Goal: Register for event/course

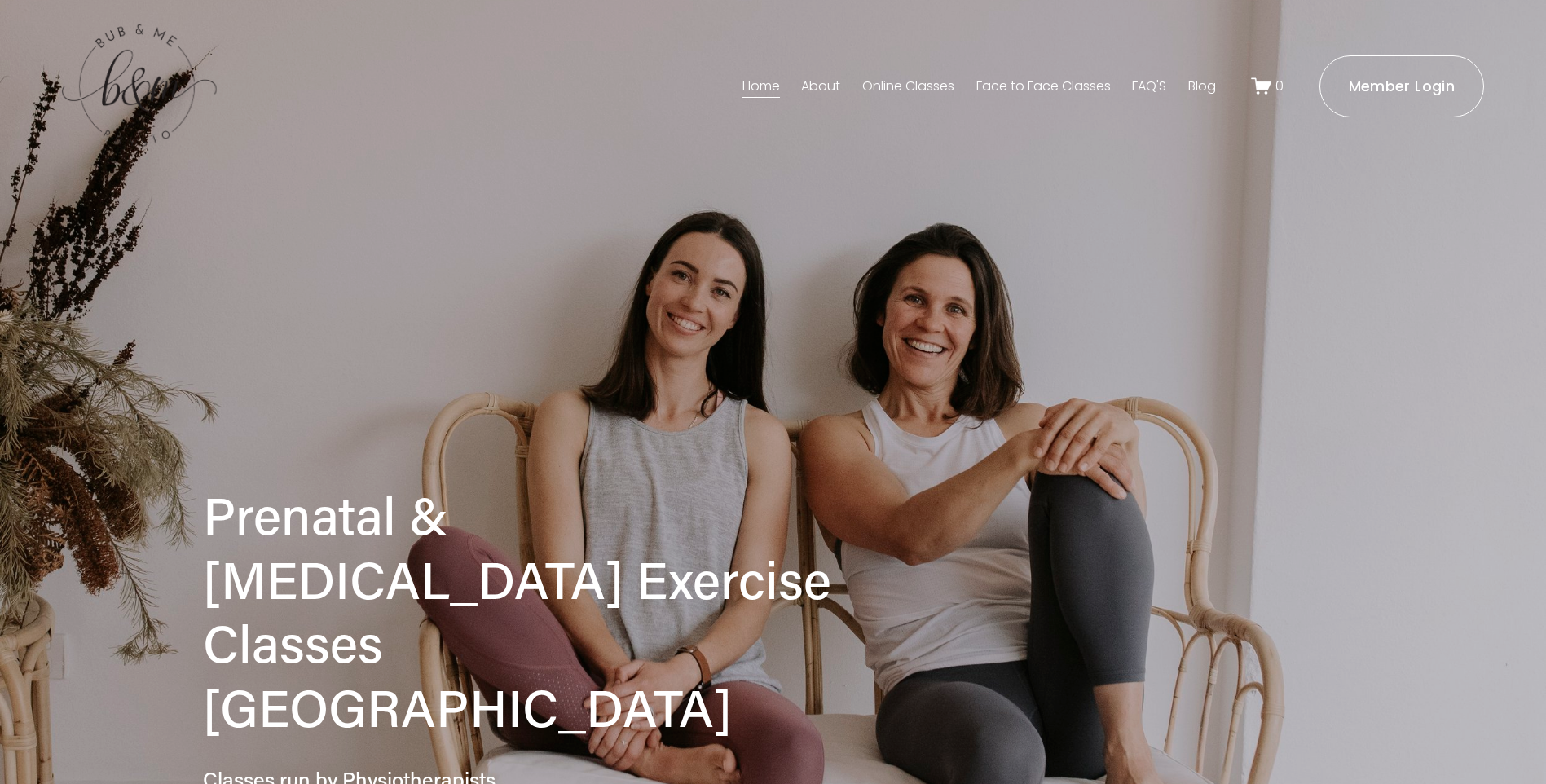
click at [821, 84] on link "About" at bounding box center [821, 86] width 40 height 26
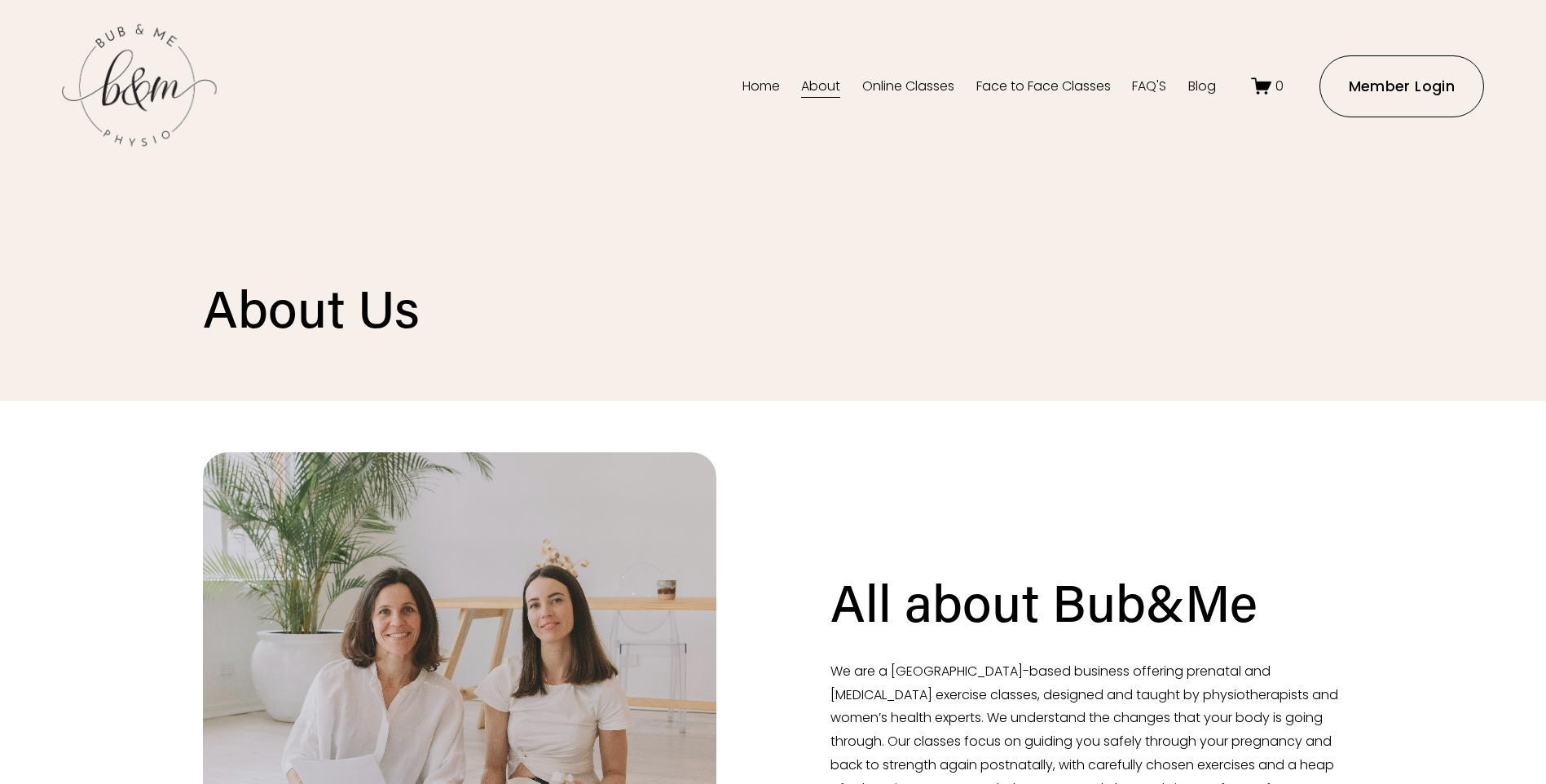
click at [1018, 96] on link "Face to Face Classes" at bounding box center [1044, 86] width 134 height 26
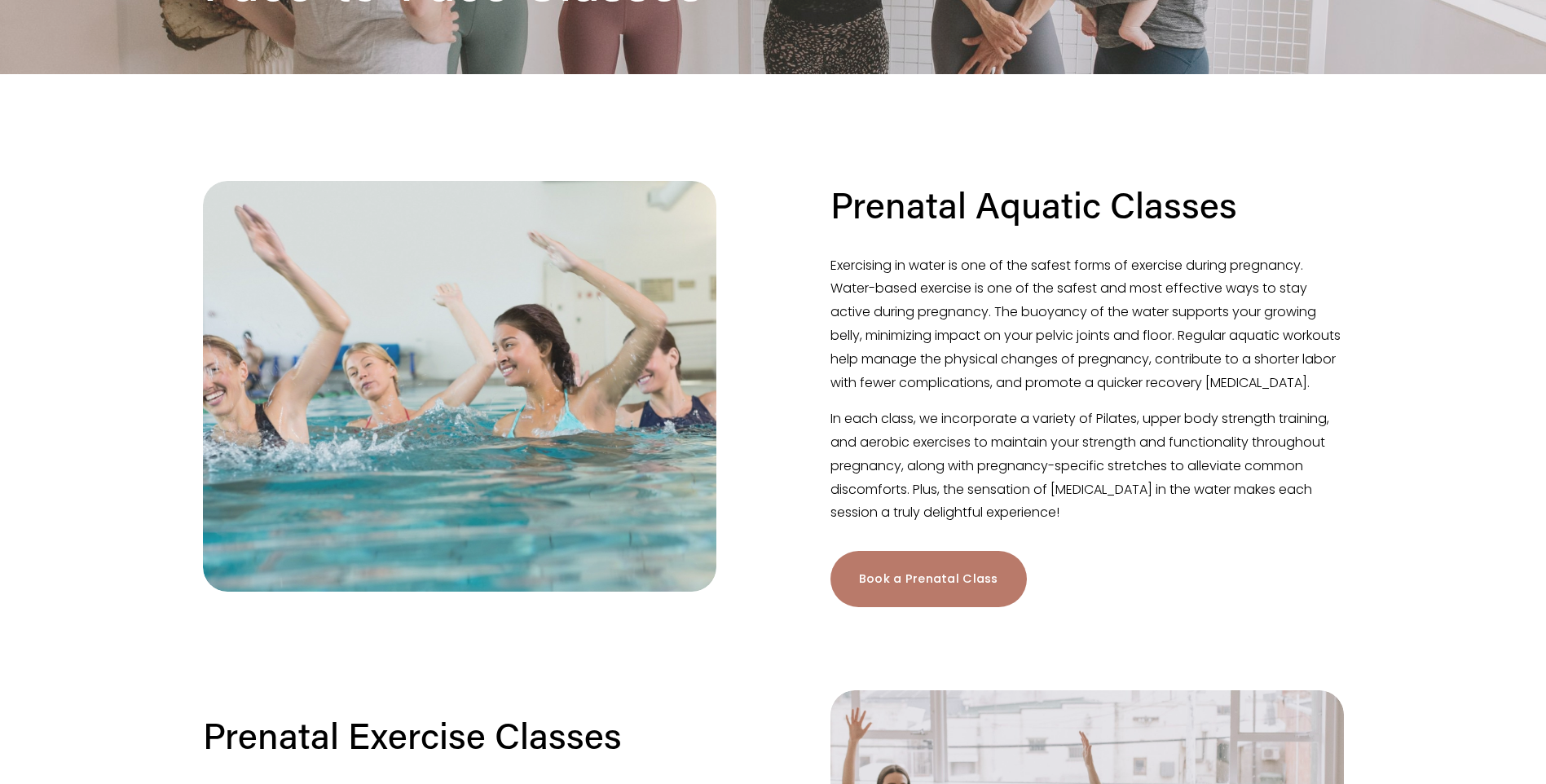
scroll to position [408, 0]
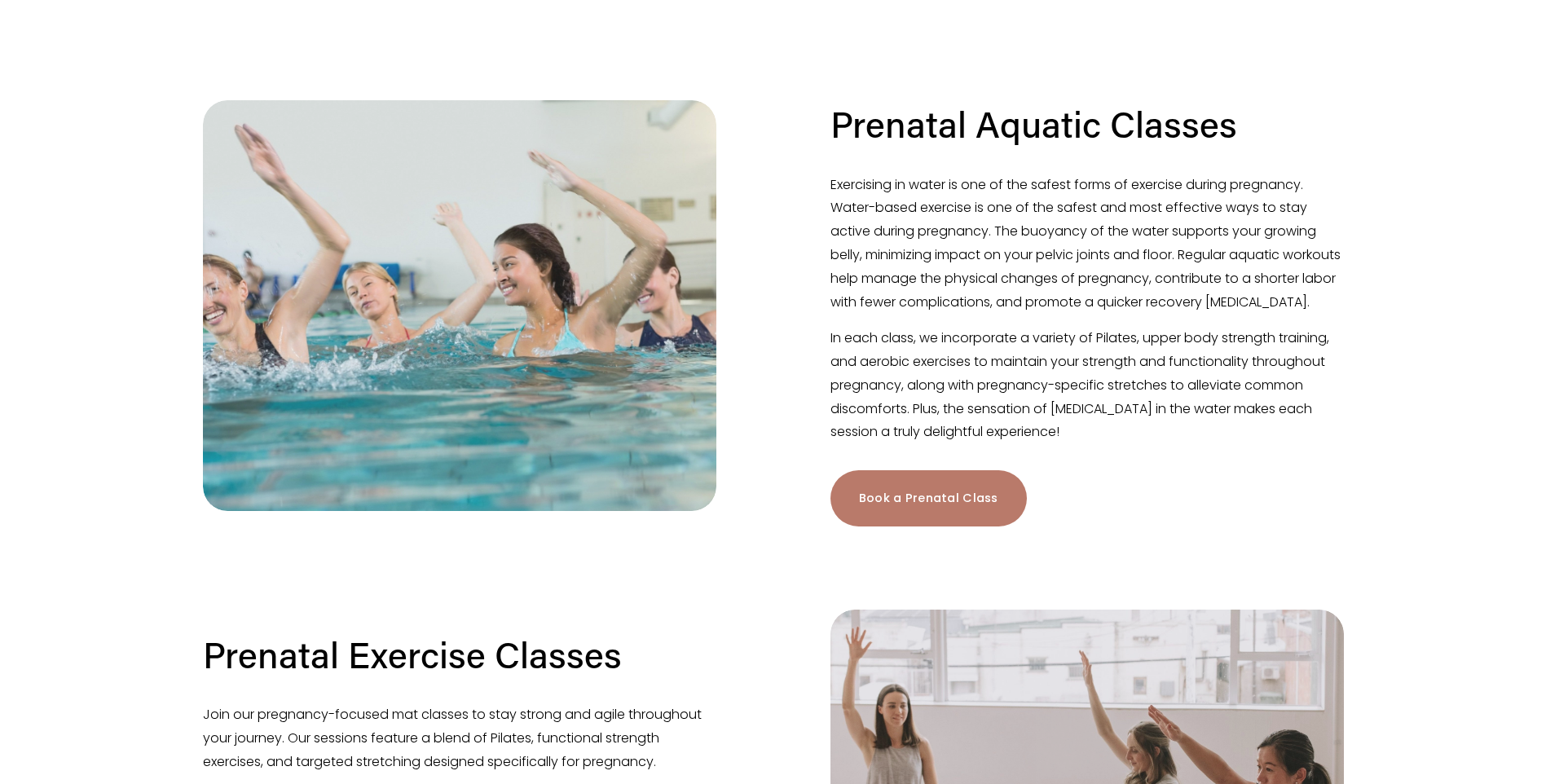
click at [915, 525] on link "Book a Prenatal Class" at bounding box center [929, 498] width 197 height 56
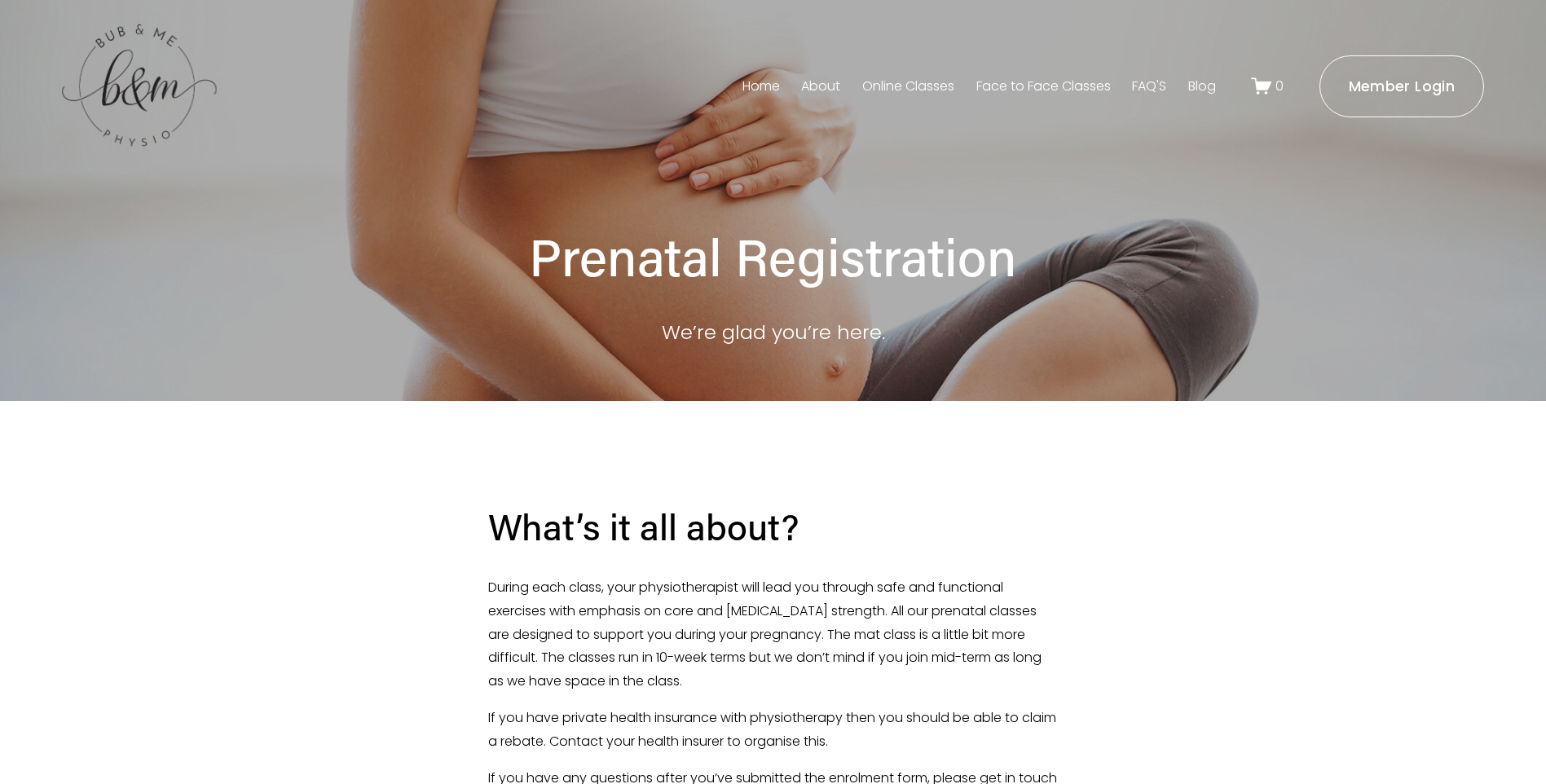
click at [1064, 89] on link "Face to Face Classes" at bounding box center [1044, 86] width 134 height 26
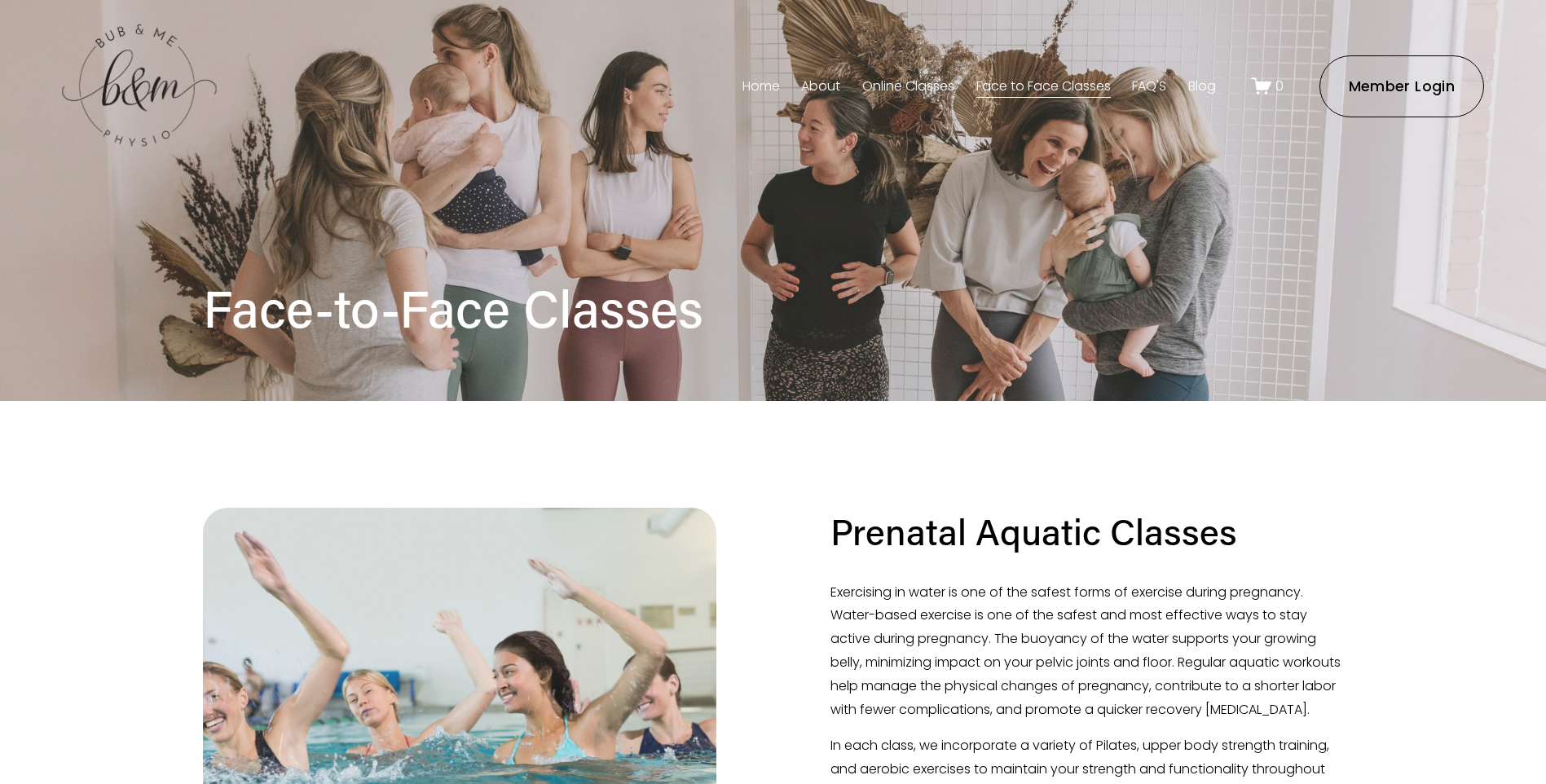
click at [761, 82] on link "Home" at bounding box center [762, 86] width 38 height 26
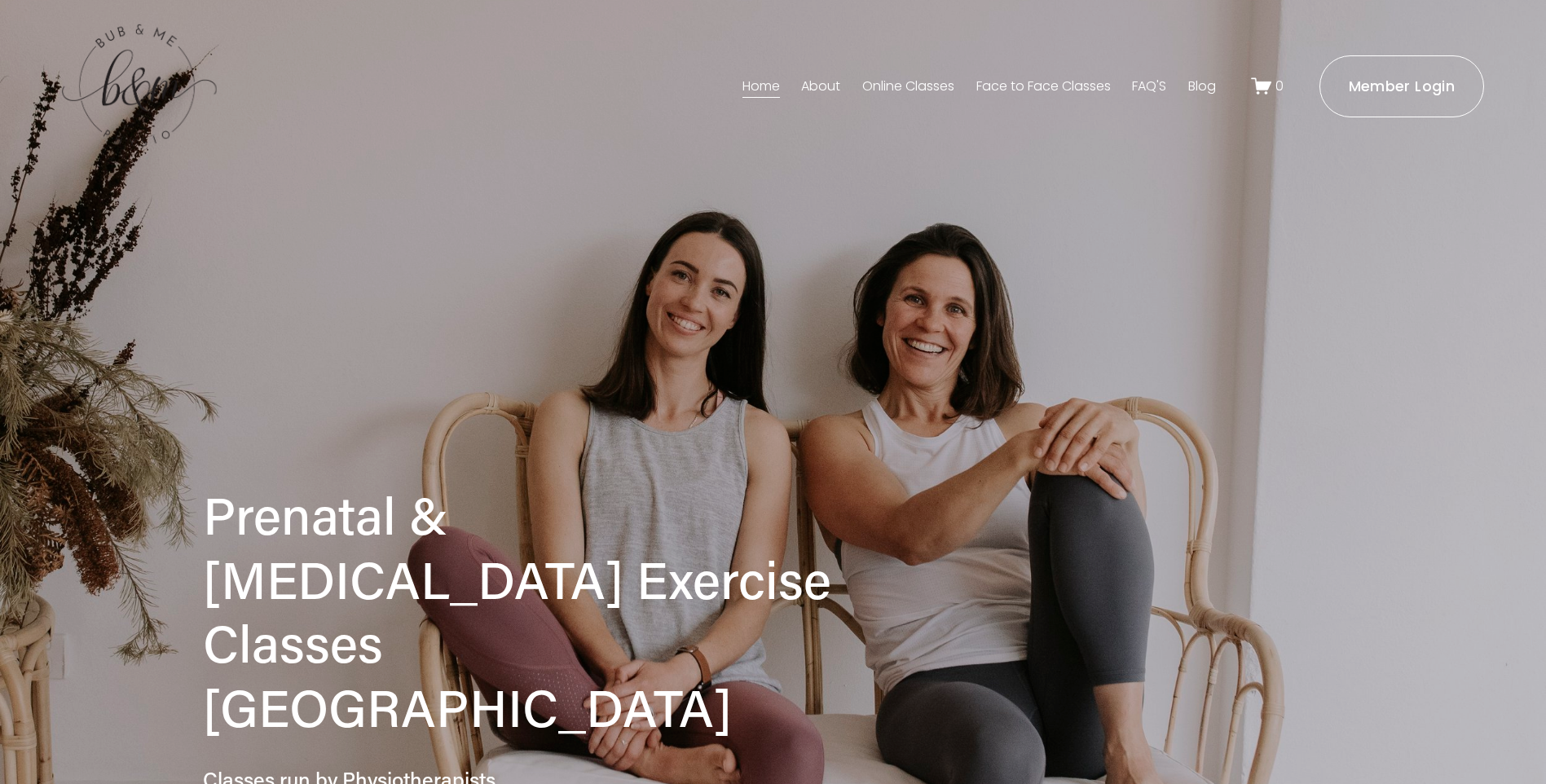
click at [1014, 82] on link "Face to Face Classes" at bounding box center [1044, 86] width 134 height 26
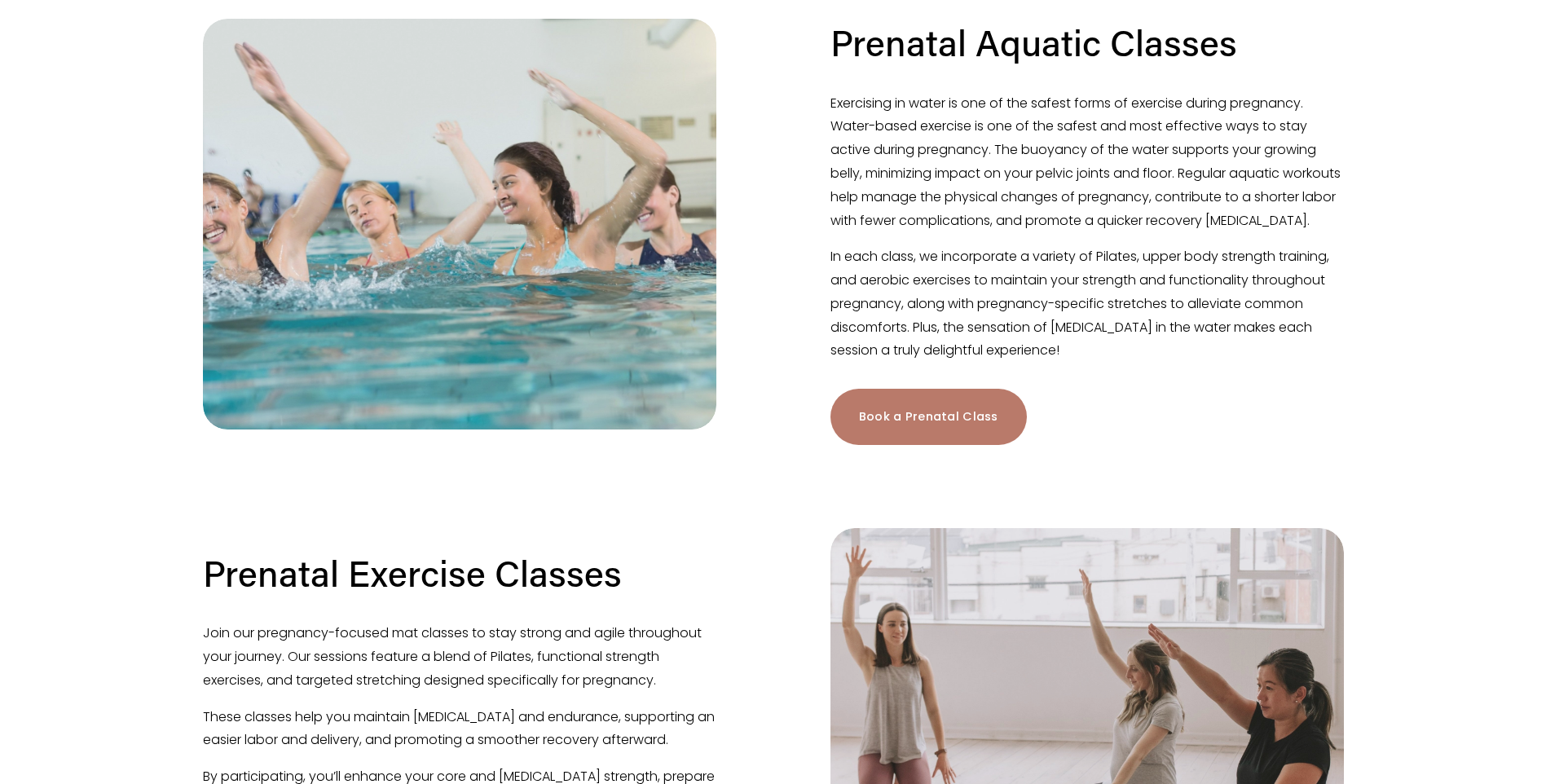
scroll to position [245, 0]
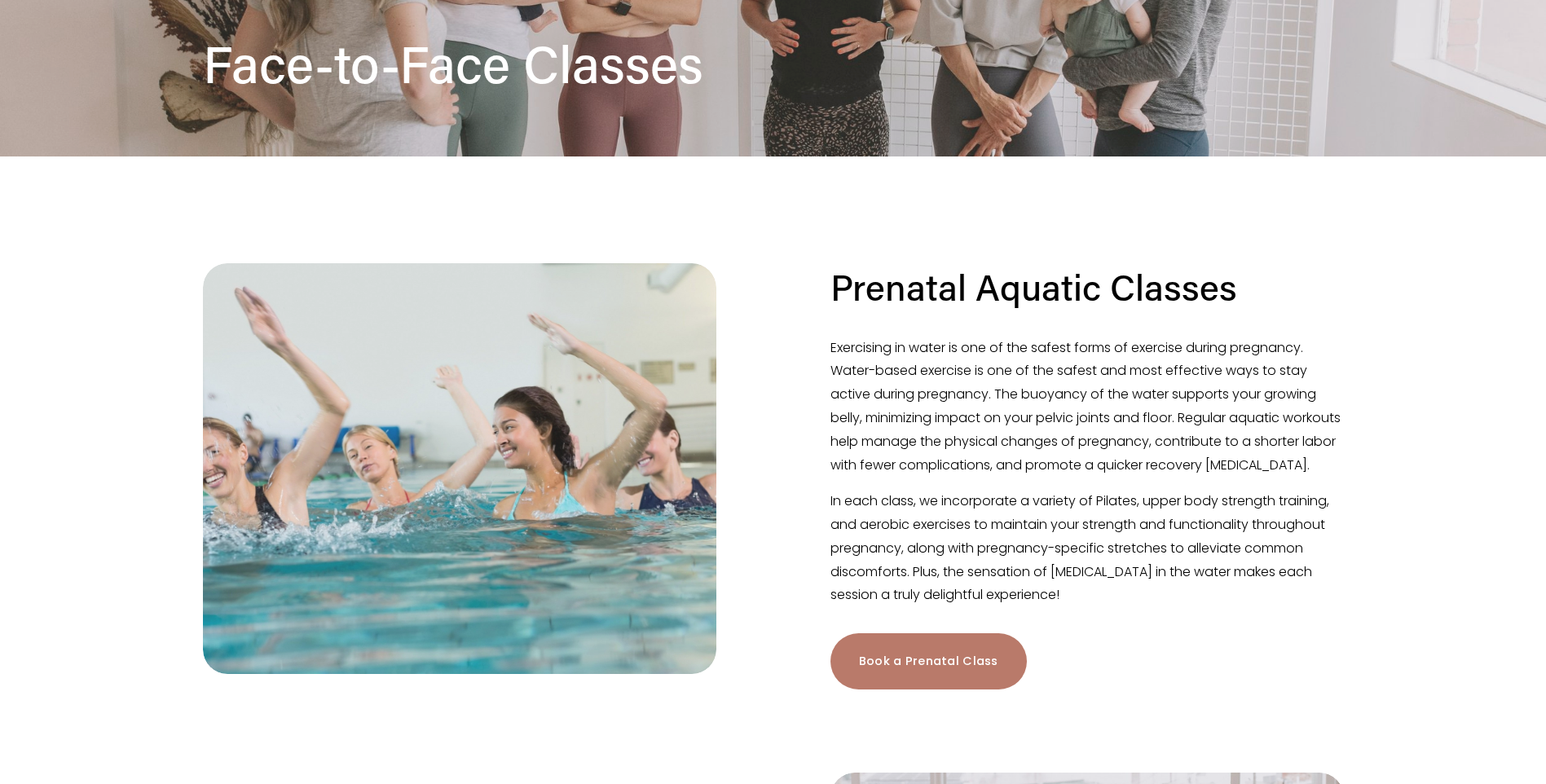
click at [899, 672] on link "Book a Prenatal Class" at bounding box center [929, 661] width 197 height 56
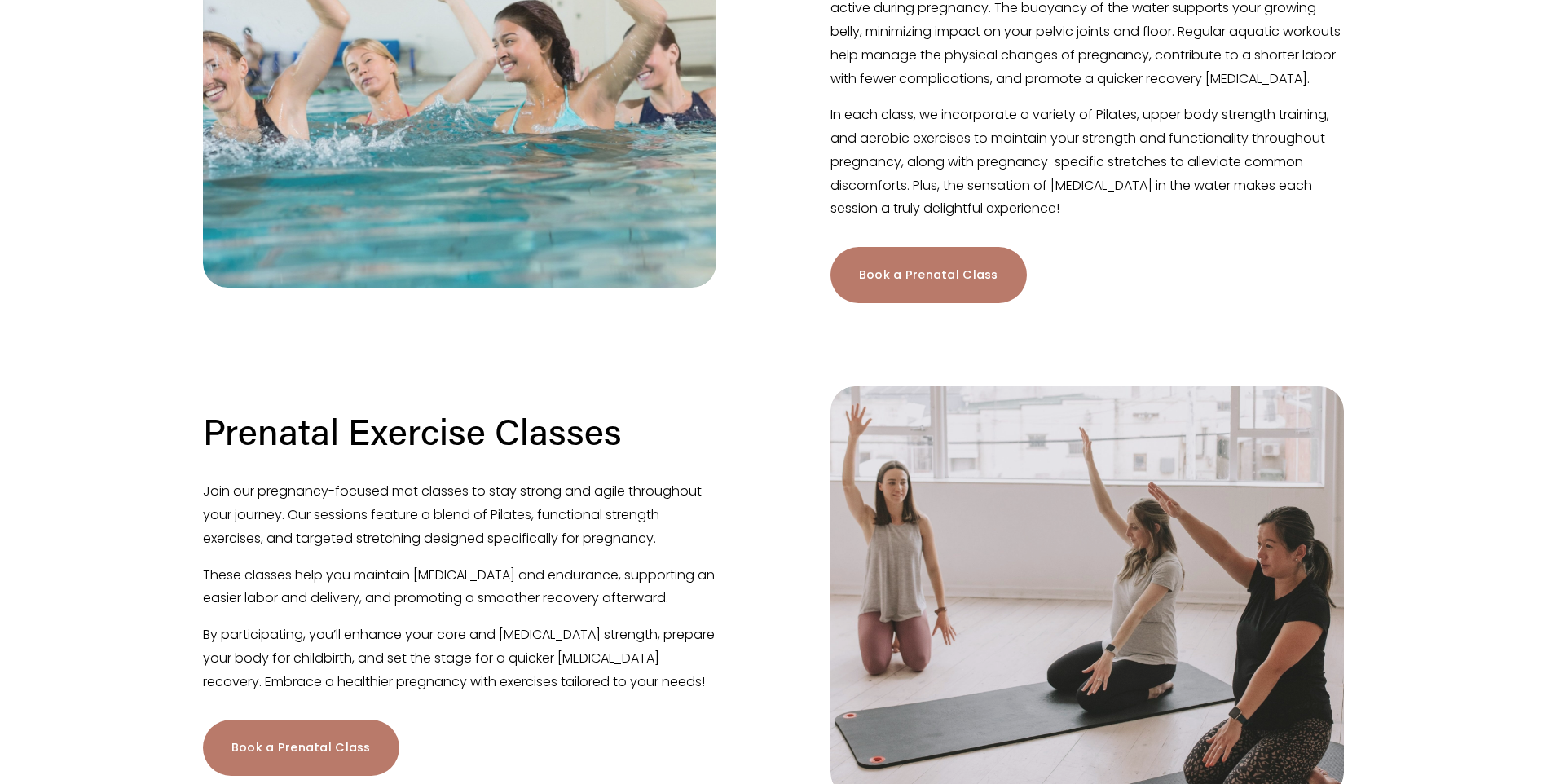
scroll to position [652, 0]
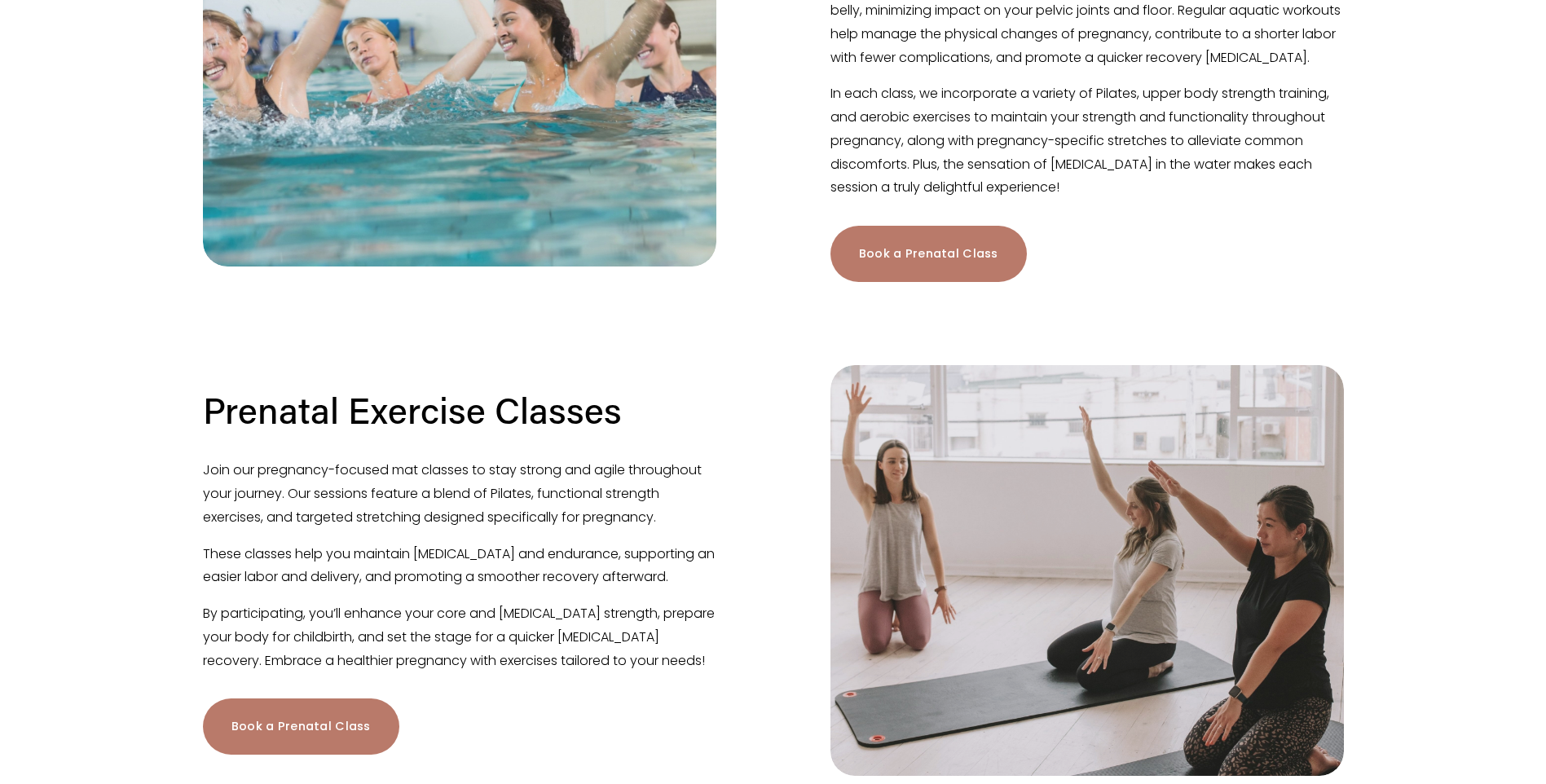
click at [900, 282] on link "Book a Prenatal Class" at bounding box center [929, 254] width 197 height 56
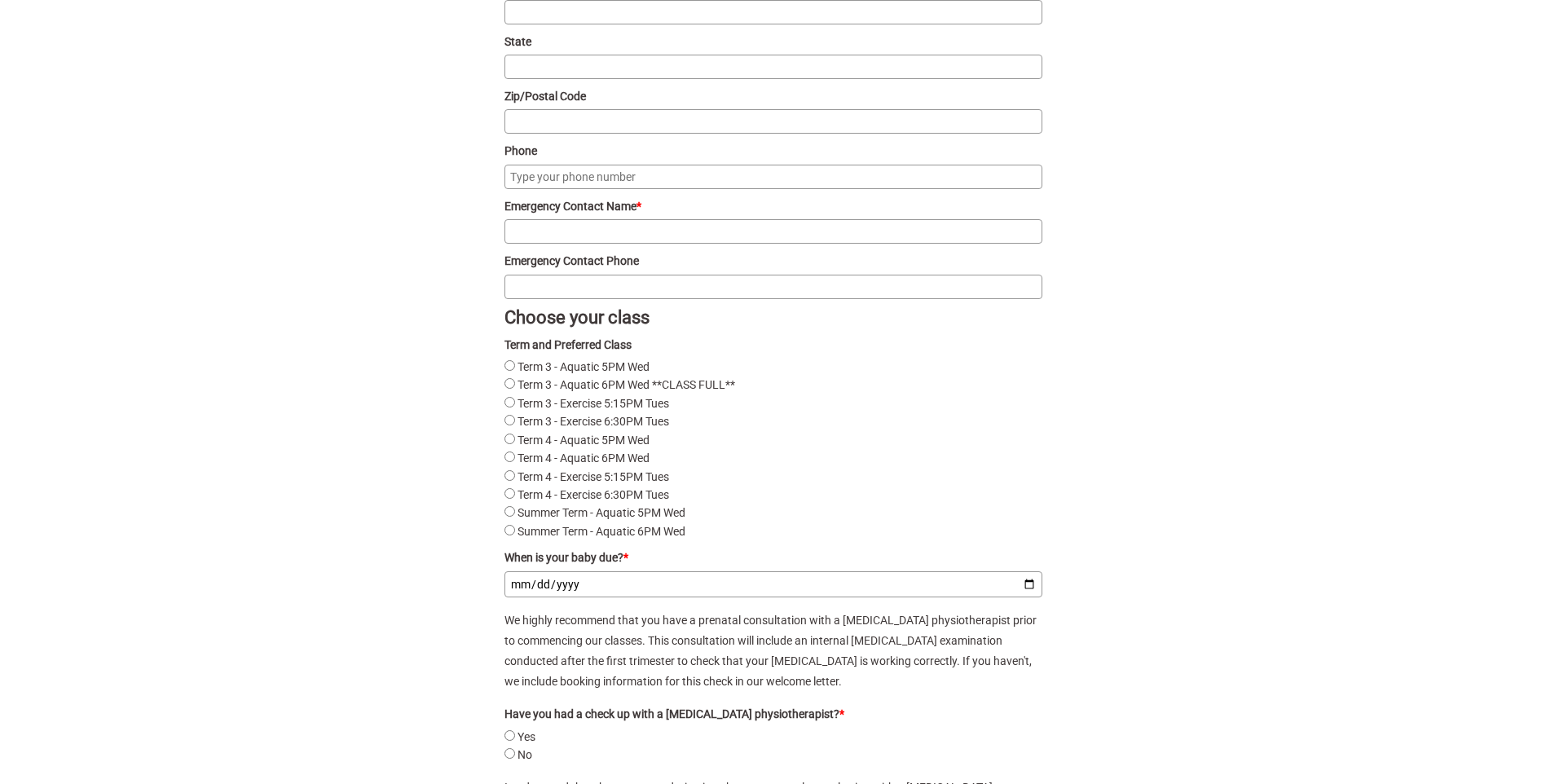
scroll to position [2118, 0]
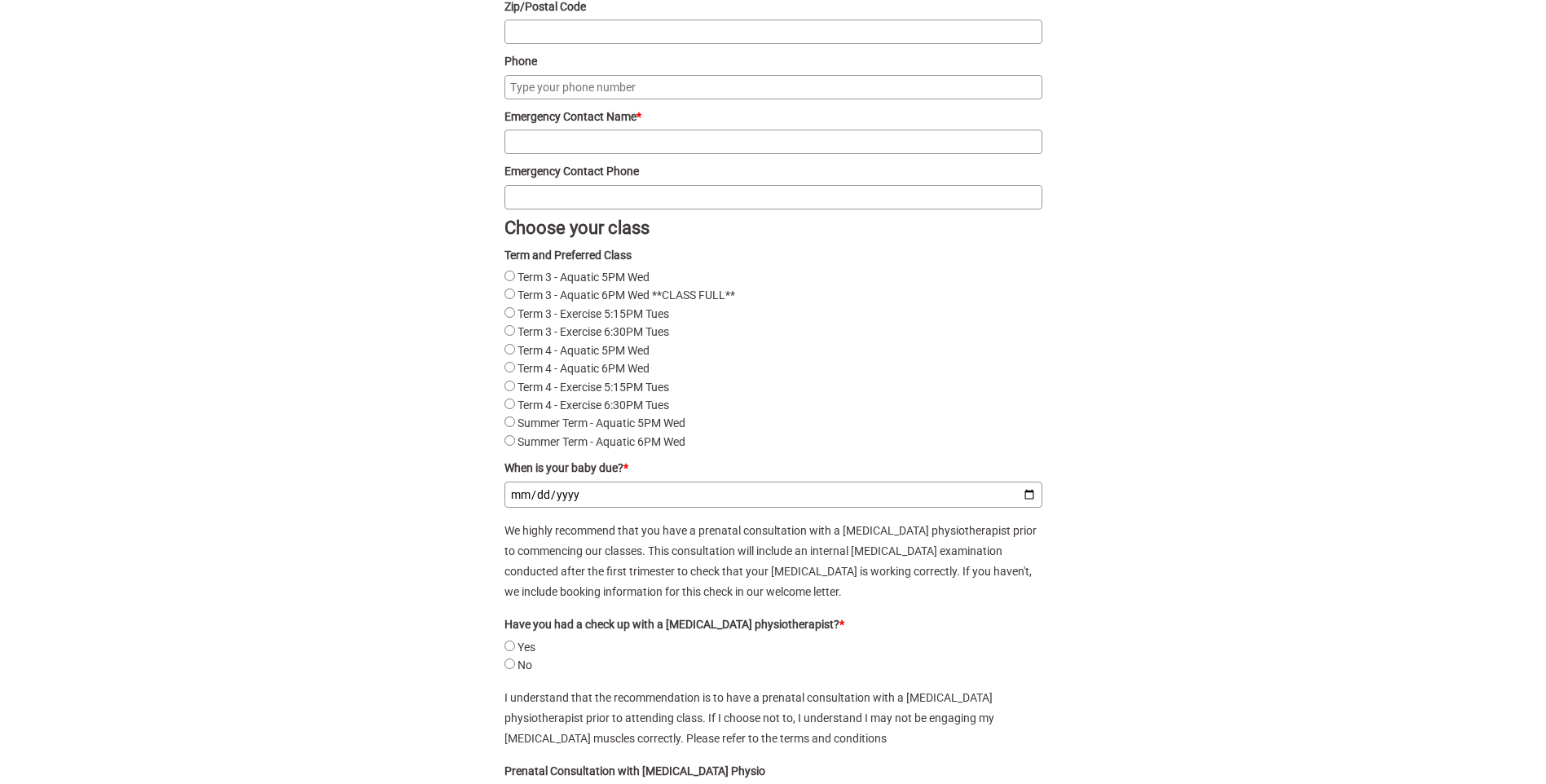
click at [506, 372] on Wed "Term 4 - Aquatic 6PM Wed" at bounding box center [510, 366] width 11 height 11
radio Wed "true"
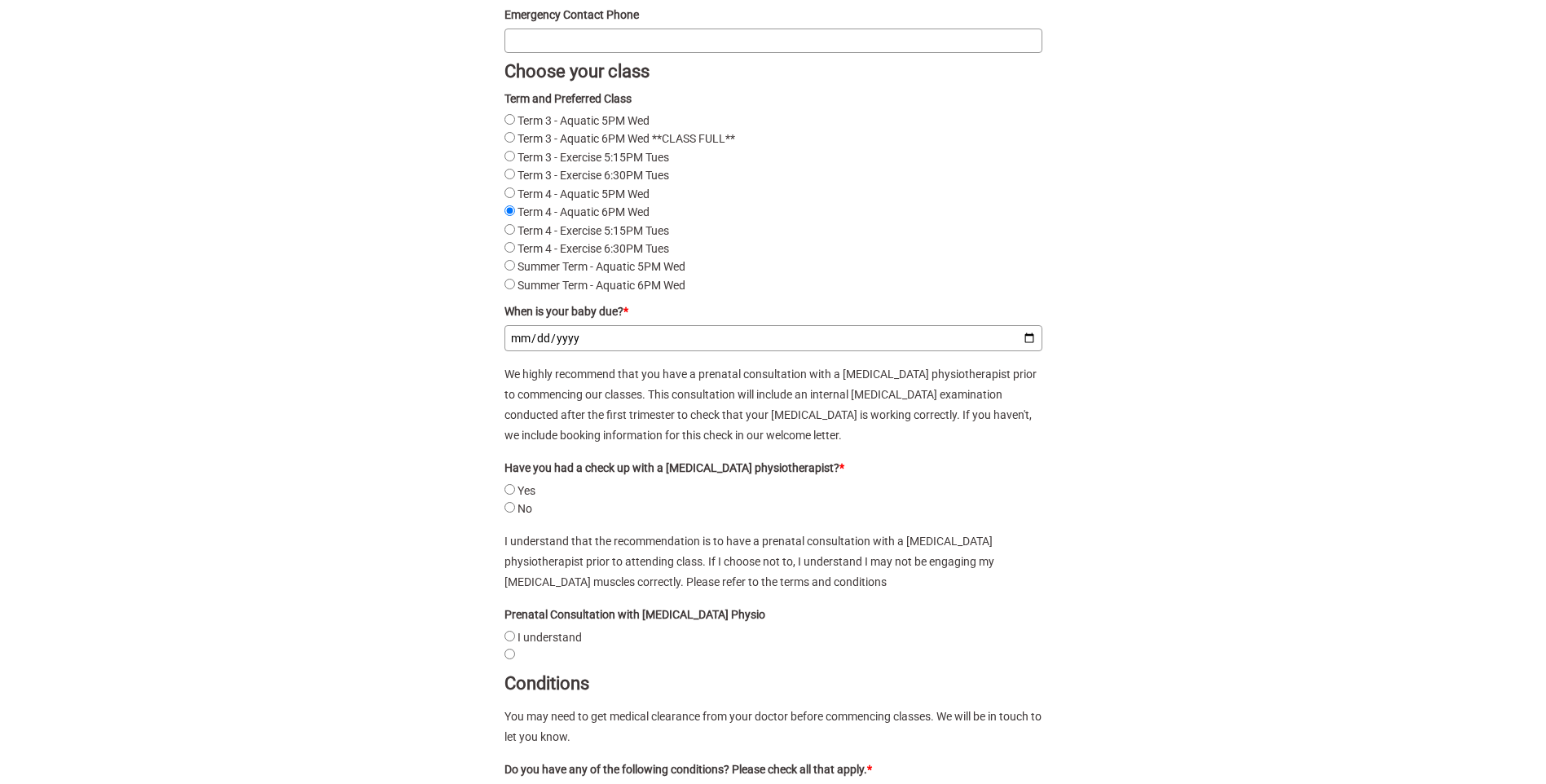
scroll to position [2282, 0]
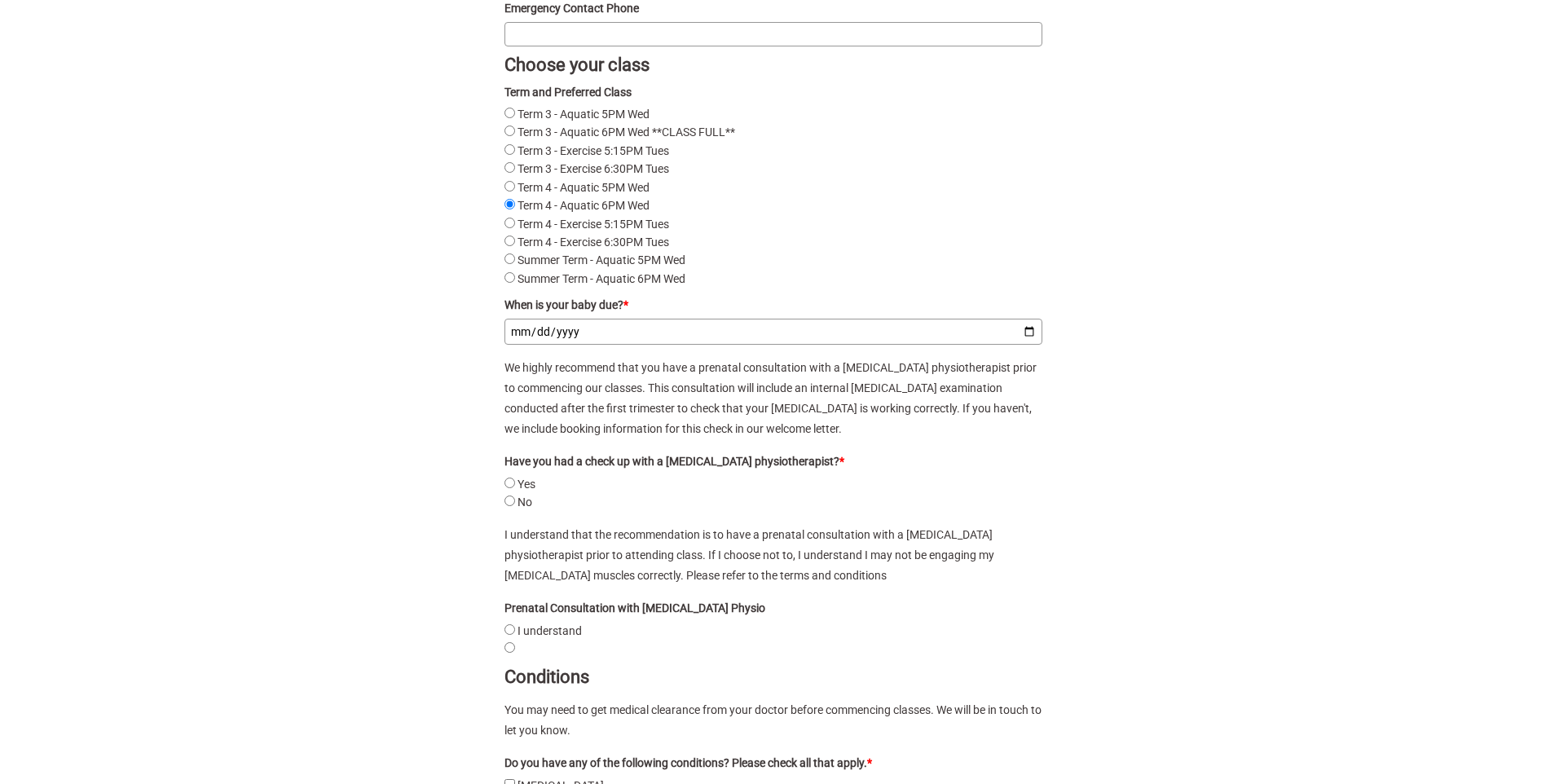
click at [590, 335] on input "When is your baby due? *" at bounding box center [773, 332] width 538 height 26
click at [1028, 344] on input "When is your baby due? *" at bounding box center [773, 332] width 538 height 26
type input "2026-01-19"
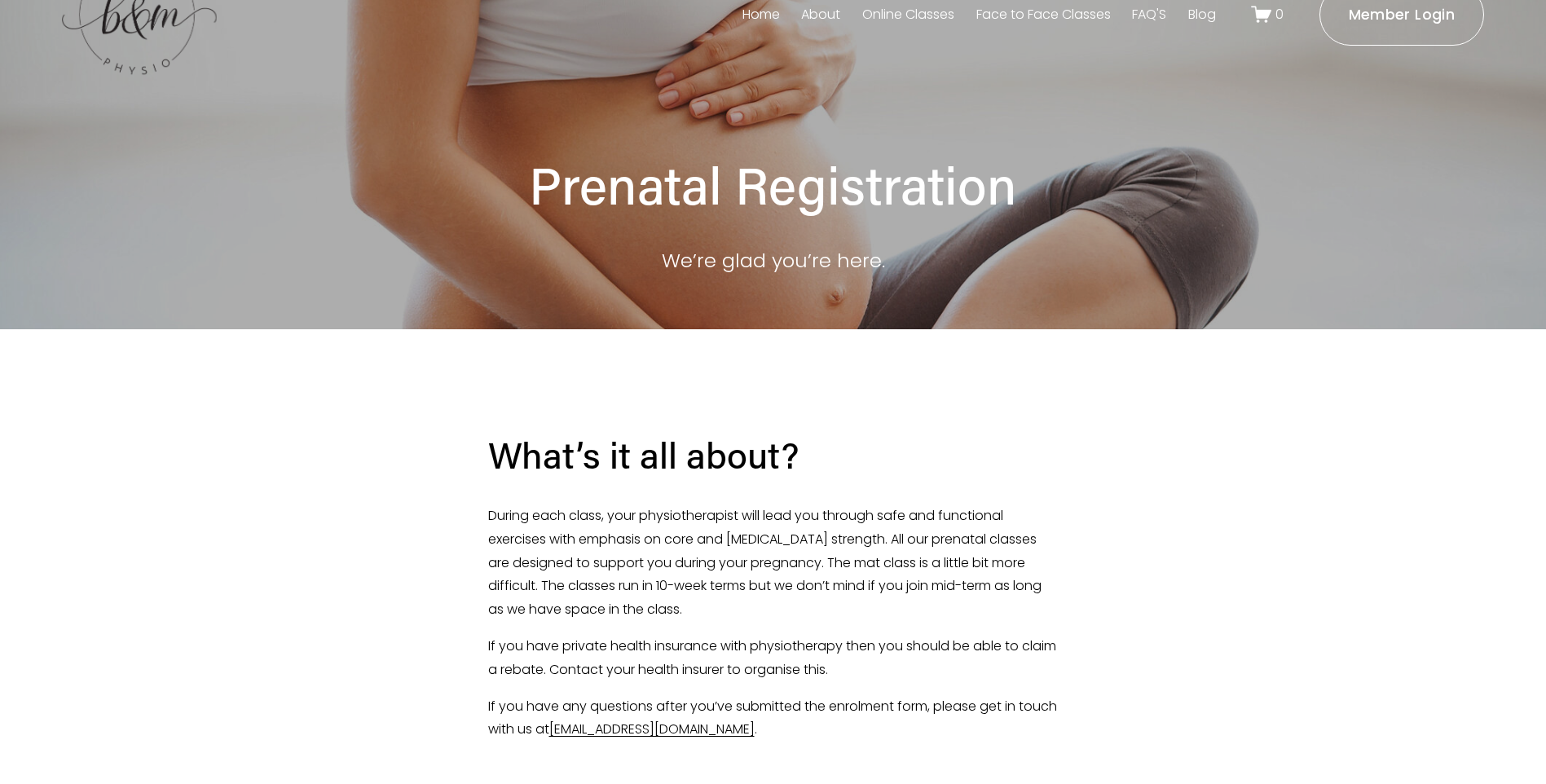
scroll to position [0, 0]
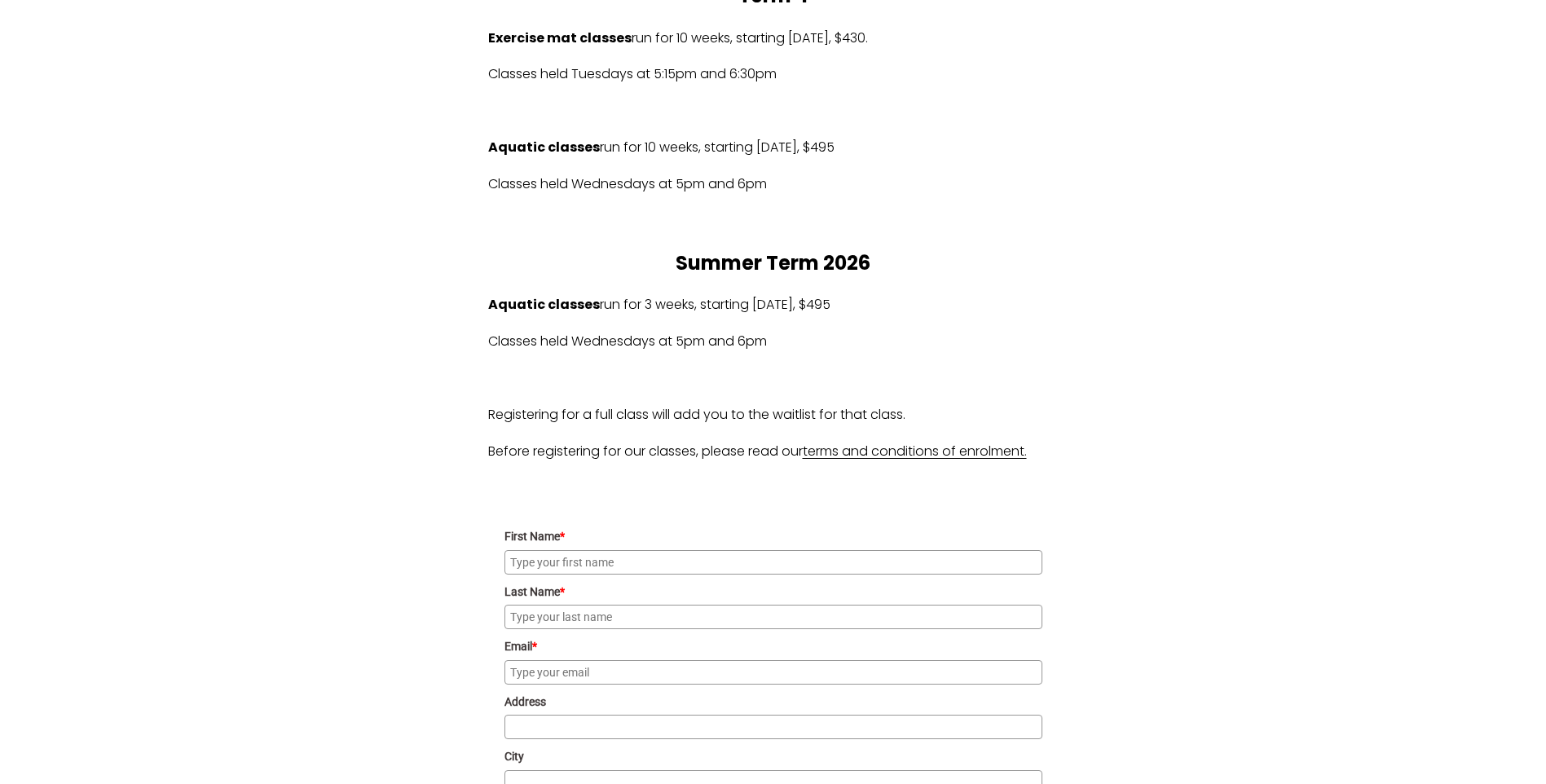
scroll to position [1396, 0]
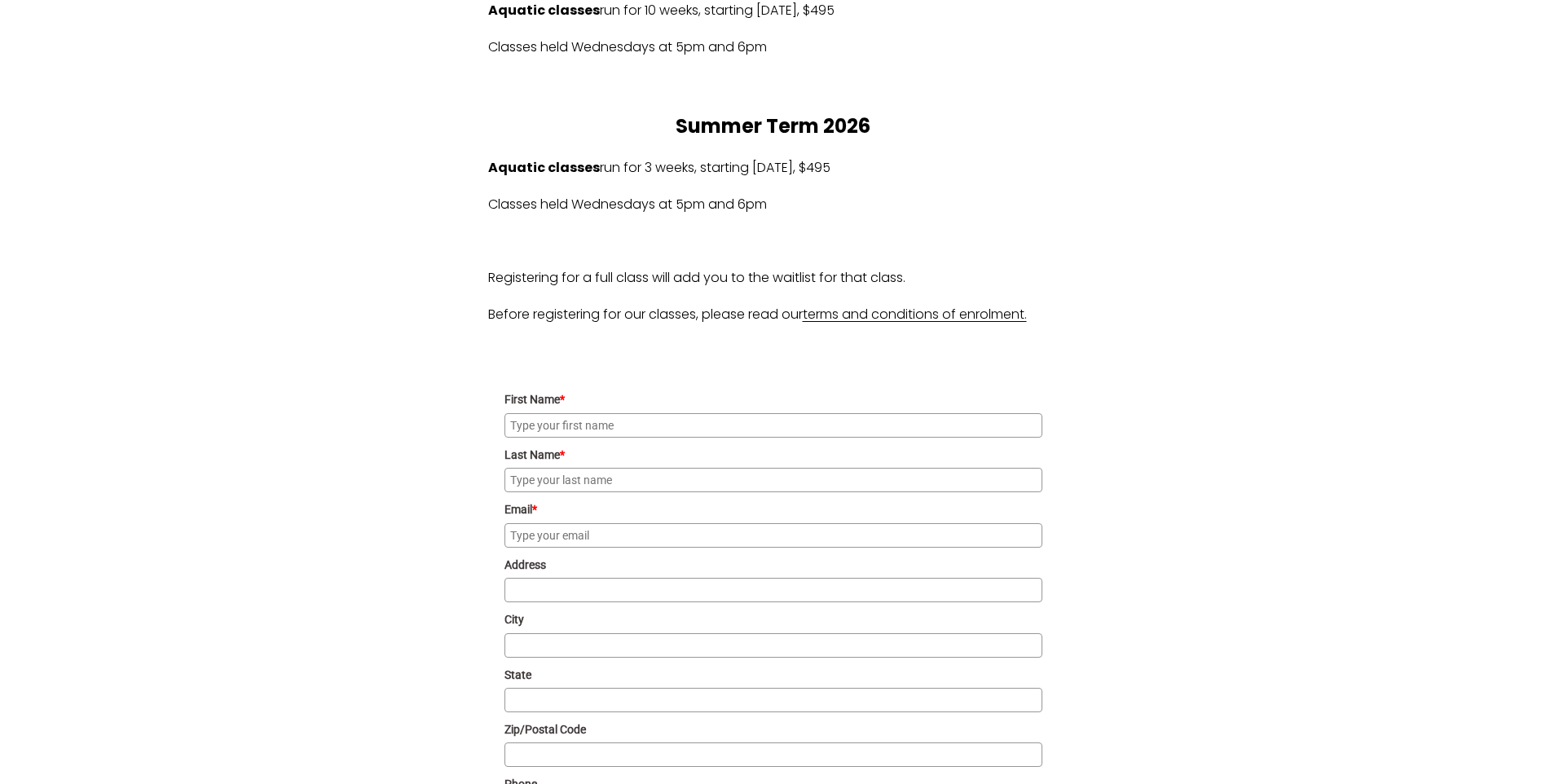
click at [619, 428] on input "First Name *" at bounding box center [773, 425] width 538 height 25
type input "[PERSON_NAME]"
drag, startPoint x: 560, startPoint y: 543, endPoint x: 622, endPoint y: 533, distance: 62.8
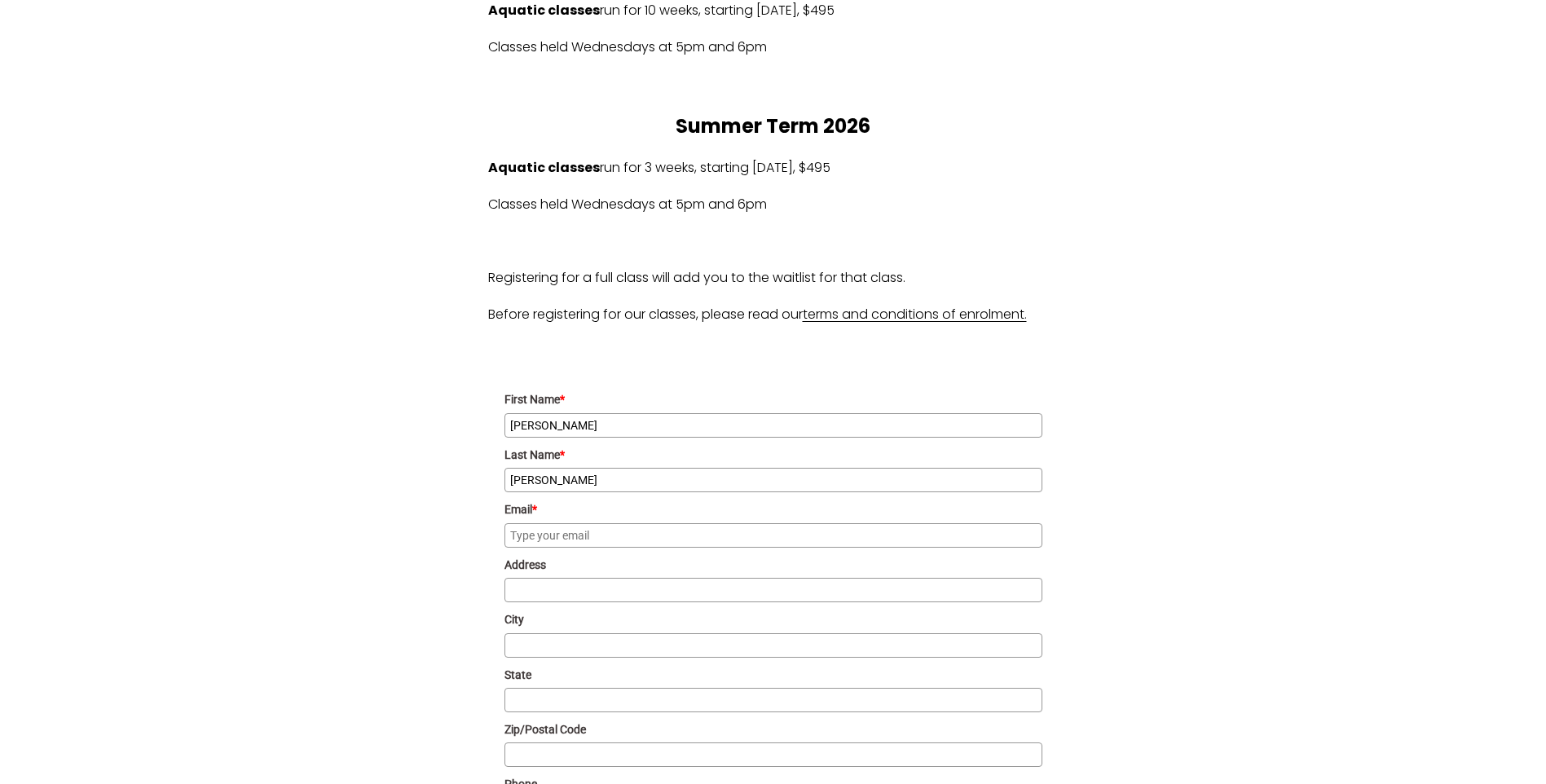
click at [560, 543] on input "Email *" at bounding box center [773, 535] width 538 height 25
type input "[EMAIL_ADDRESS][DOMAIN_NAME]"
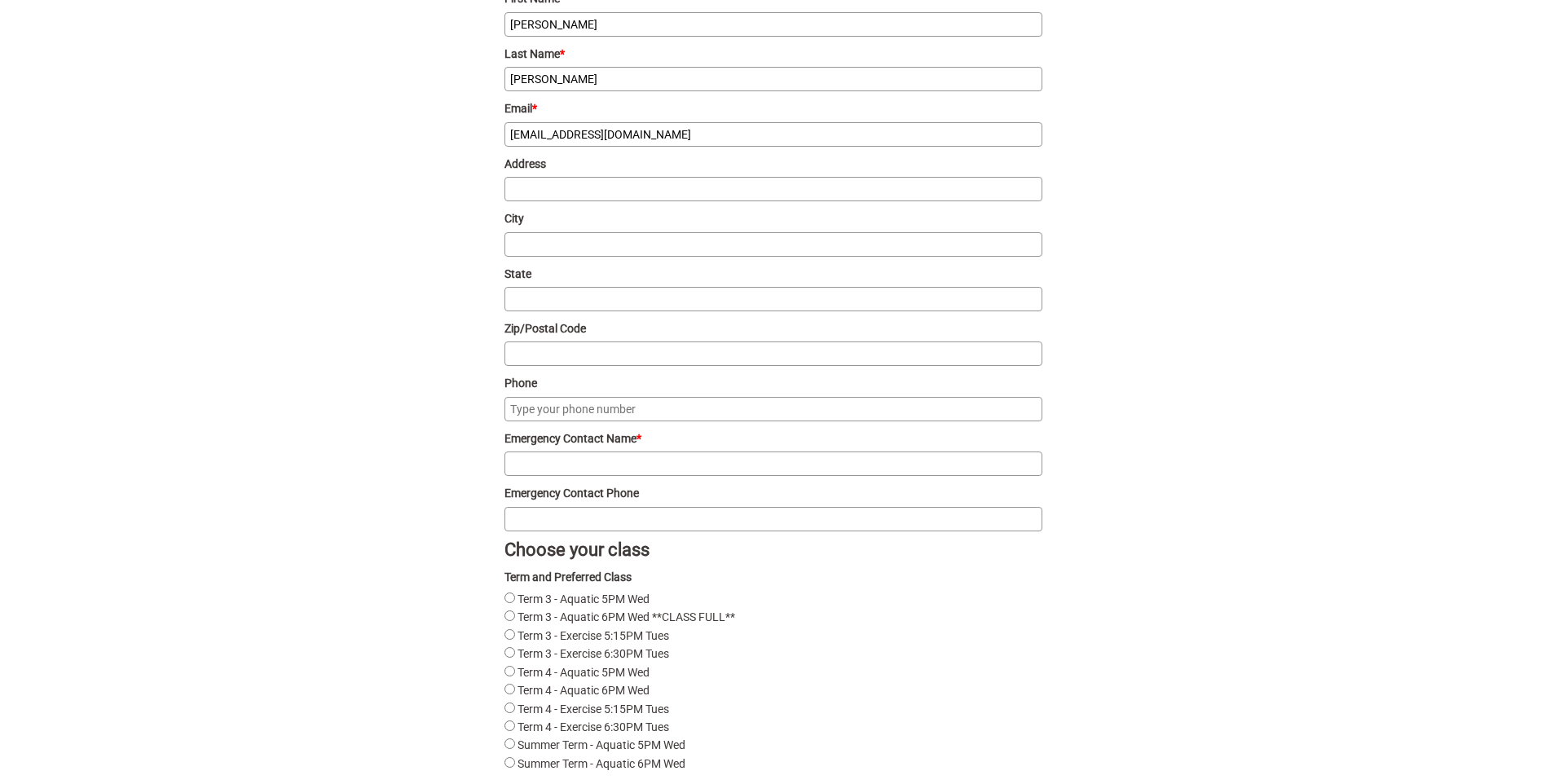
scroll to position [1885, 0]
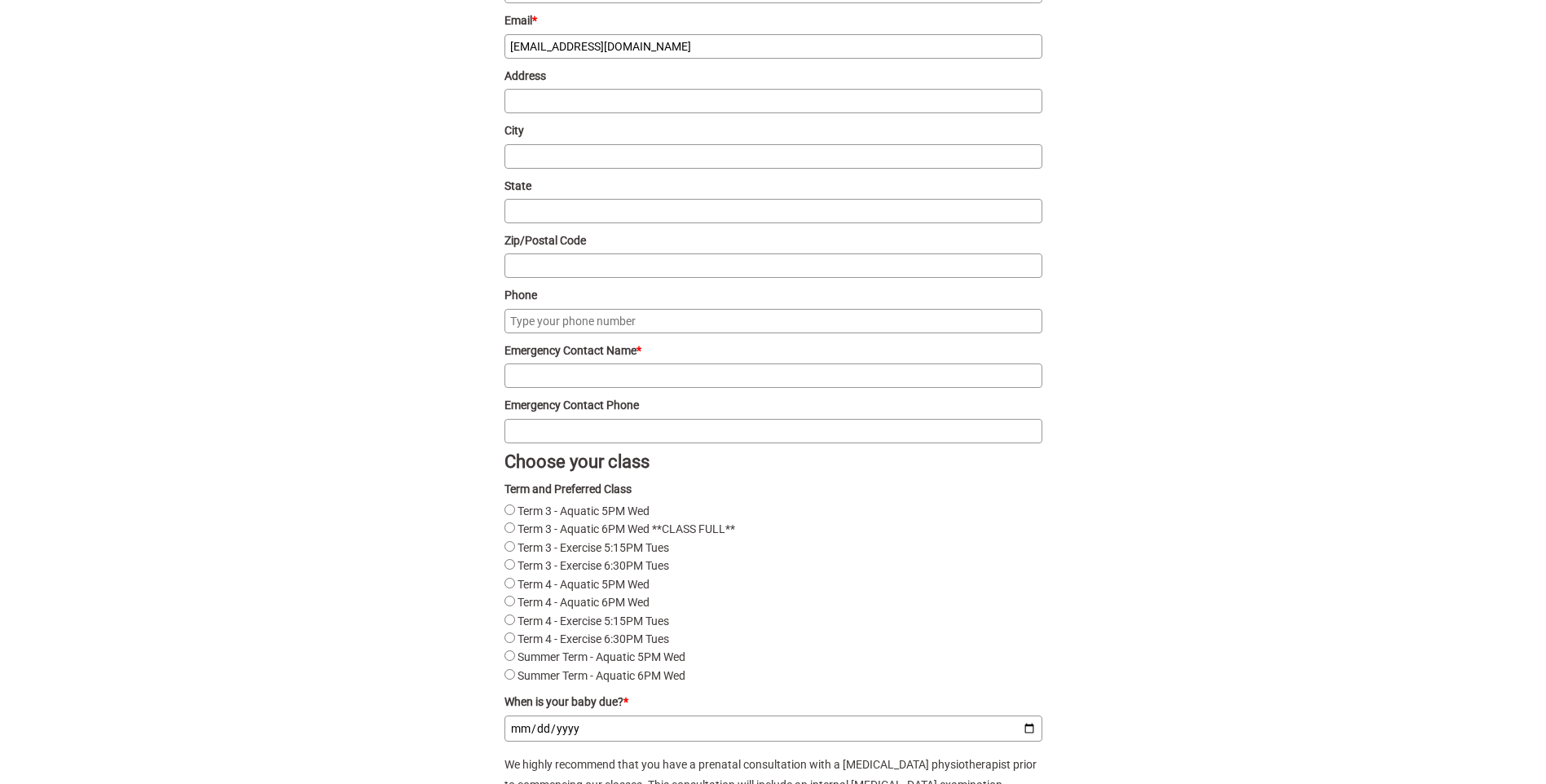
click at [547, 328] on input "Phone" at bounding box center [773, 321] width 538 height 25
type input "0"
type input "0479077066"
type input "Tony Wang"
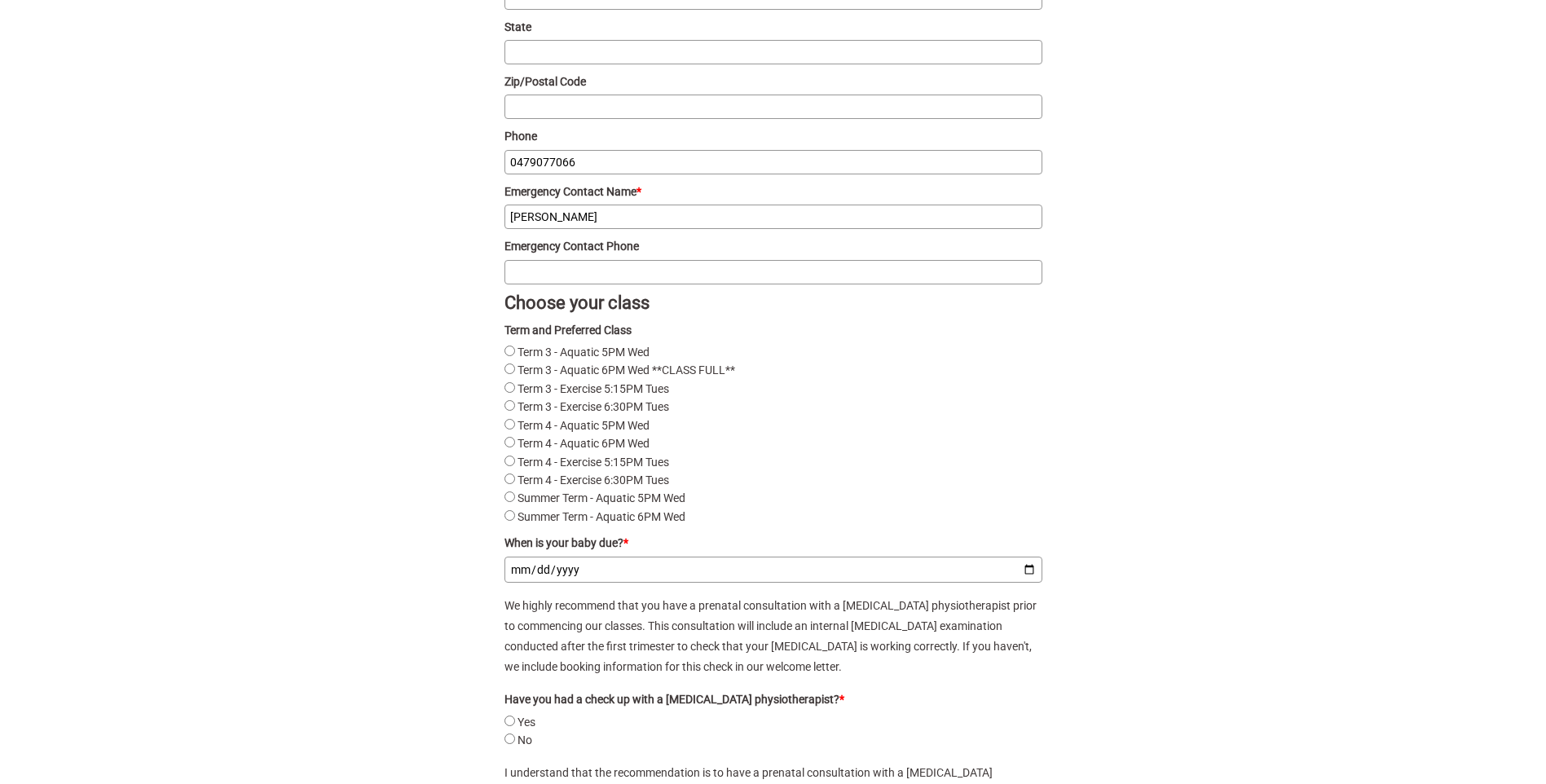
scroll to position [2048, 0]
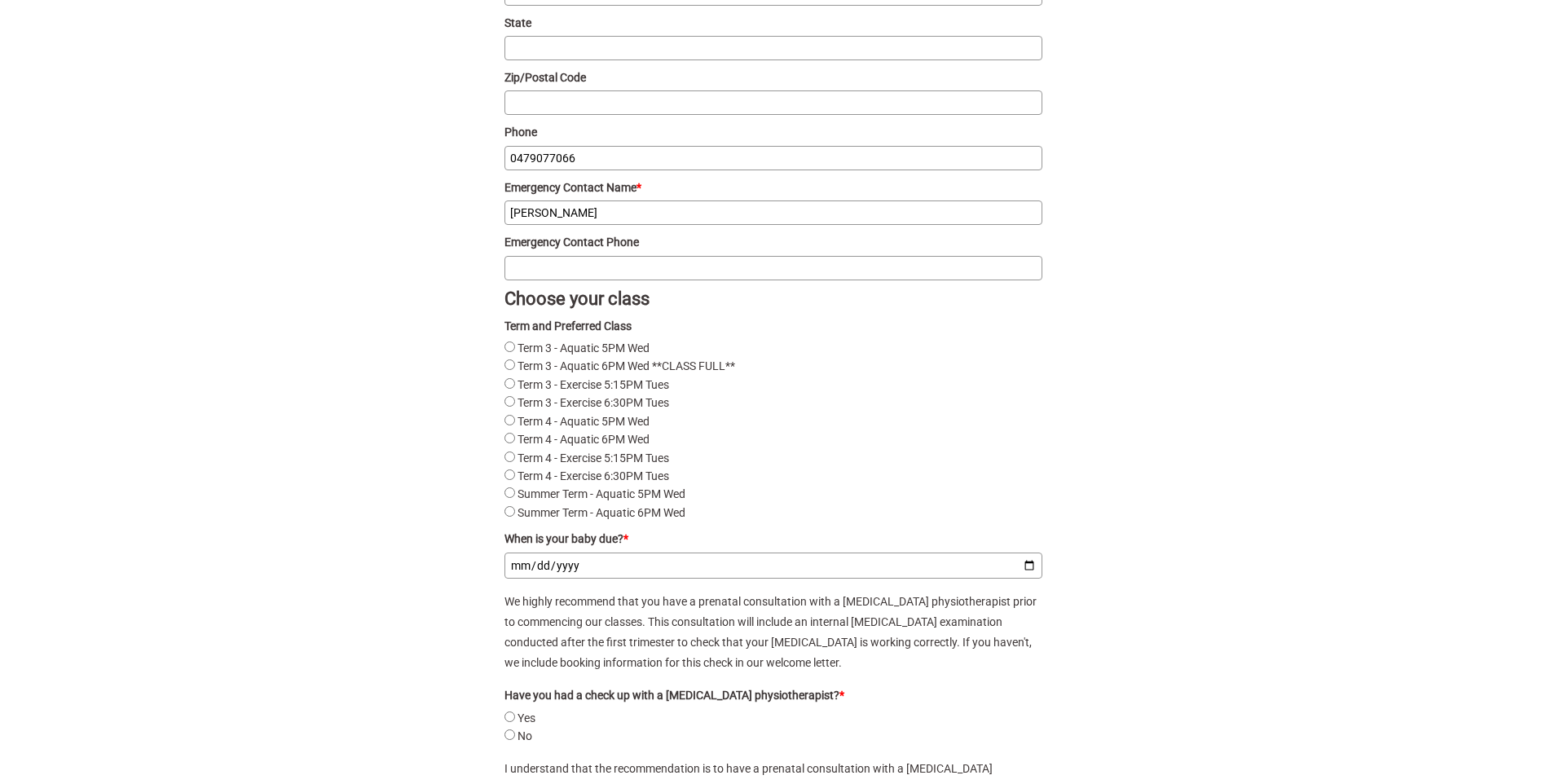
click at [508, 443] on Wed"] "Term 4 - Aquatic 6PM Wed" at bounding box center [510, 437] width 11 height 11
radio Wed"] "true"
click at [427, 431] on div "What’s it all about? During each class, your physiotherapist will lead you thro…" at bounding box center [773, 213] width 1265 height 3721
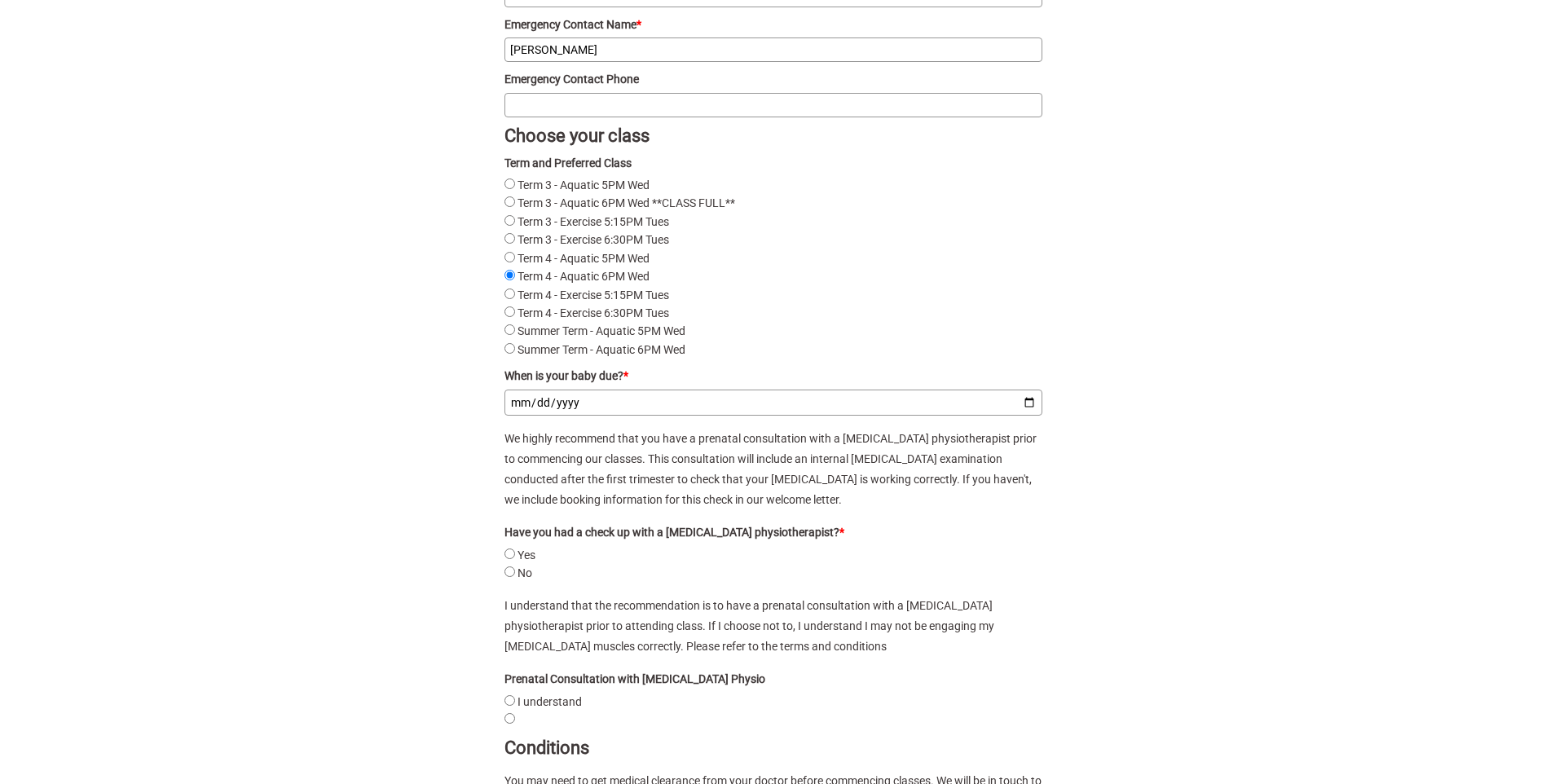
click at [1037, 416] on input "When is your baby due? *" at bounding box center [773, 402] width 538 height 26
click at [1032, 416] on input "When is your baby due? *" at bounding box center [773, 402] width 538 height 26
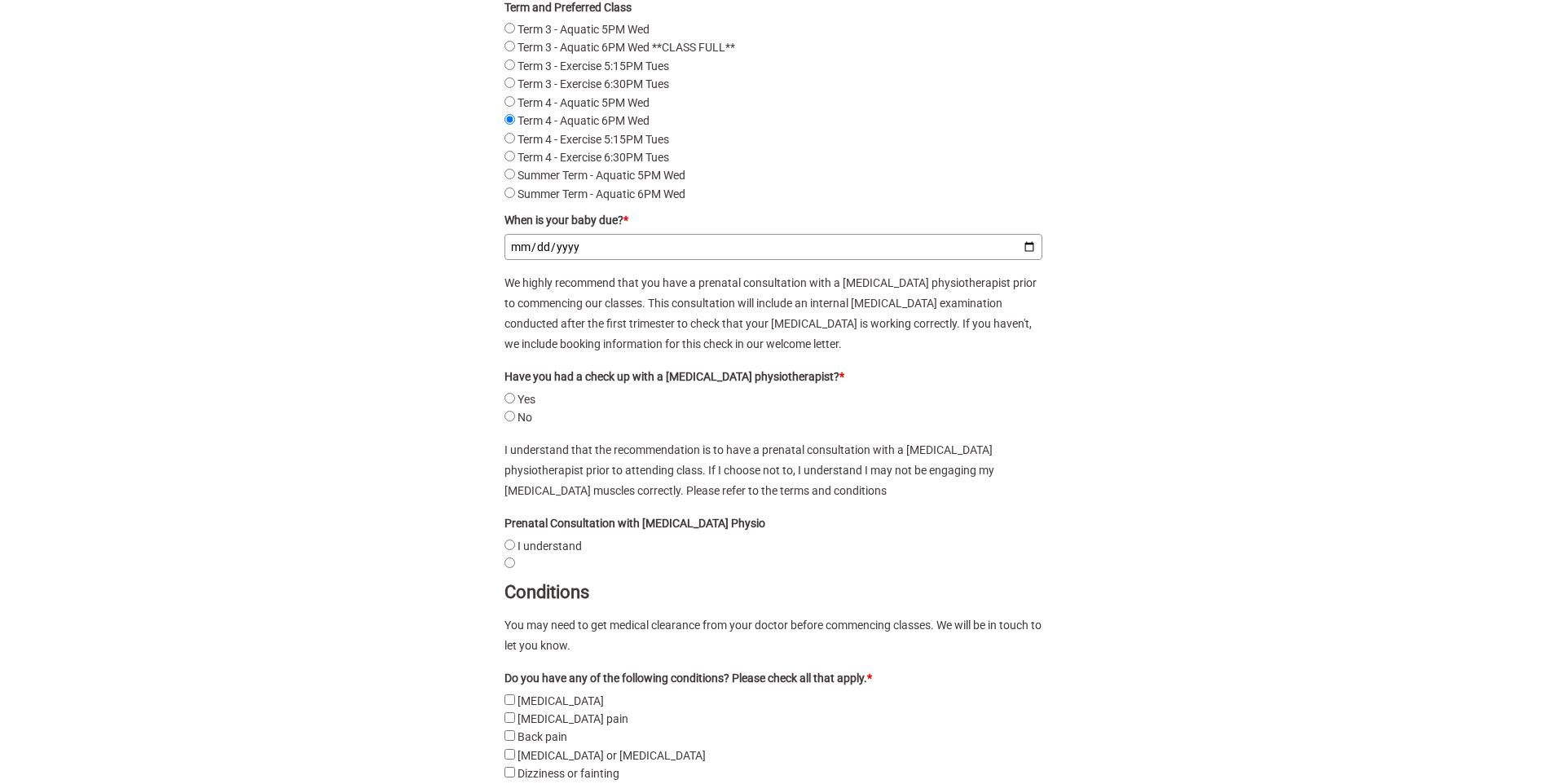
scroll to position [2374, 0]
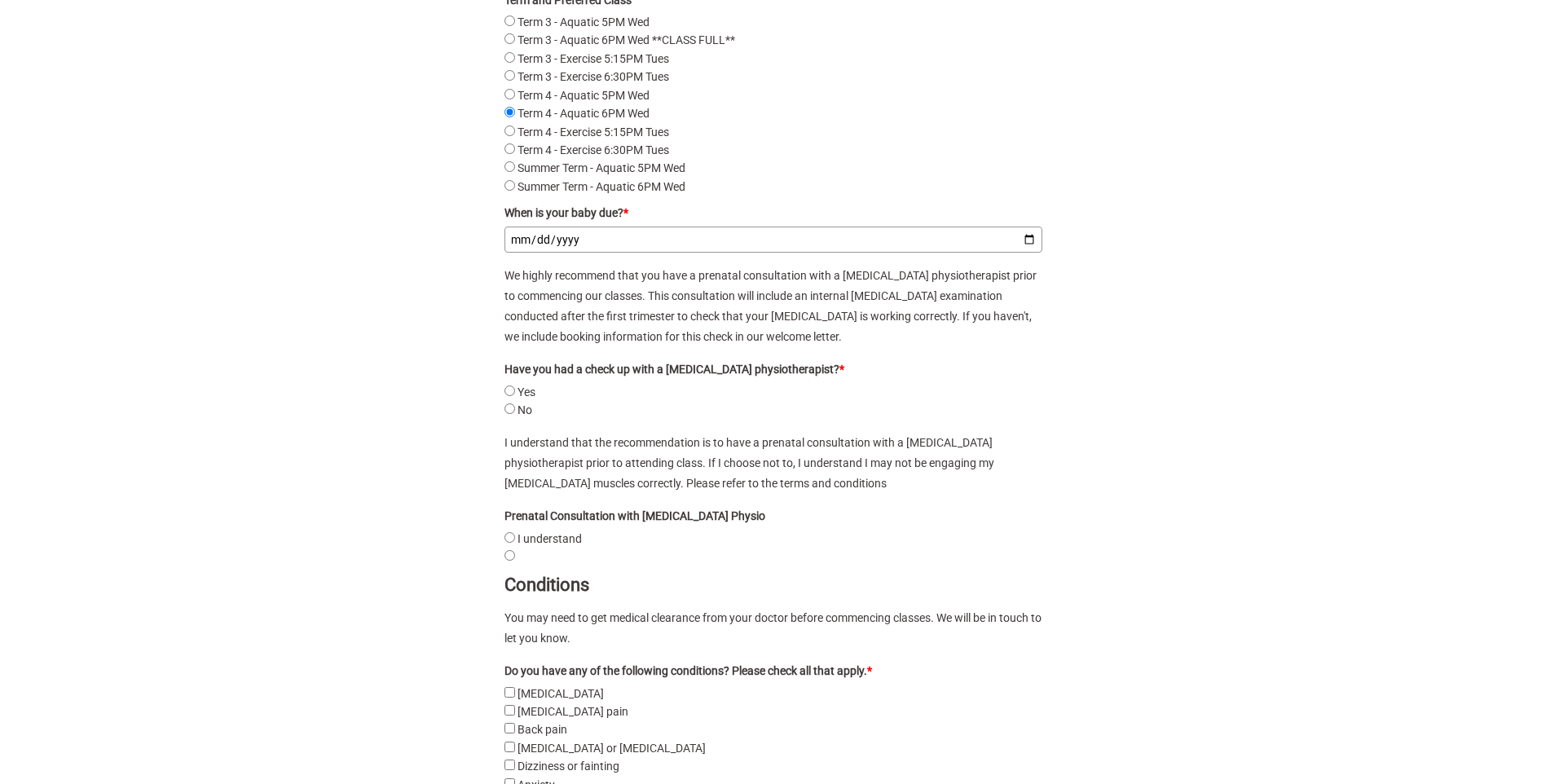
click at [1030, 253] on input "2025-12-19" at bounding box center [773, 239] width 538 height 26
type input "2026-01-10"
click at [510, 396] on input "Yes" at bounding box center [510, 390] width 11 height 11
radio input "true"
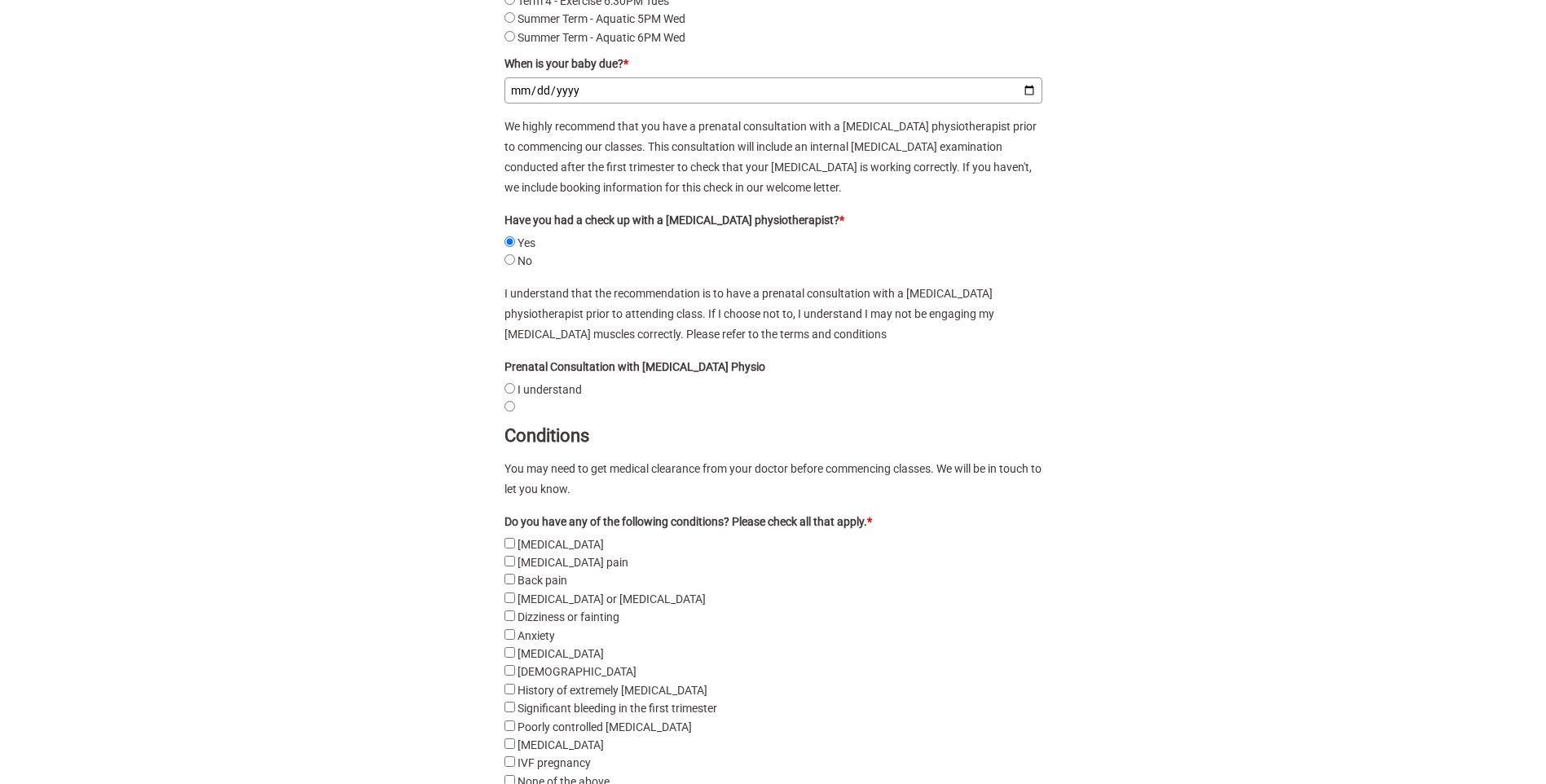
scroll to position [2537, 0]
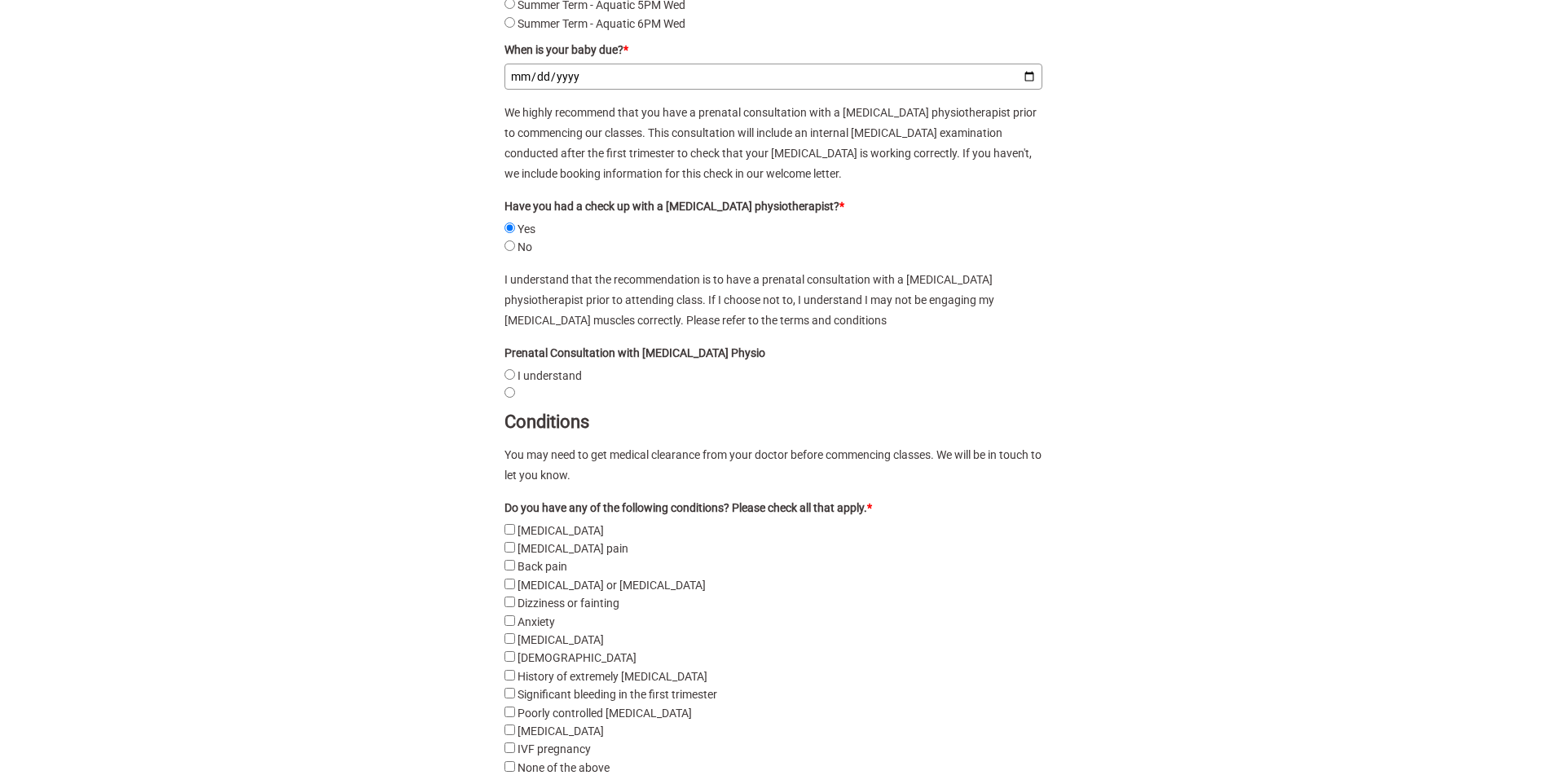
click at [511, 380] on understand"] "I understand" at bounding box center [510, 374] width 11 height 11
radio understand"] "true"
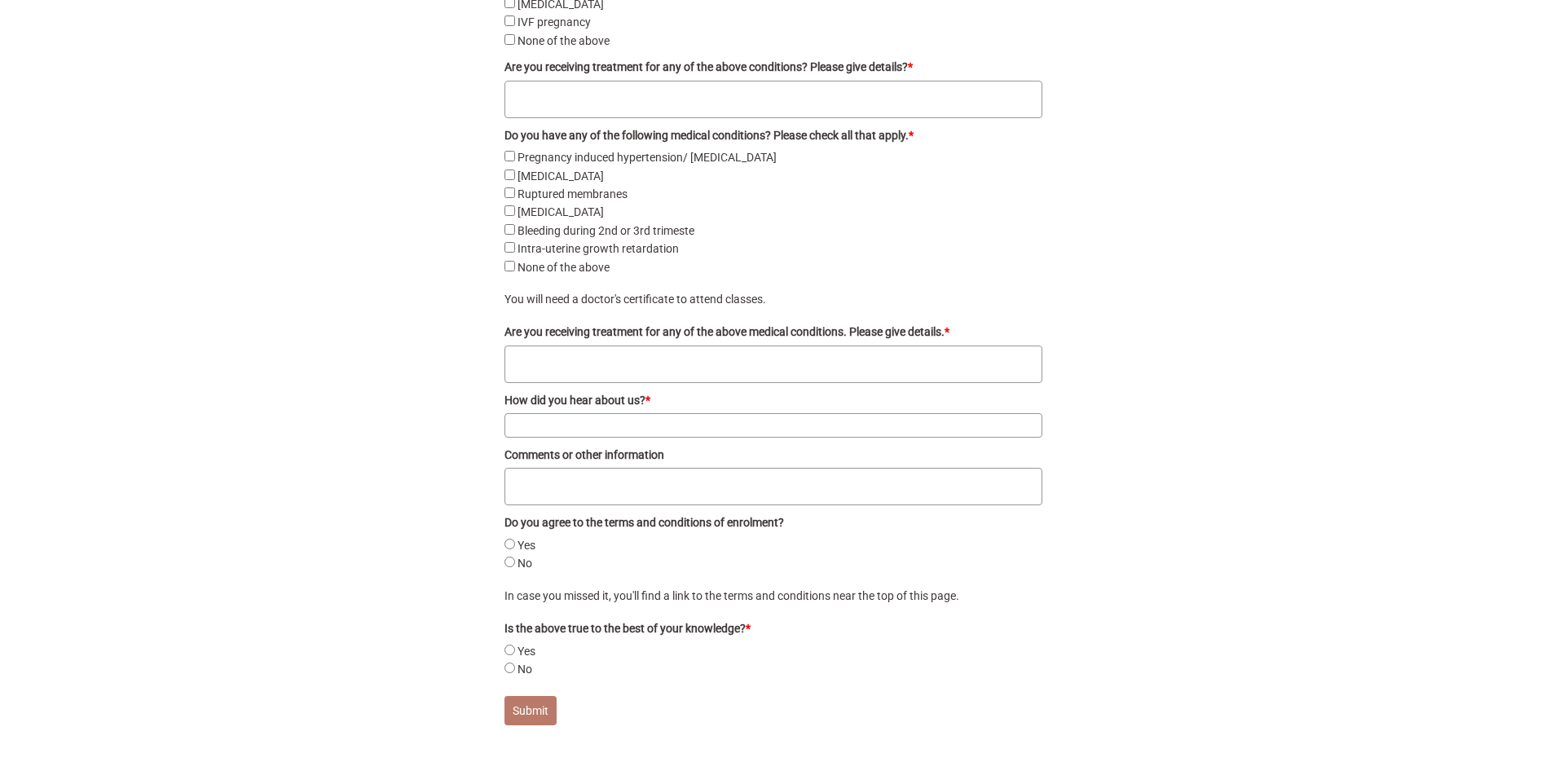
scroll to position [3269, 0]
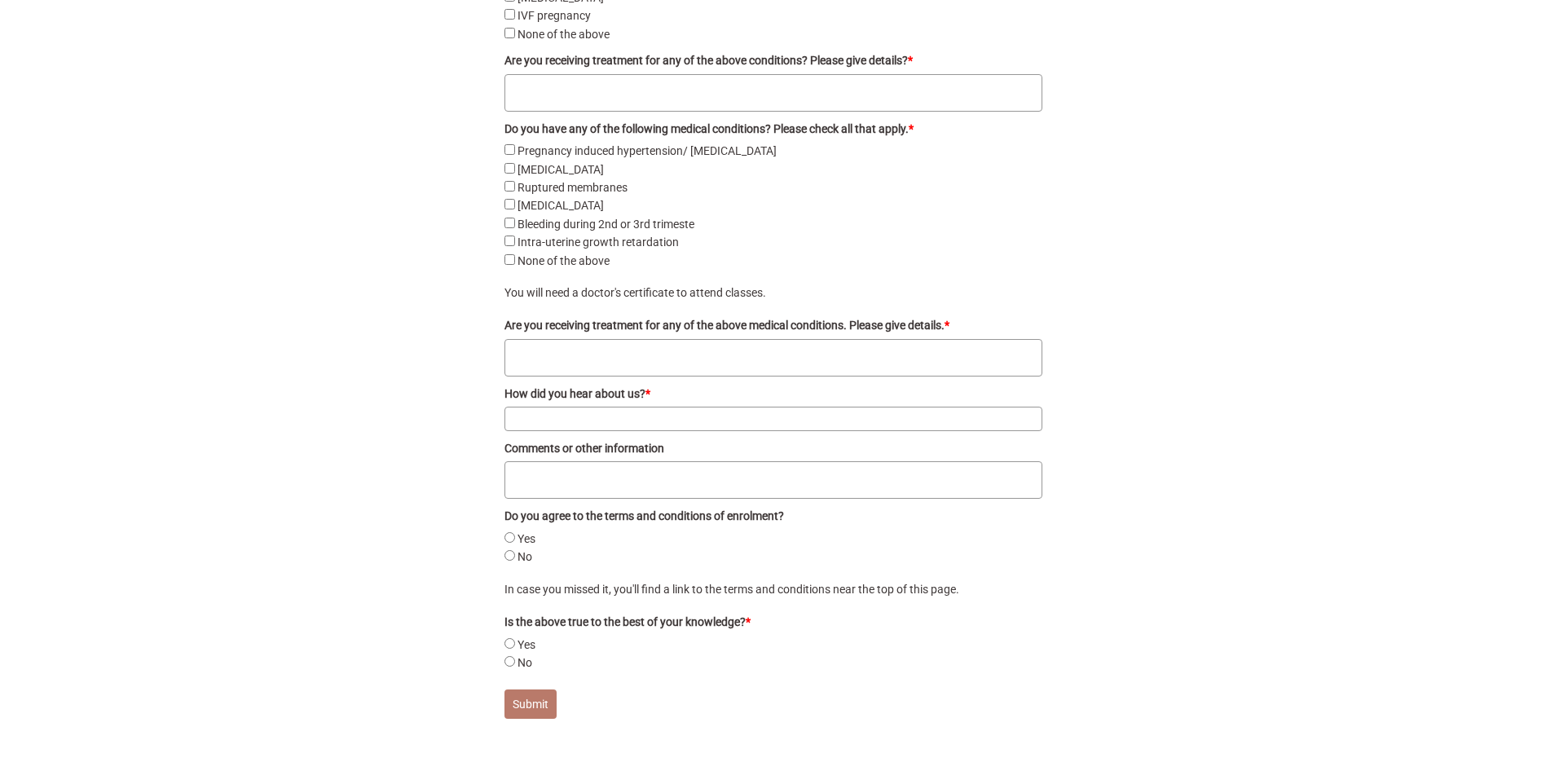
click at [510, 265] on above"] "None of the above" at bounding box center [510, 259] width 11 height 11
checkbox above"] "true"
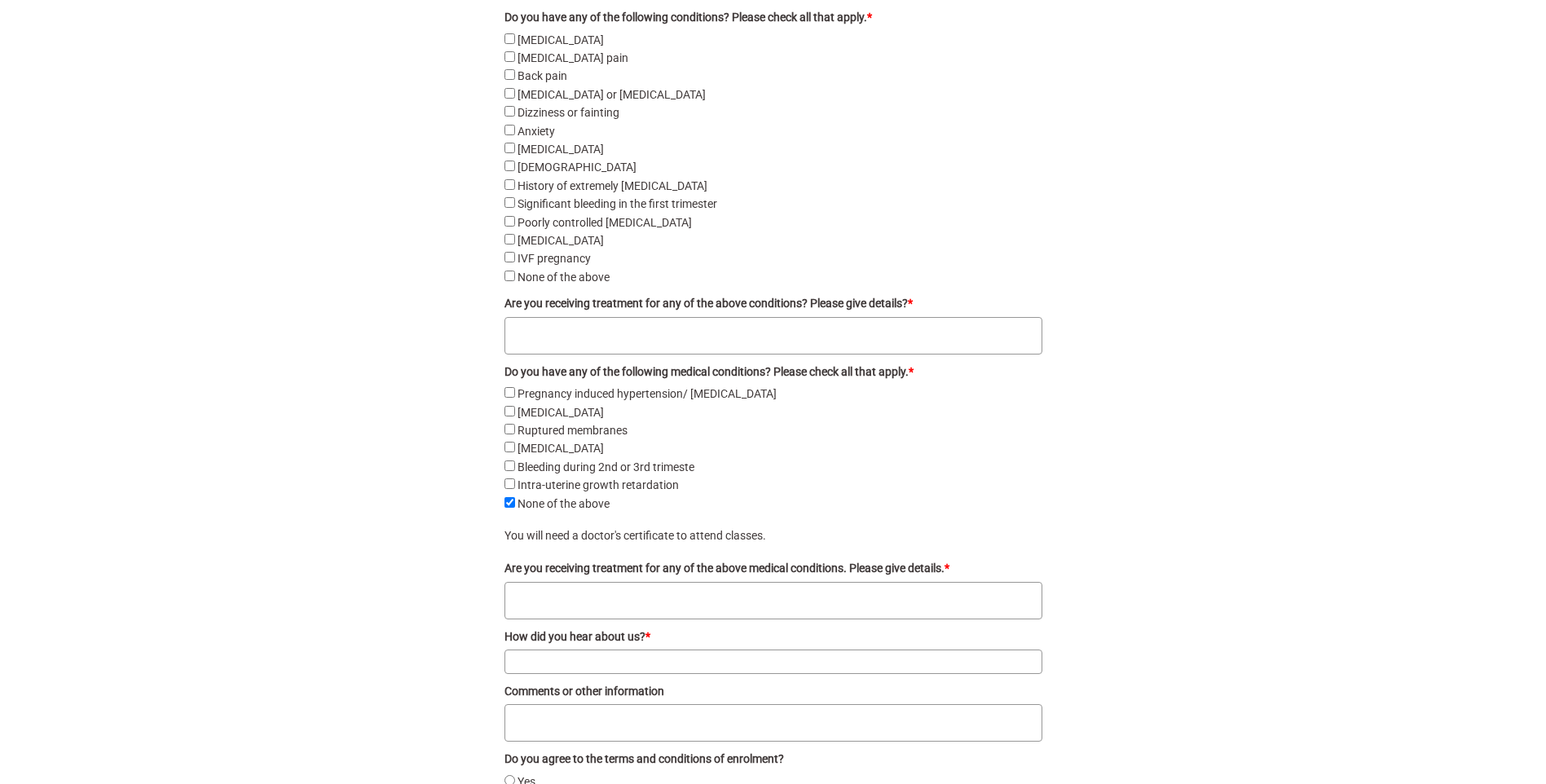
scroll to position [3025, 0]
click at [505, 282] on above"] "None of the above" at bounding box center [510, 277] width 11 height 11
checkbox above"] "true"
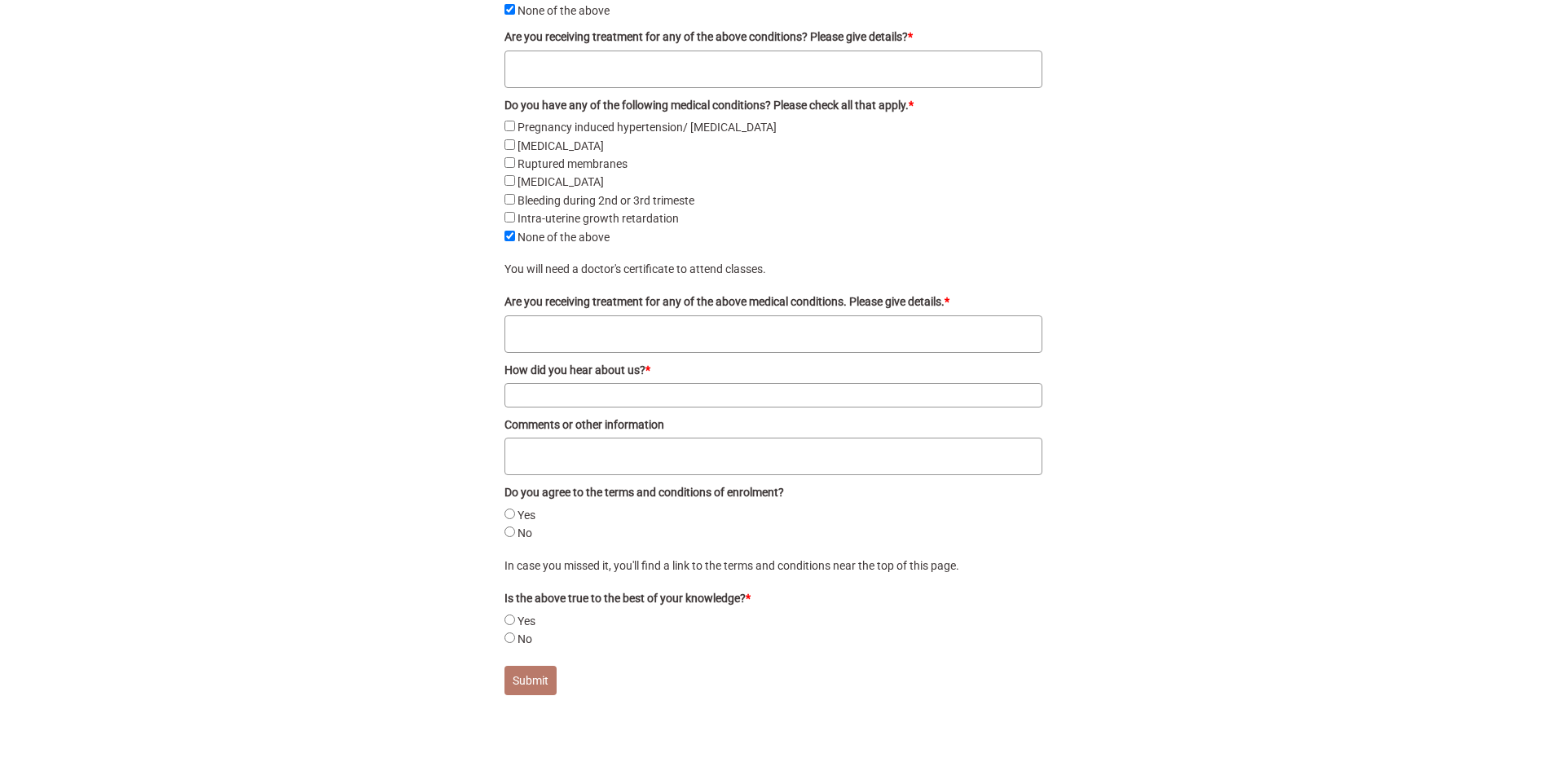
scroll to position [3351, 0]
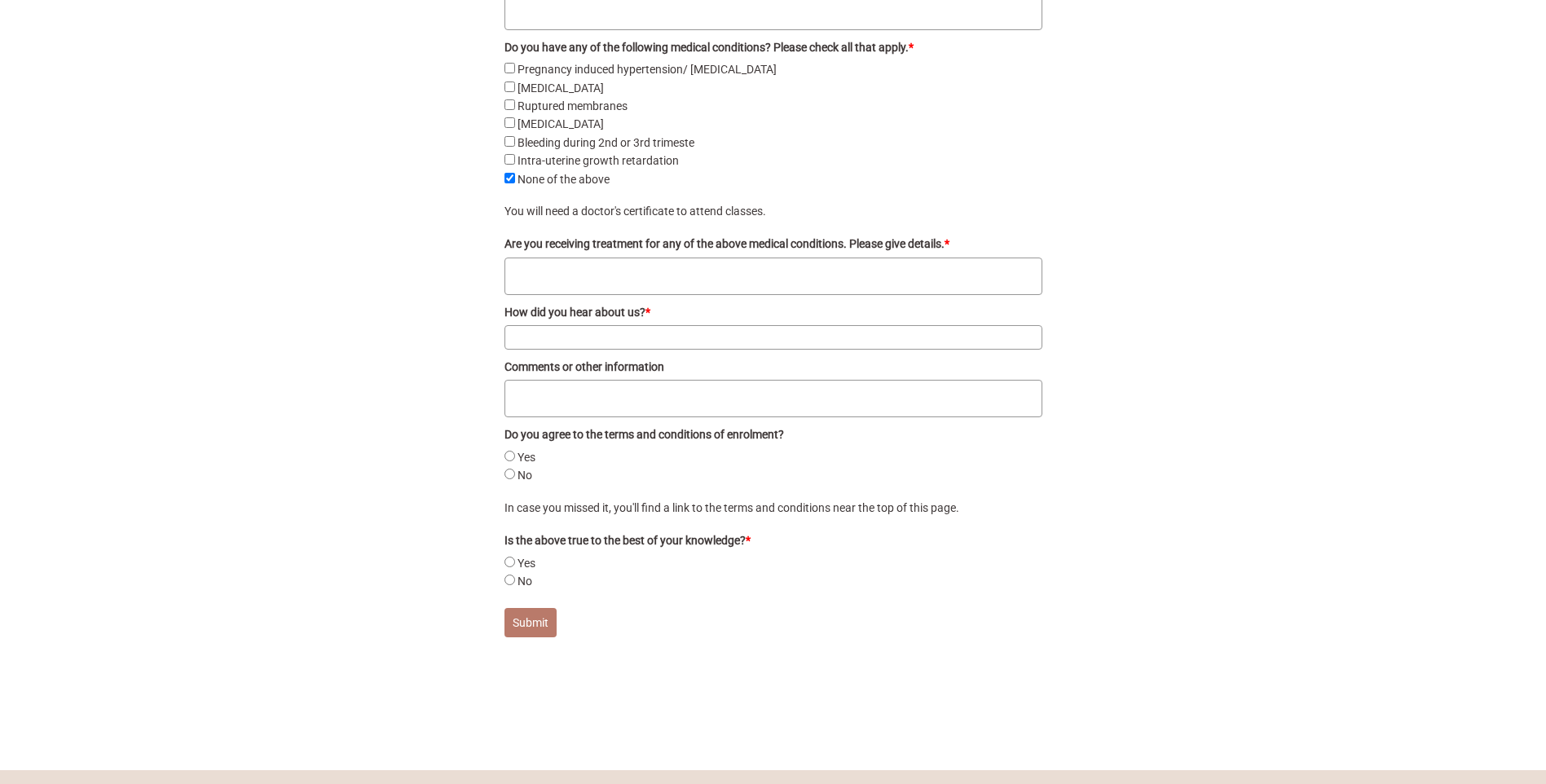
click at [558, 295] on textarea "Are you receiving treatment for any of the above medical conditions. Please giv…" at bounding box center [773, 276] width 538 height 38
type textarea "N/A"
type input "Google"
click at [558, 417] on textarea "Comments or other information" at bounding box center [773, 399] width 538 height 38
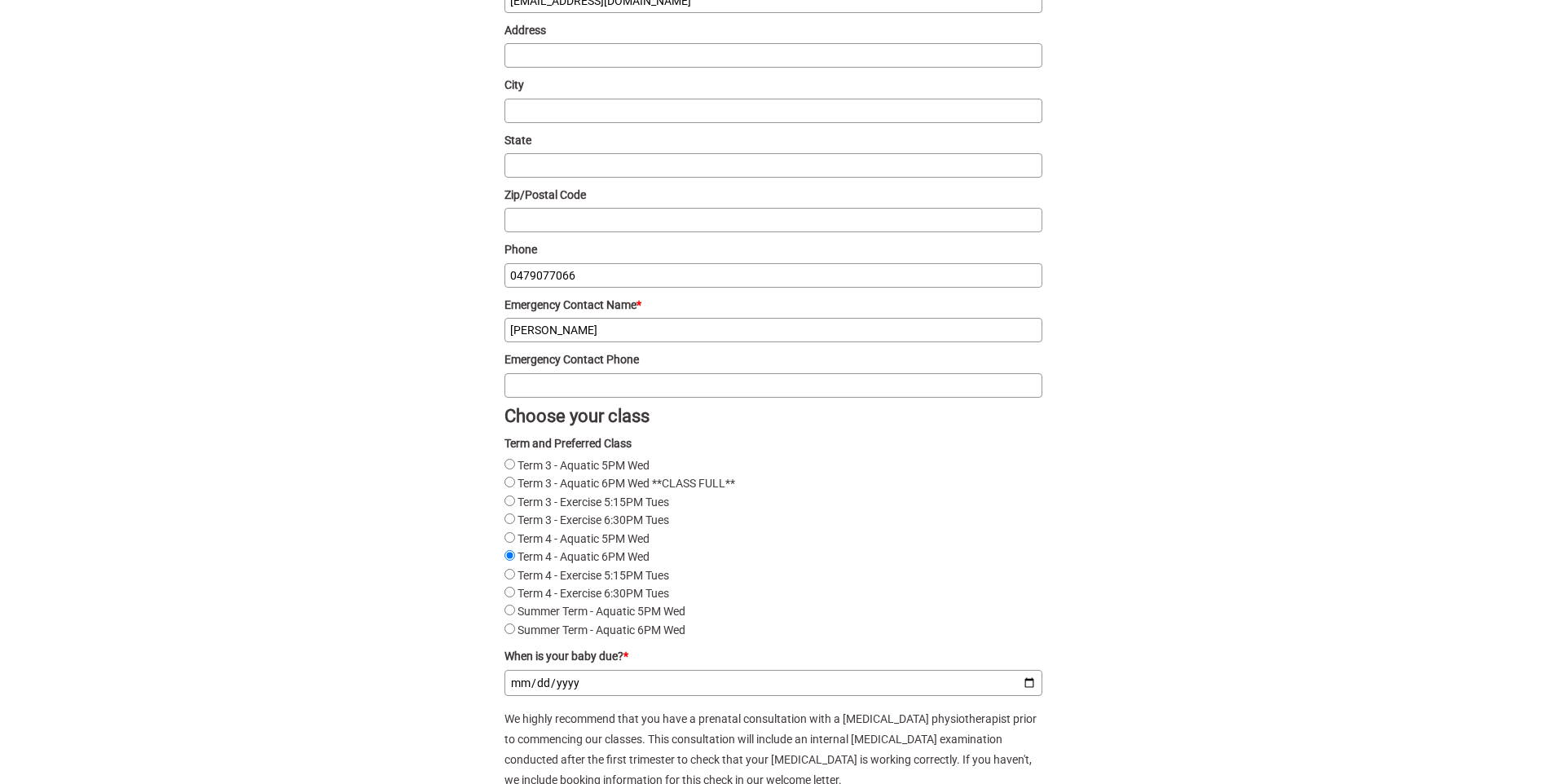
scroll to position [1722, 0]
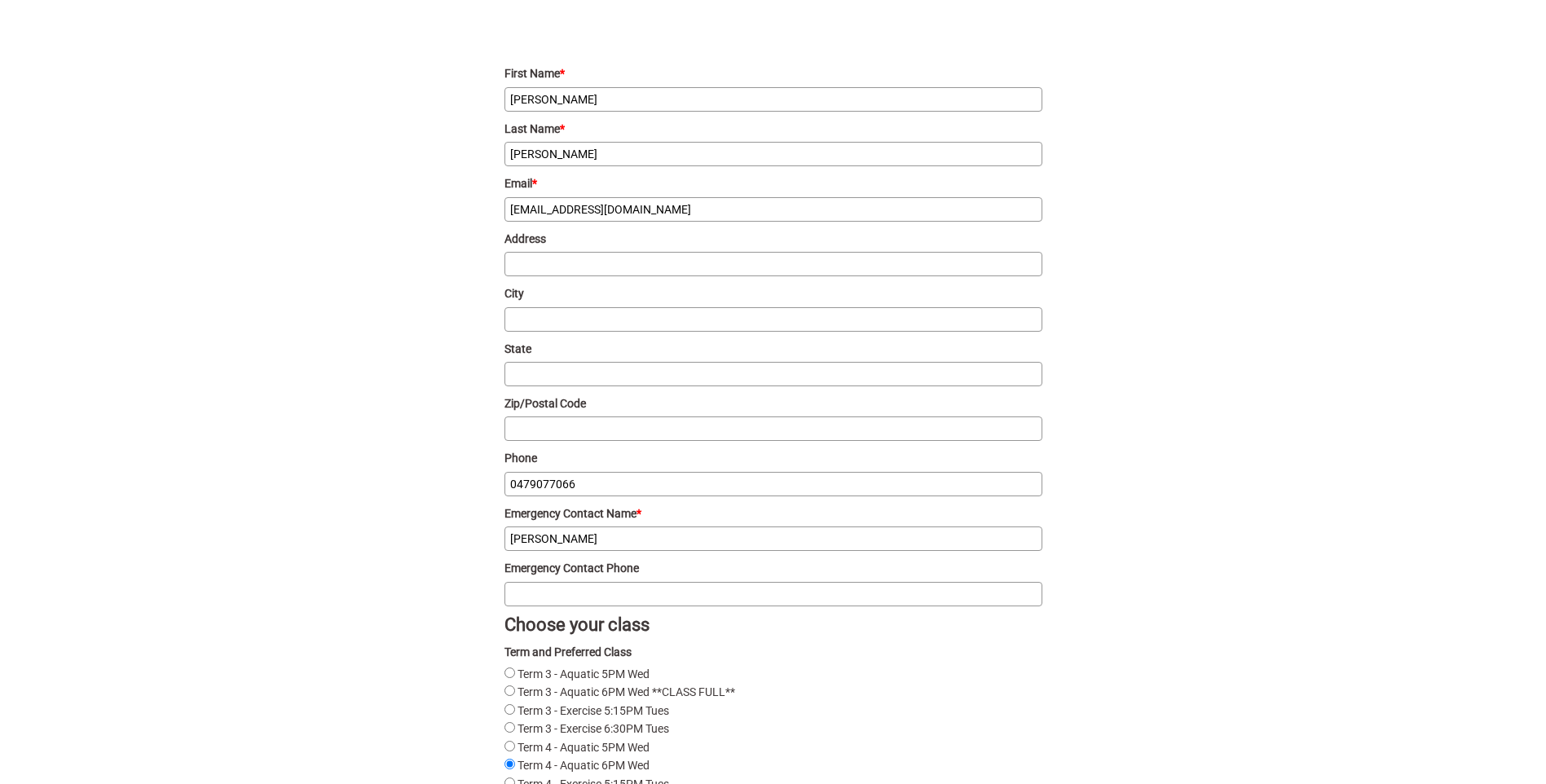
click at [585, 599] on input "Emergency Contact Phone" at bounding box center [773, 593] width 538 height 25
type input "0422 422 978"
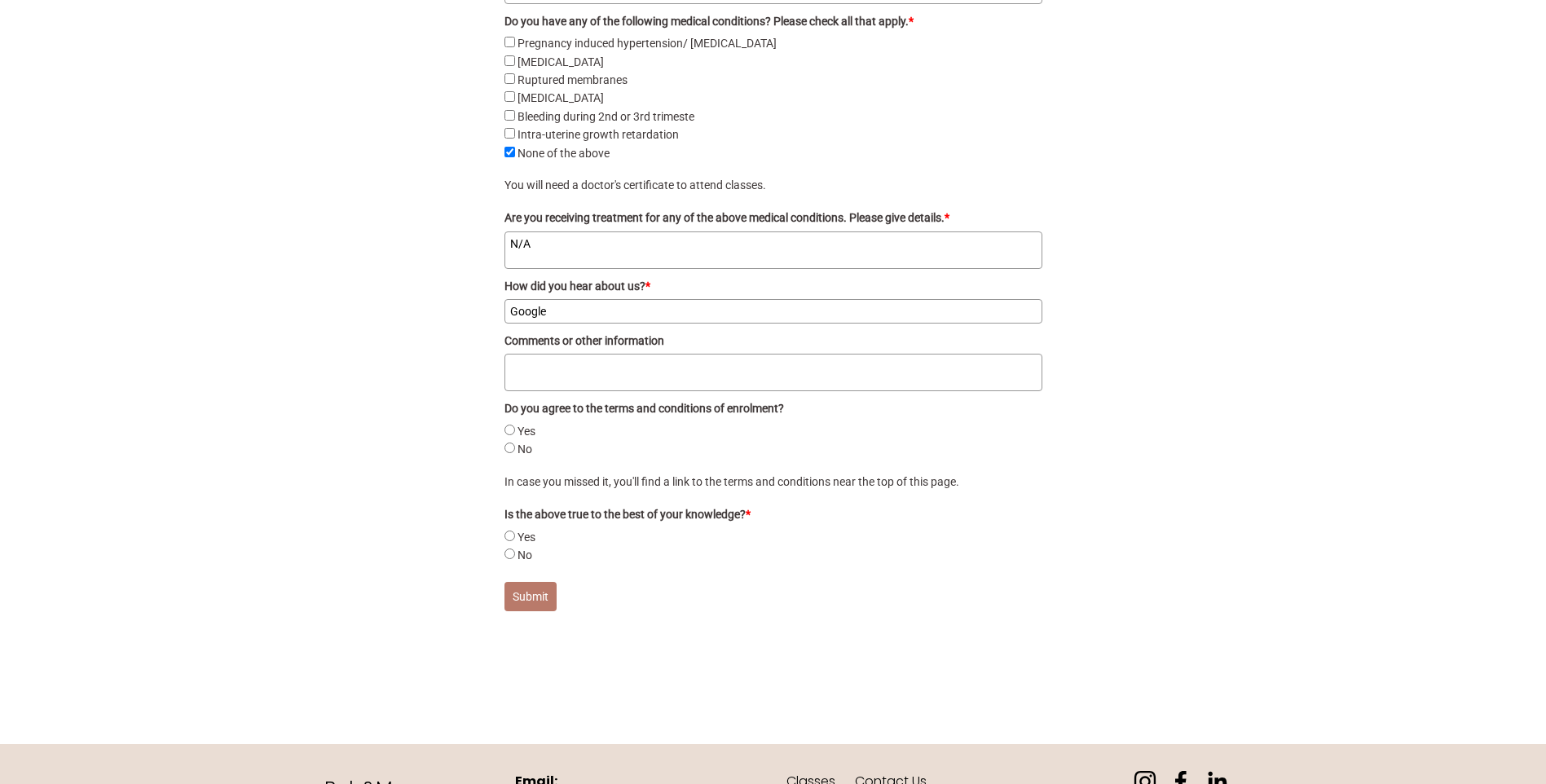
scroll to position [3491, 0]
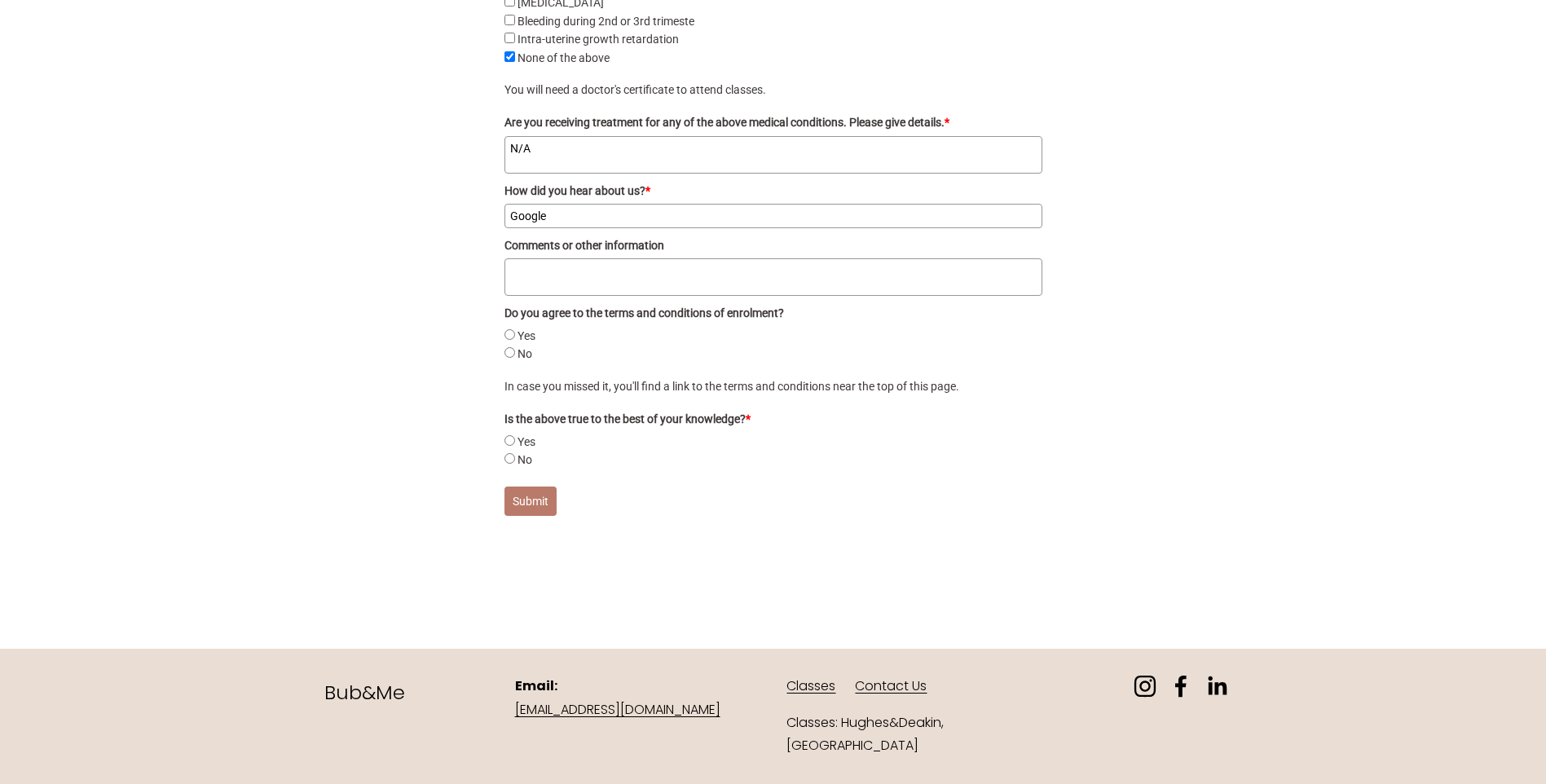
click at [611, 273] on textarea "Comments or other information" at bounding box center [773, 277] width 538 height 38
type textarea "I"
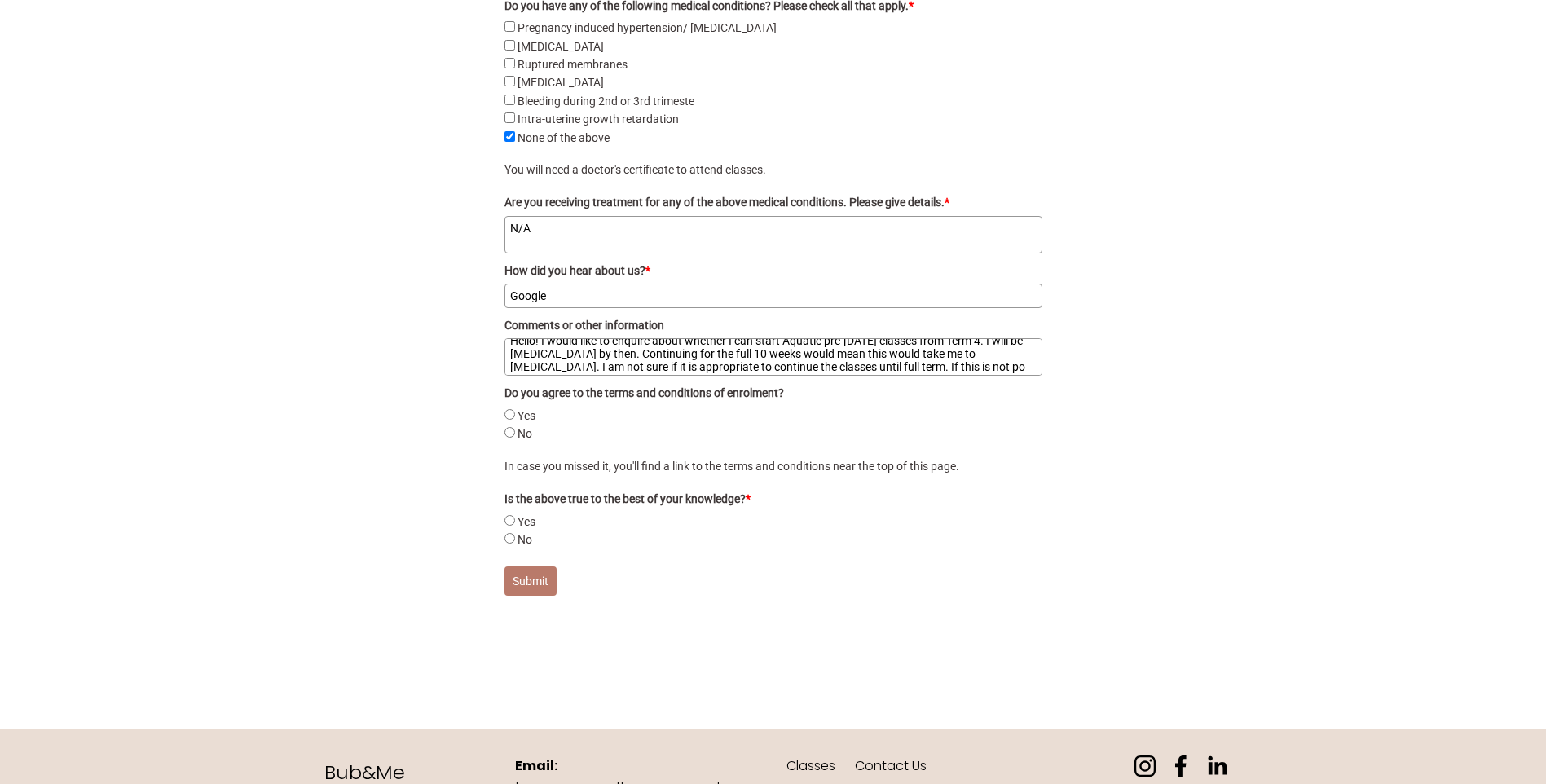
scroll to position [24, 0]
type textarea "Hello! I would like to enquire about whether I can start Aquatic pre-natal clas…"
click at [509, 420] on input "Yes" at bounding box center [510, 414] width 11 height 11
radio input "true"
click at [510, 525] on input "Yes" at bounding box center [510, 520] width 11 height 11
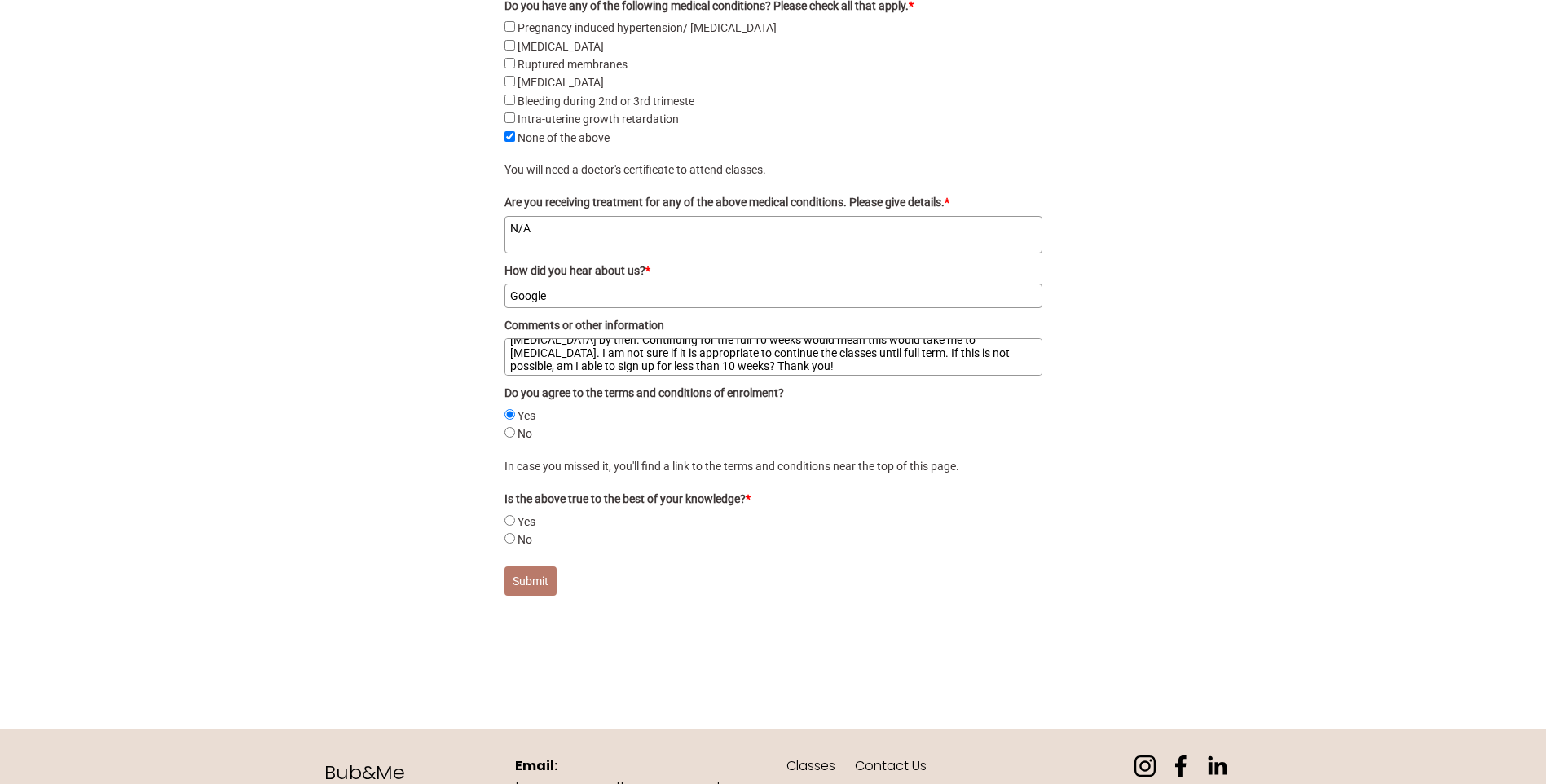
radio input "true"
click at [542, 365] on textarea "Hello! I would like to enquire about whether I can start Aquatic pre-natal clas…" at bounding box center [773, 356] width 538 height 38
drag, startPoint x: 797, startPoint y: 383, endPoint x: 805, endPoint y: 367, distance: 17.9
click at [797, 375] on textarea "Hello! My name is Shelley and I would like to enquire about whether I can start…" at bounding box center [773, 356] width 538 height 38
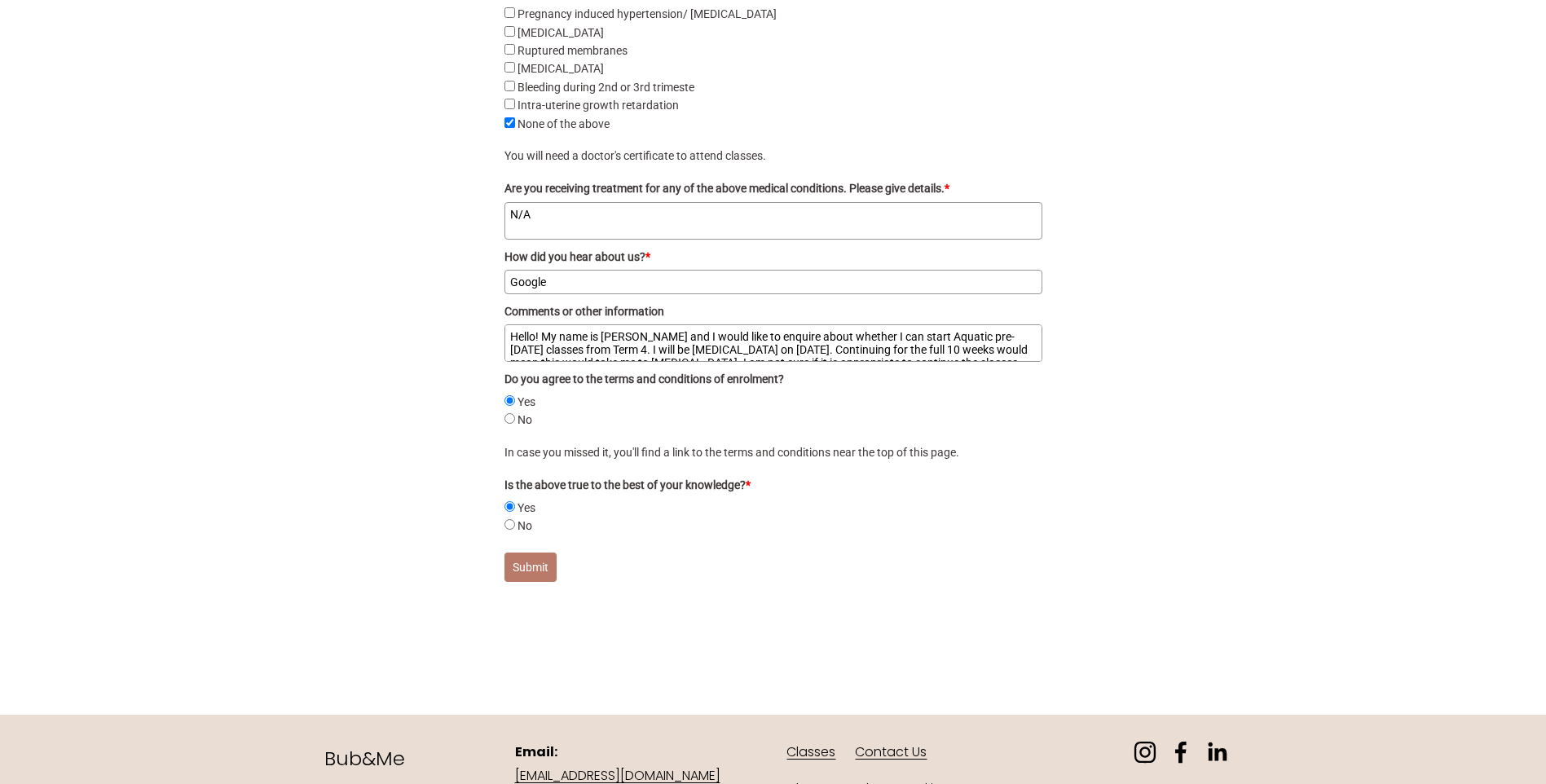
click at [896, 361] on textarea "Hello! My name is Shelley and I would like to enquire about whether I can start…" at bounding box center [773, 343] width 538 height 38
drag, startPoint x: 685, startPoint y: 375, endPoint x: 651, endPoint y: 368, distance: 34.7
click at [650, 361] on textarea "Hello! My name is Shelley and I would like to enquire about whether I can start…" at bounding box center [773, 343] width 538 height 38
click at [668, 351] on textarea "Hello! My name is Shelley and I would like to enquire about whether I can start…" at bounding box center [773, 343] width 538 height 38
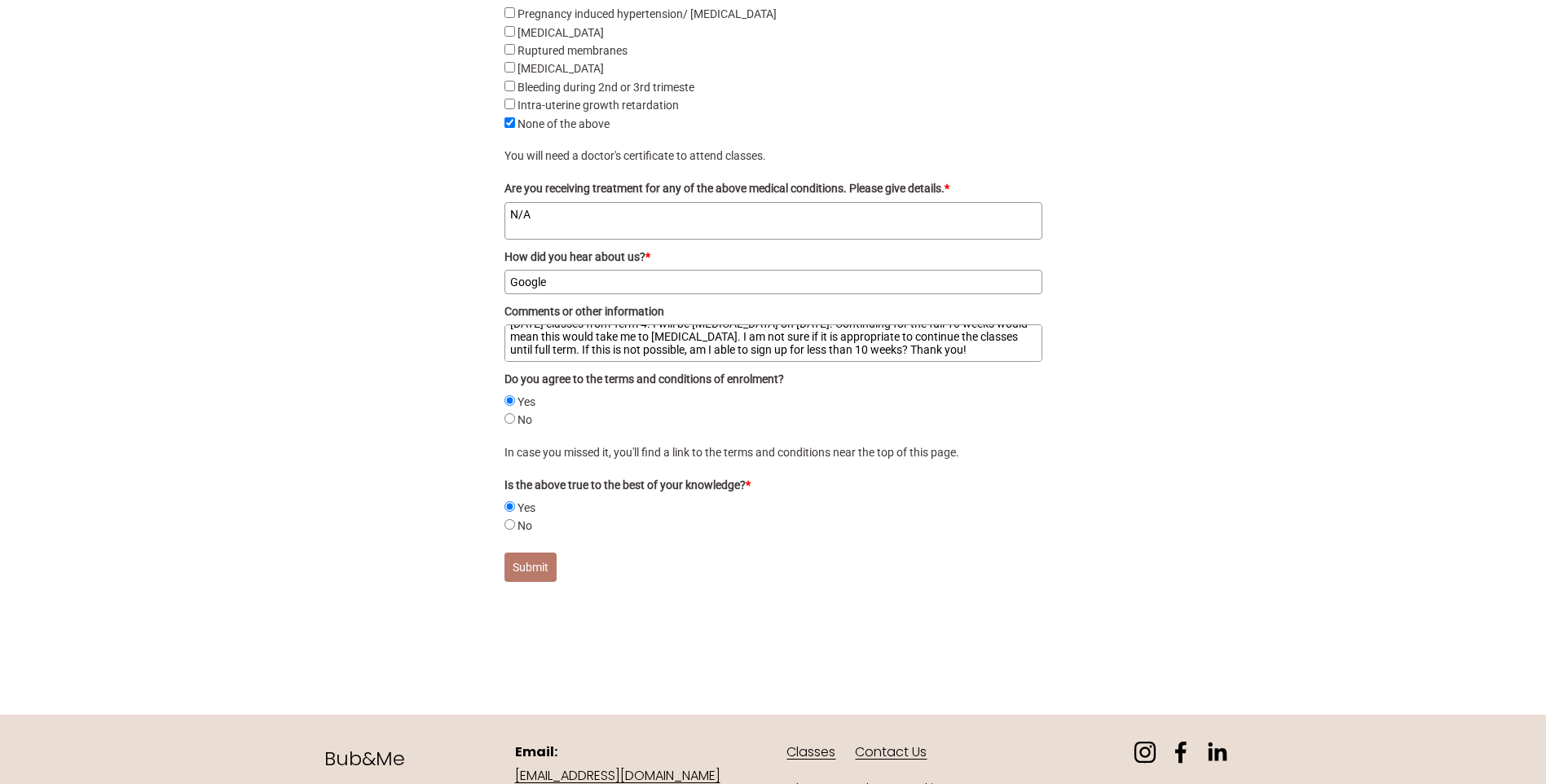
drag, startPoint x: 688, startPoint y: 355, endPoint x: 641, endPoint y: 359, distance: 47.2
click at [641, 359] on textarea "Hello! My name is Shelley and I would like to enquire about whether I can start…" at bounding box center [773, 343] width 538 height 38
type textarea "Hello! My name is Shelley and I would like to enquire about whether I can start…"
click at [977, 411] on div "Yes" at bounding box center [773, 402] width 538 height 18
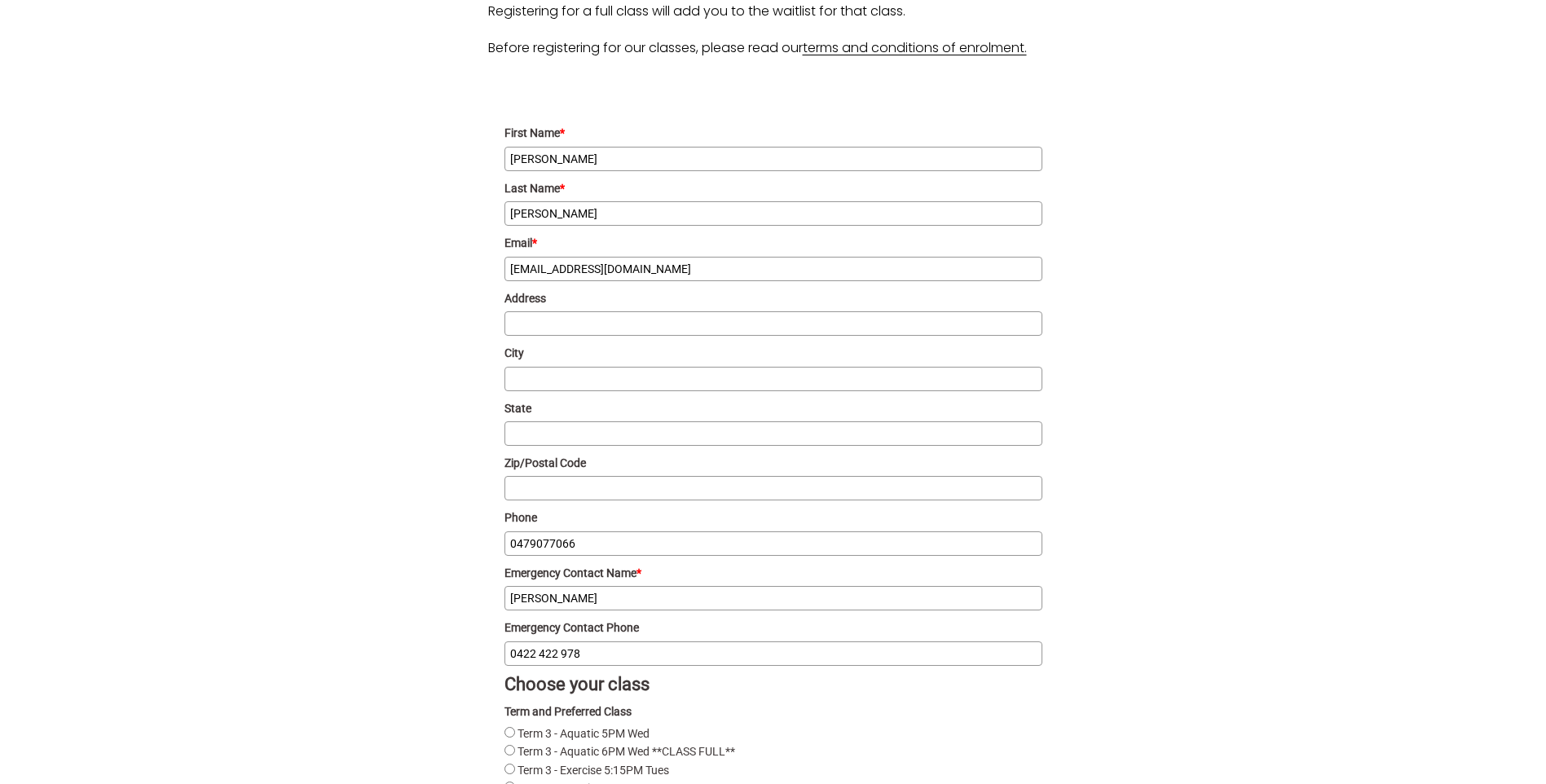
scroll to position [1695, 0]
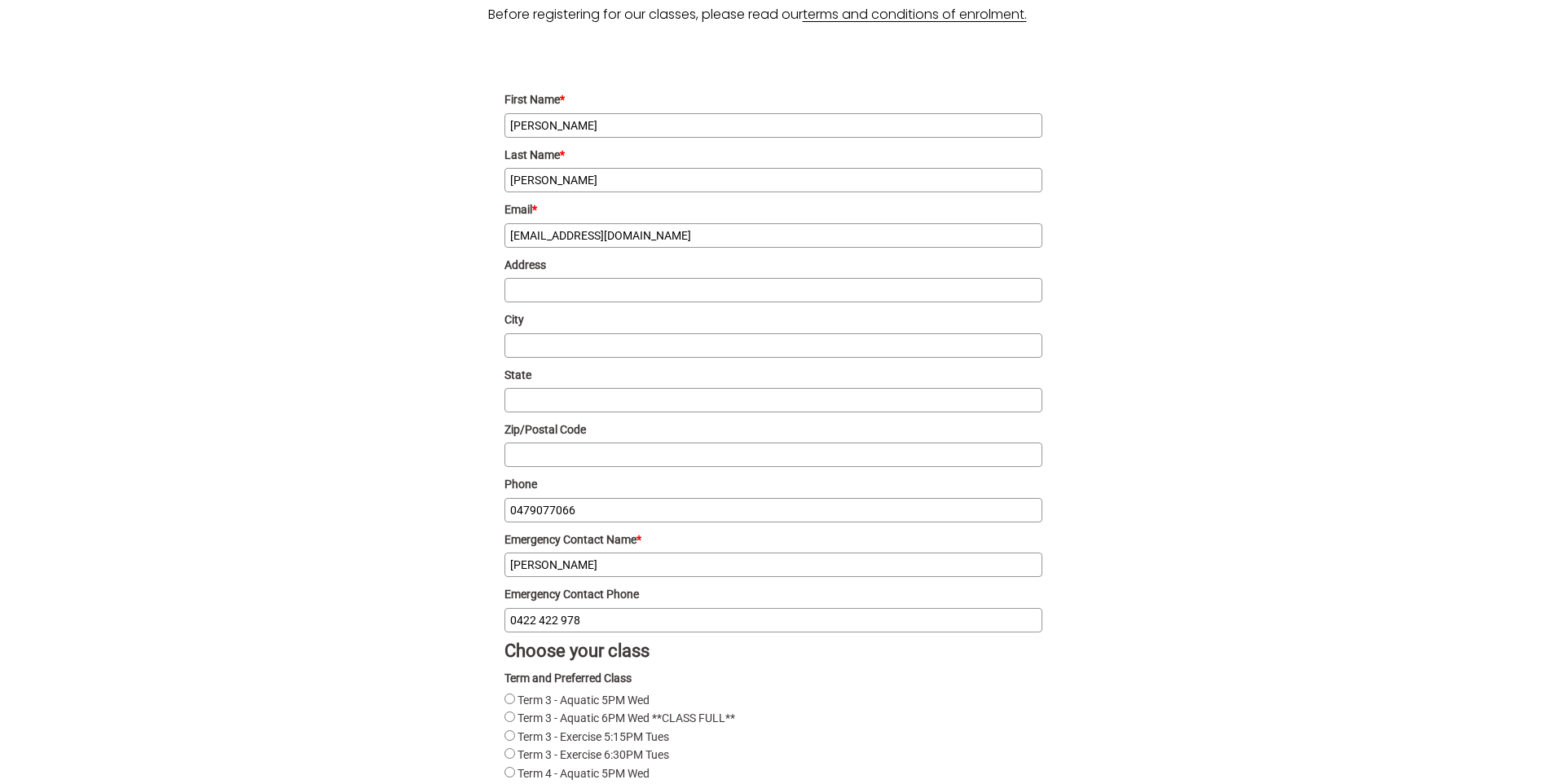
click at [533, 289] on input "Address" at bounding box center [773, 289] width 538 height 25
type input "3 Croll Street Wright"
click at [540, 353] on input "City" at bounding box center [773, 345] width 538 height 25
click at [401, 393] on div "What’s it all about? During each class, your physiotherapist will lead you thro…" at bounding box center [773, 566] width 1265 height 3721
click at [522, 454] on input "Zip/Postal Code" at bounding box center [773, 454] width 538 height 25
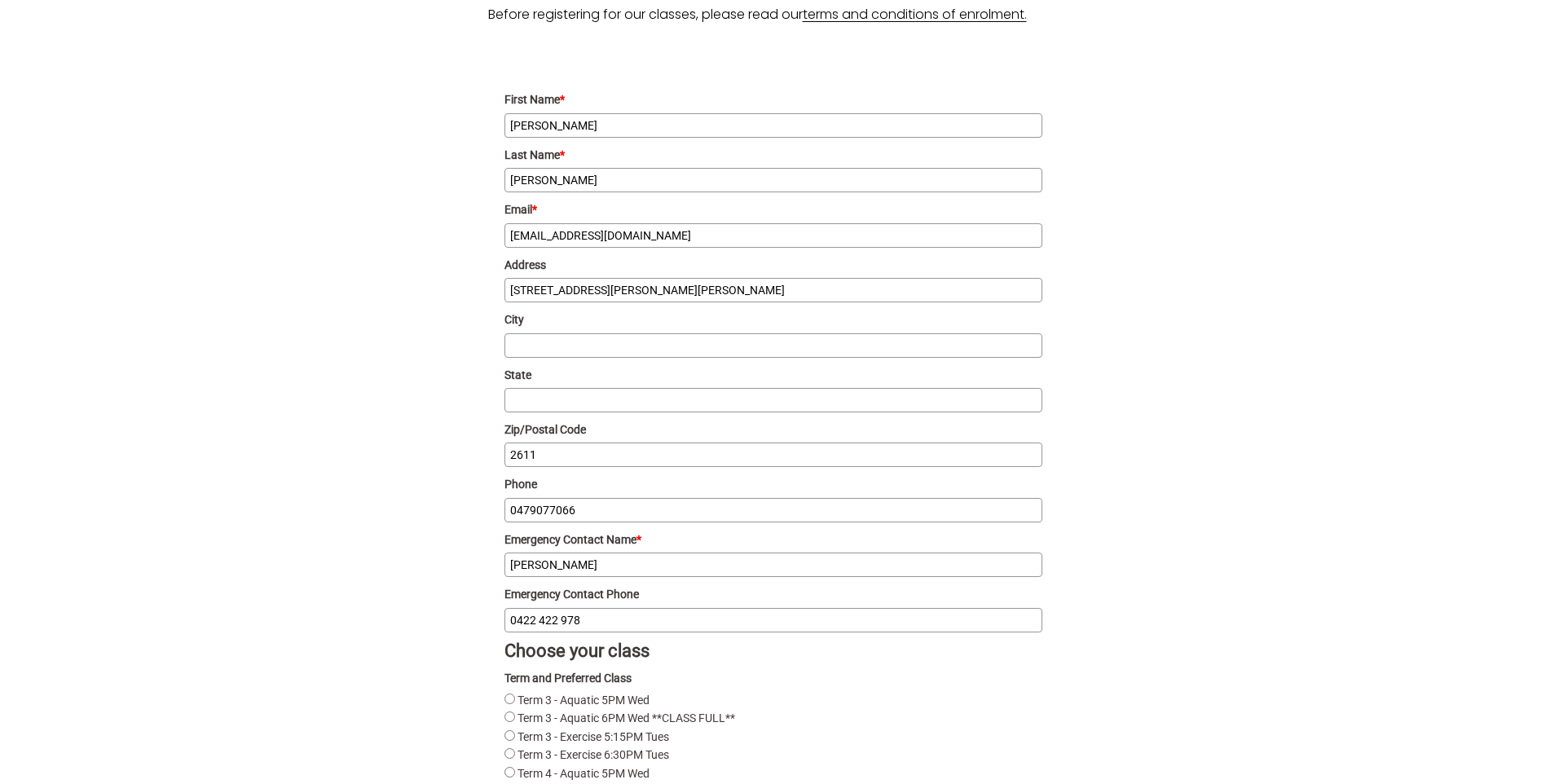
type input "2611"
click at [439, 413] on div "What’s it all about? During each class, your physiotherapist will lead you thro…" at bounding box center [773, 566] width 1265 height 3721
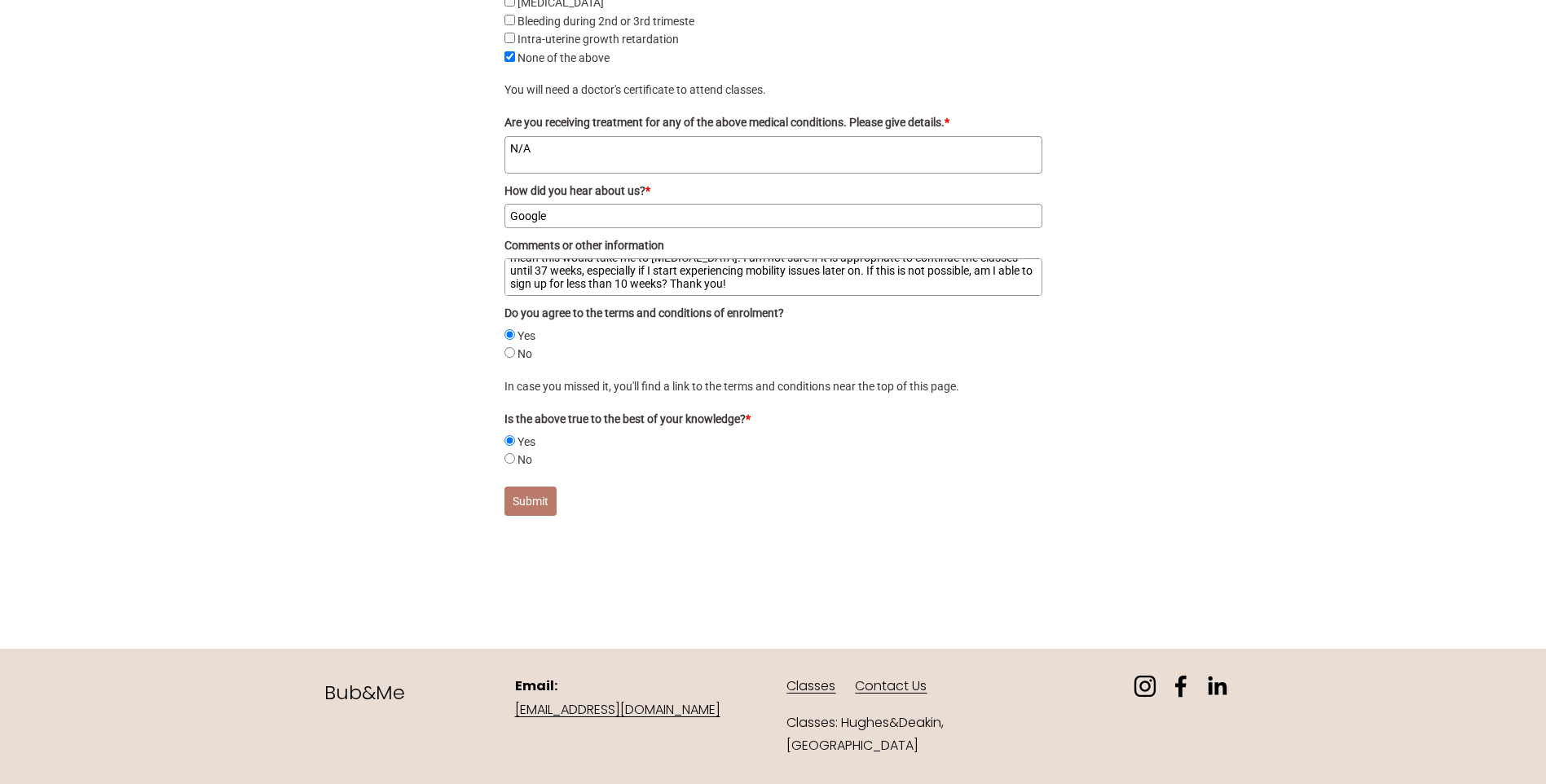
scroll to position [3489, 0]
click at [522, 506] on button "Submit" at bounding box center [530, 502] width 52 height 30
radio input "true"
checkbox pain "false"
checkbox pre-eclampsia "false"
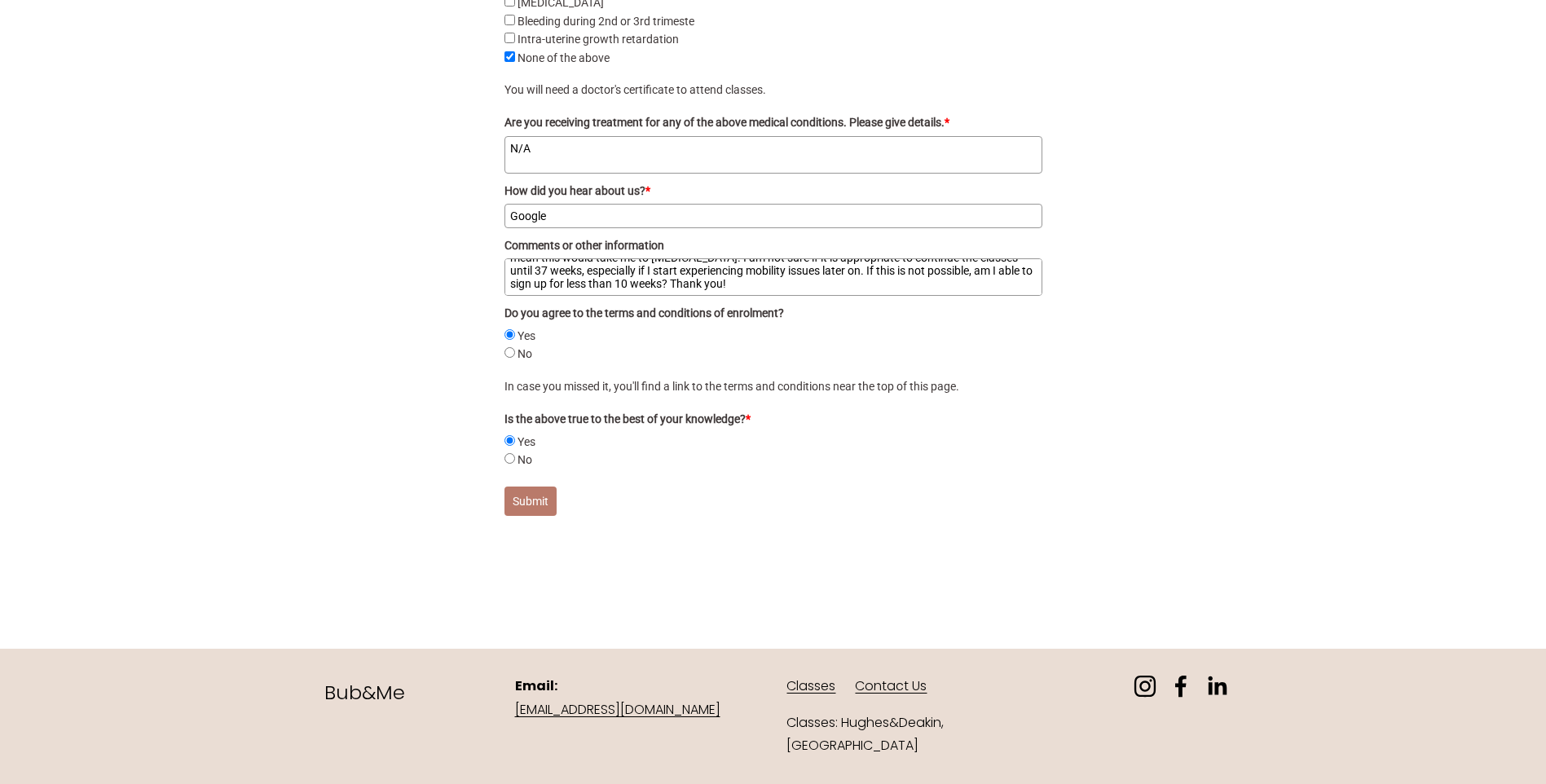
radio input "true"
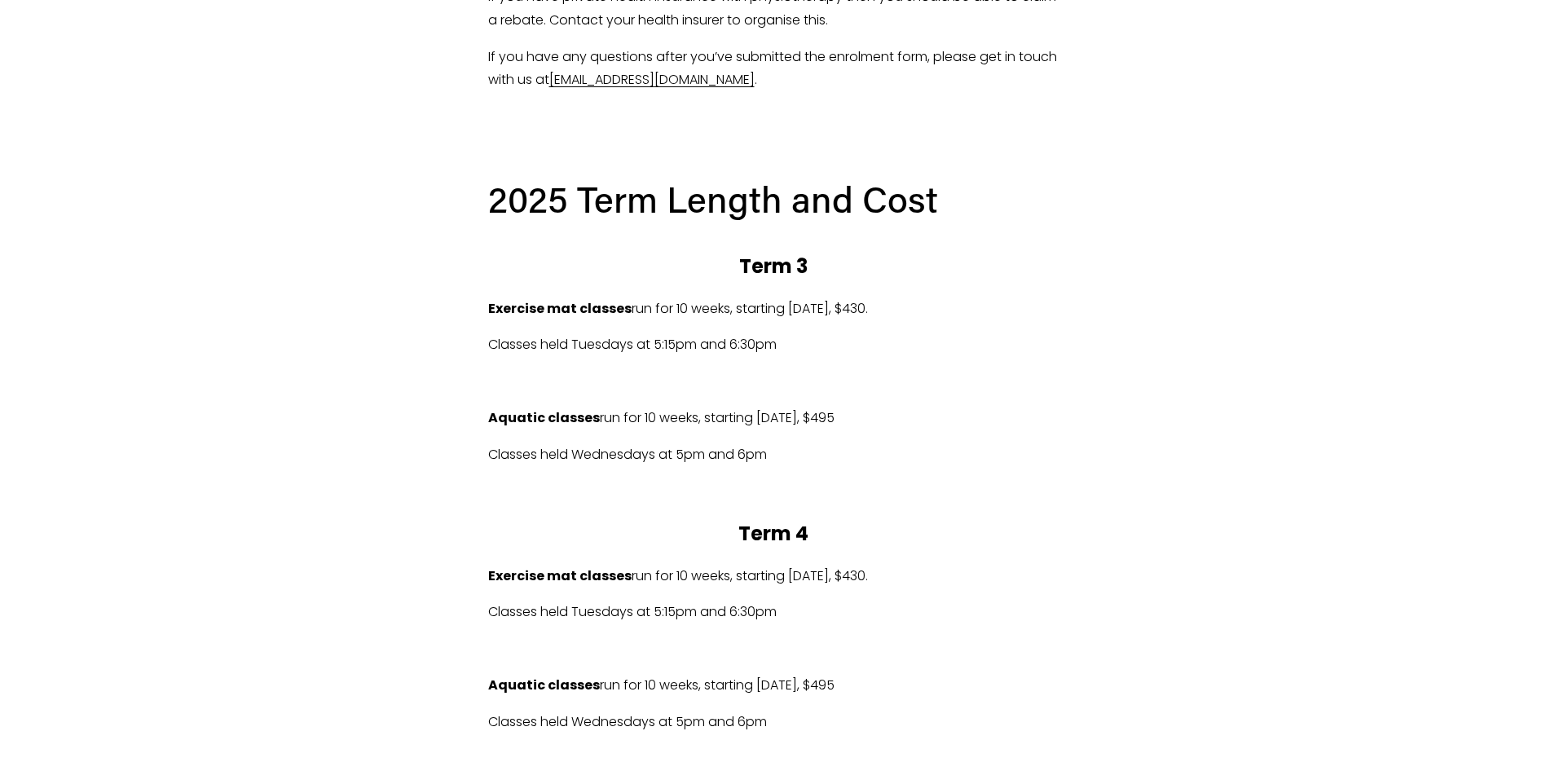
click at [486, 329] on div "2025 Term Length and Cost Term 3 Exercise mat classes run for 10 weeks, startin…" at bounding box center [773, 588] width 599 height 853
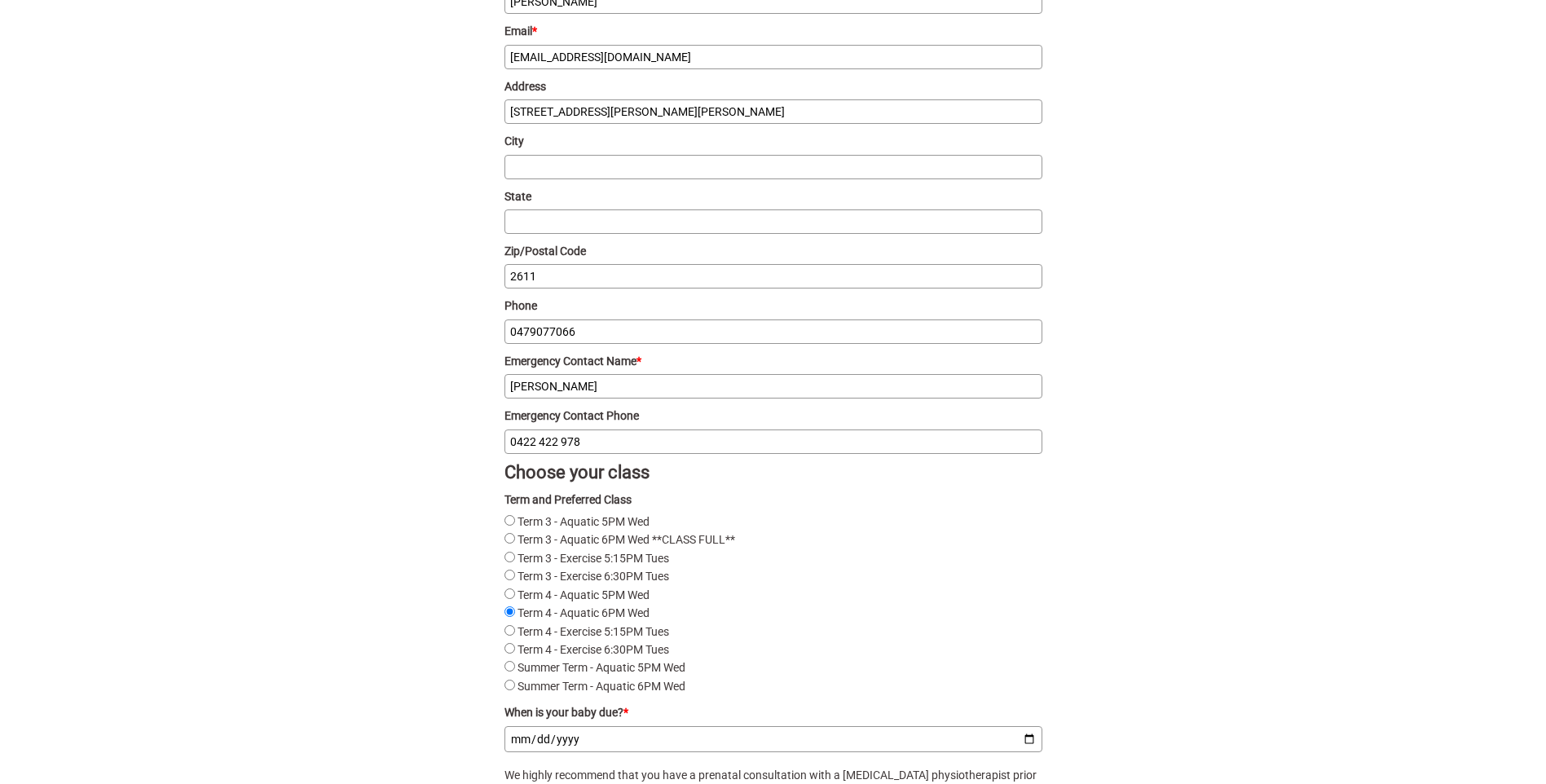
scroll to position [1466, 0]
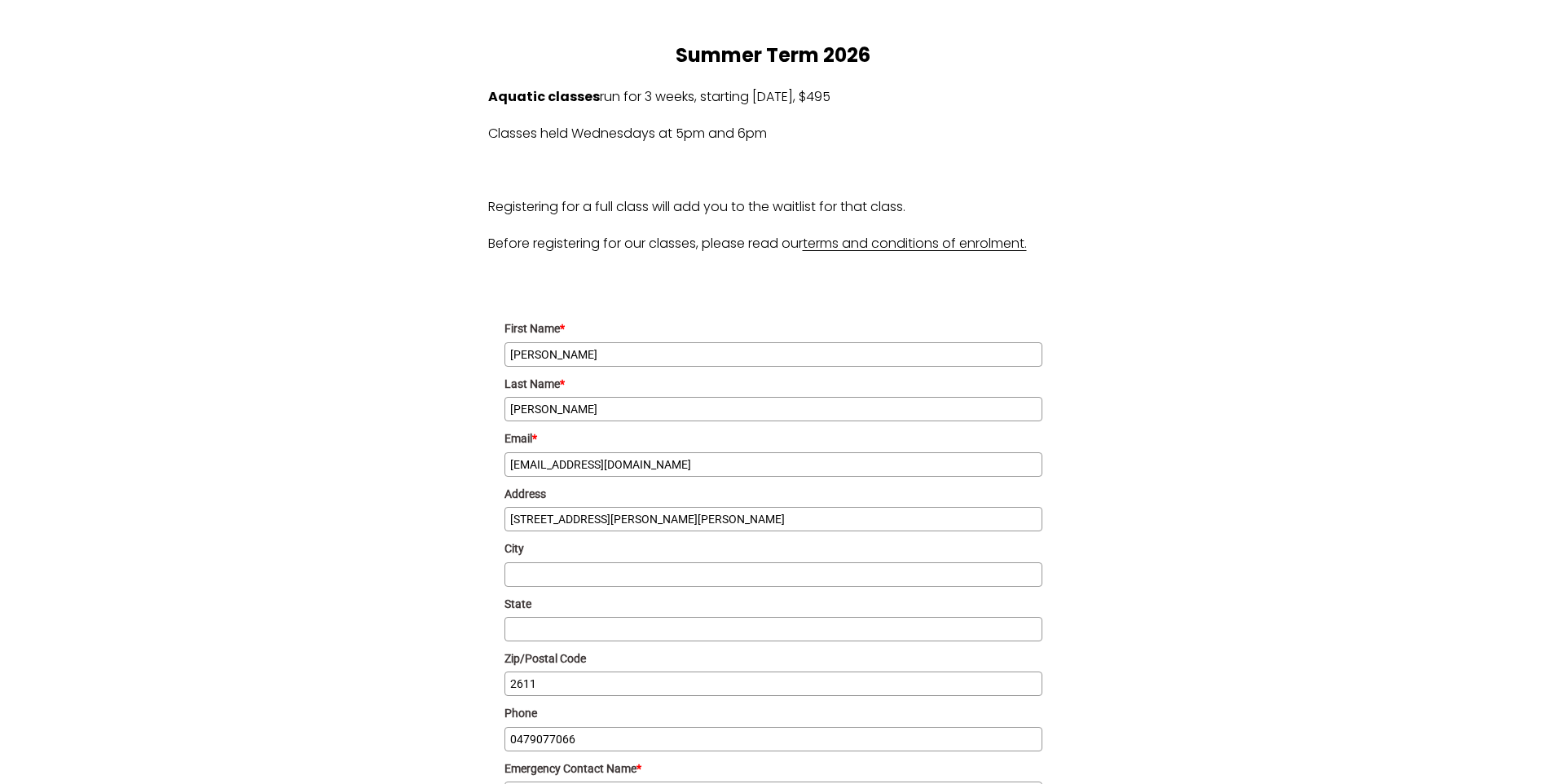
click at [472, 310] on div "What’s it all about? During each class, your physiotherapist will lead you thro…" at bounding box center [773, 795] width 1265 height 3721
click at [591, 350] on input "Shelley" at bounding box center [773, 354] width 538 height 25
click at [454, 366] on div "What’s it all about? During each class, your physiotherapist will lead you thro…" at bounding box center [773, 795] width 1265 height 3721
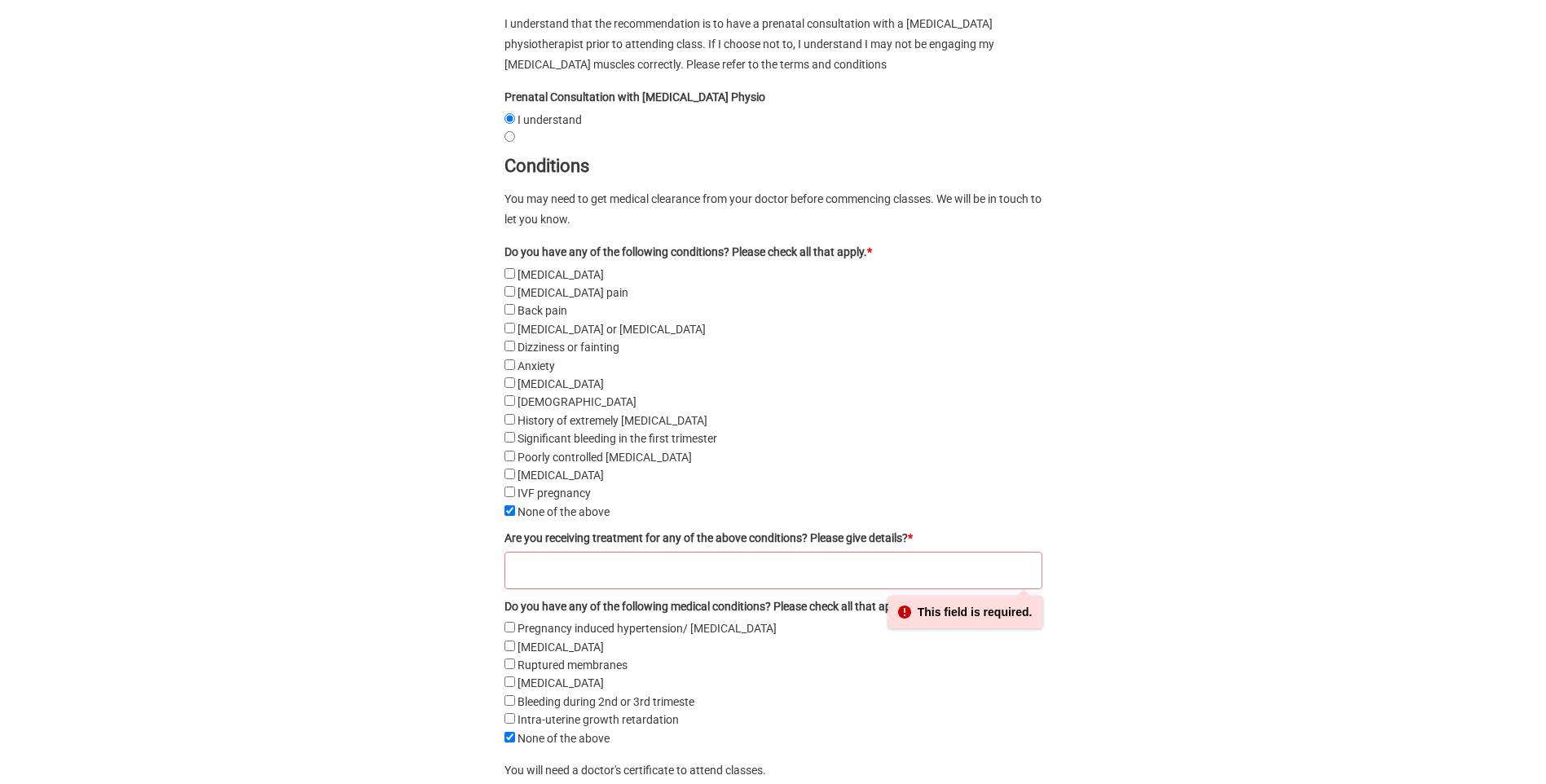
scroll to position [2852, 0]
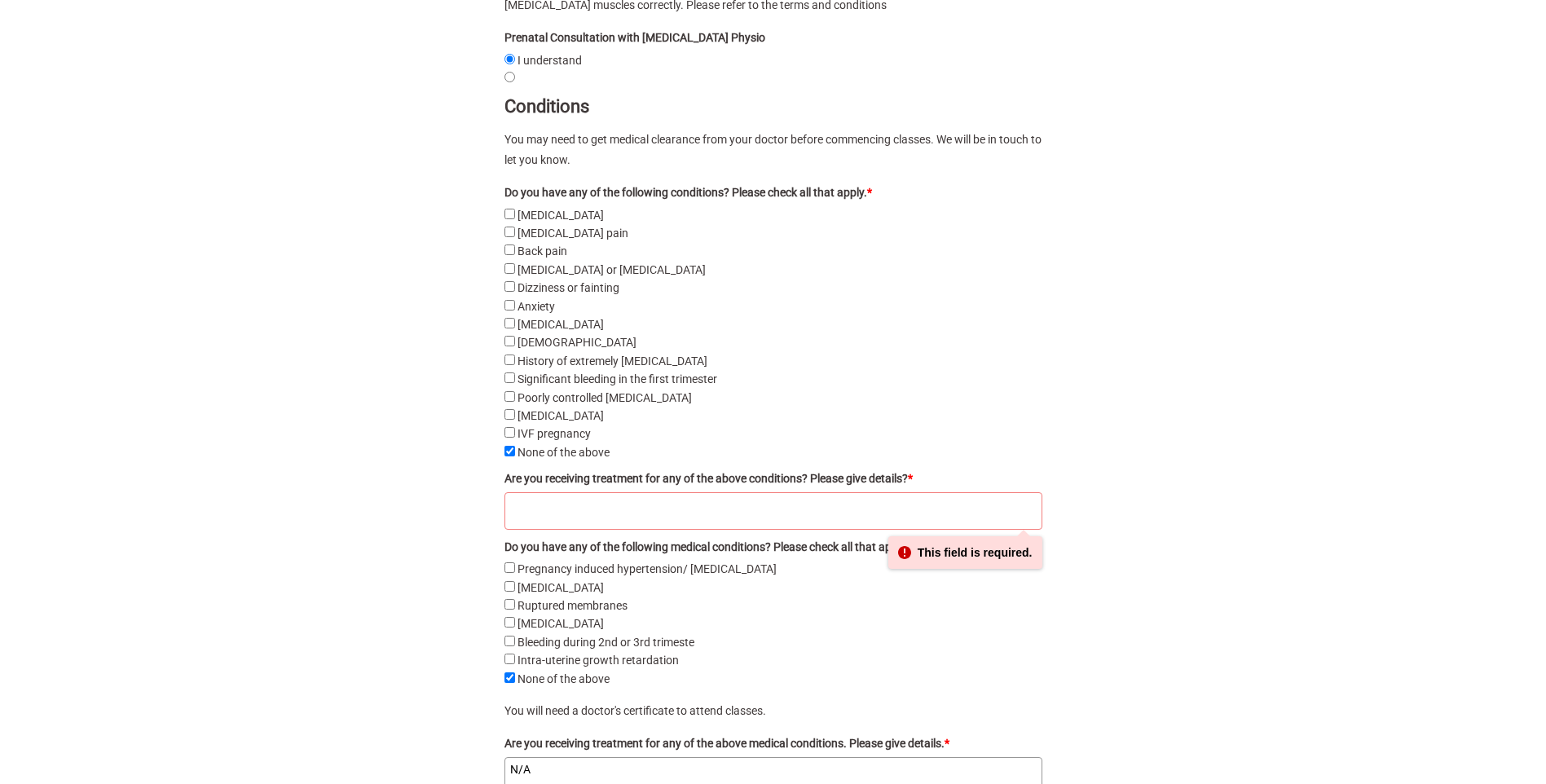
click at [586, 519] on textarea "Are you receiving treatment for any of the above conditions? Please give detail…" at bounding box center [773, 510] width 538 height 38
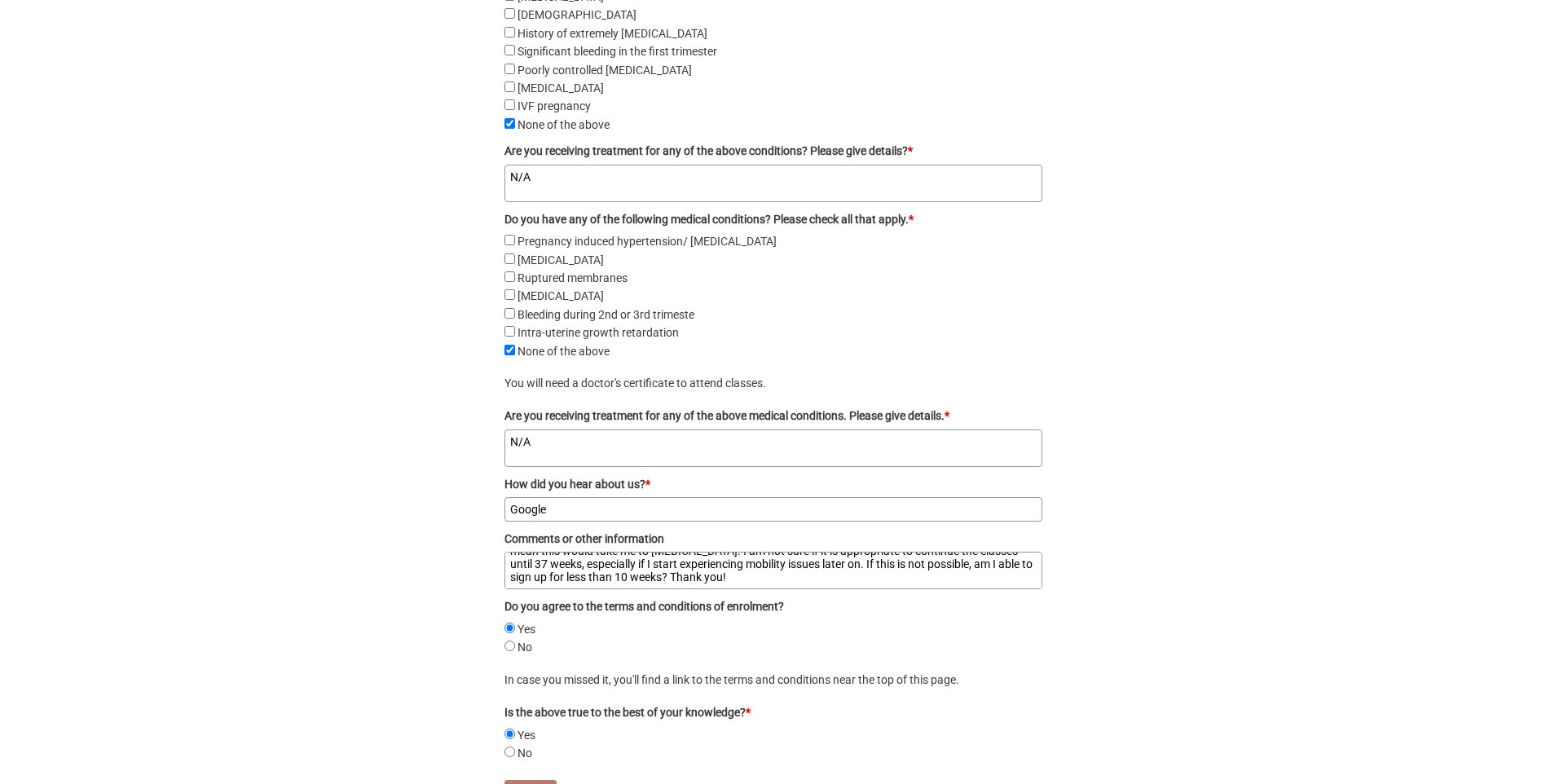
scroll to position [3259, 0]
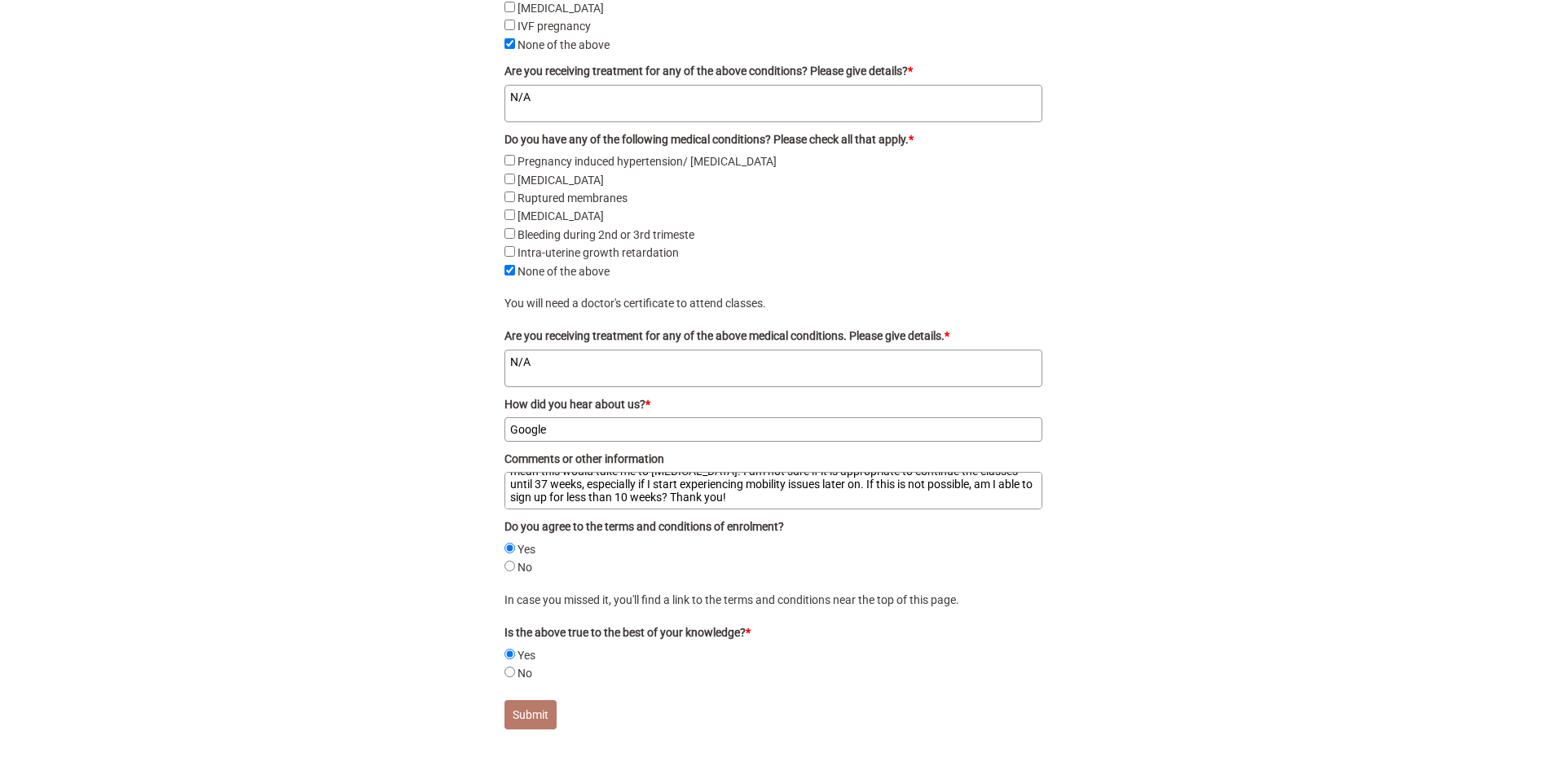
type textarea "N/A"
click at [610, 510] on textarea "Hello! My name is Shelley and I would like to enquire about whether I can start…" at bounding box center [773, 491] width 538 height 38
click at [871, 510] on textarea "Hello! My name is Shelley and I would like to enquire about whether I can start…" at bounding box center [773, 491] width 538 height 38
click at [557, 492] on textarea "Hello! My name is Shelley and I would like to enquire about whether I can start…" at bounding box center [773, 491] width 538 height 38
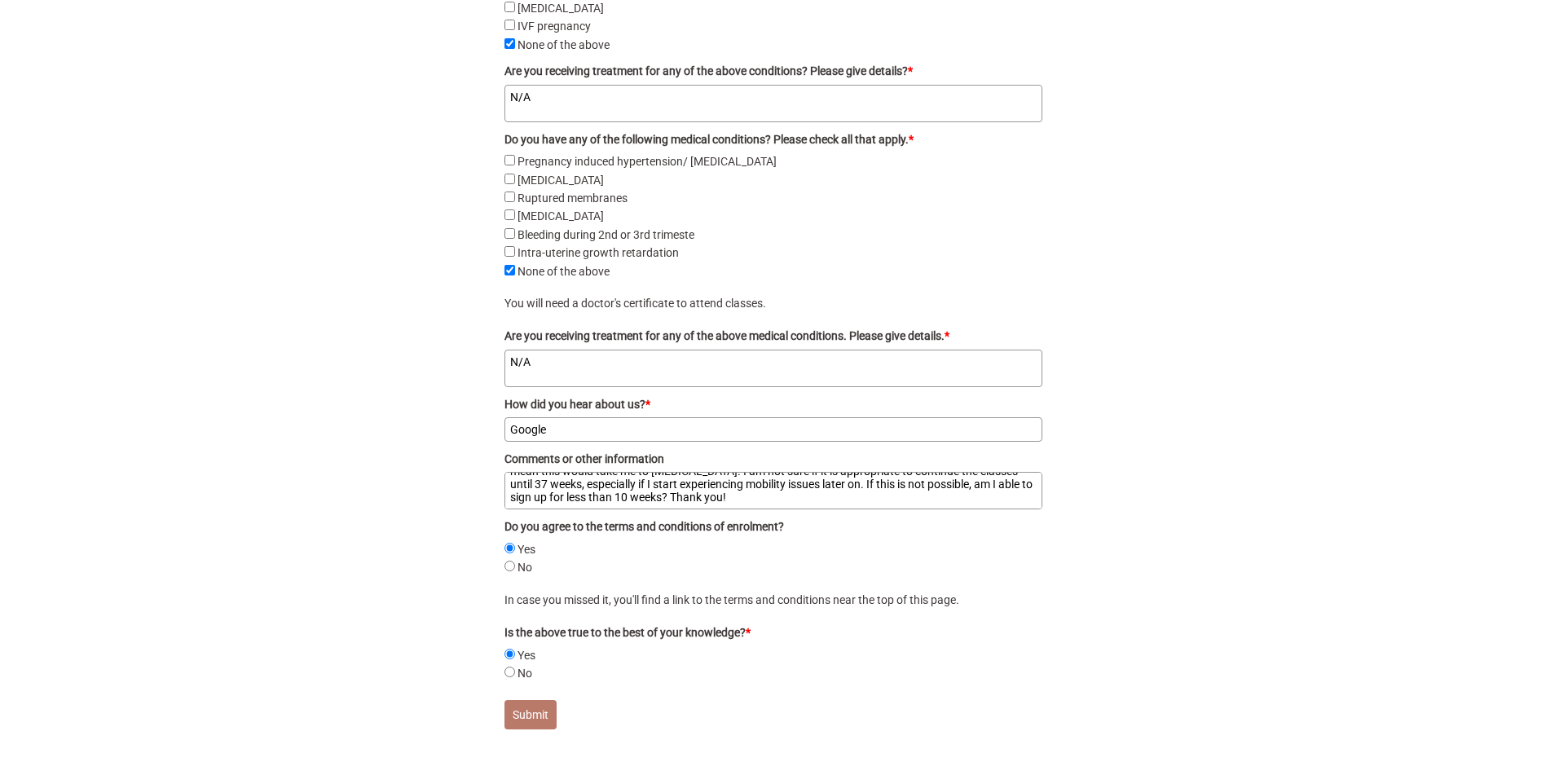
scroll to position [41, 0]
click at [964, 510] on textarea "Hello! My name is Shelley and I would like to enquire about whether I can start…" at bounding box center [773, 491] width 538 height 38
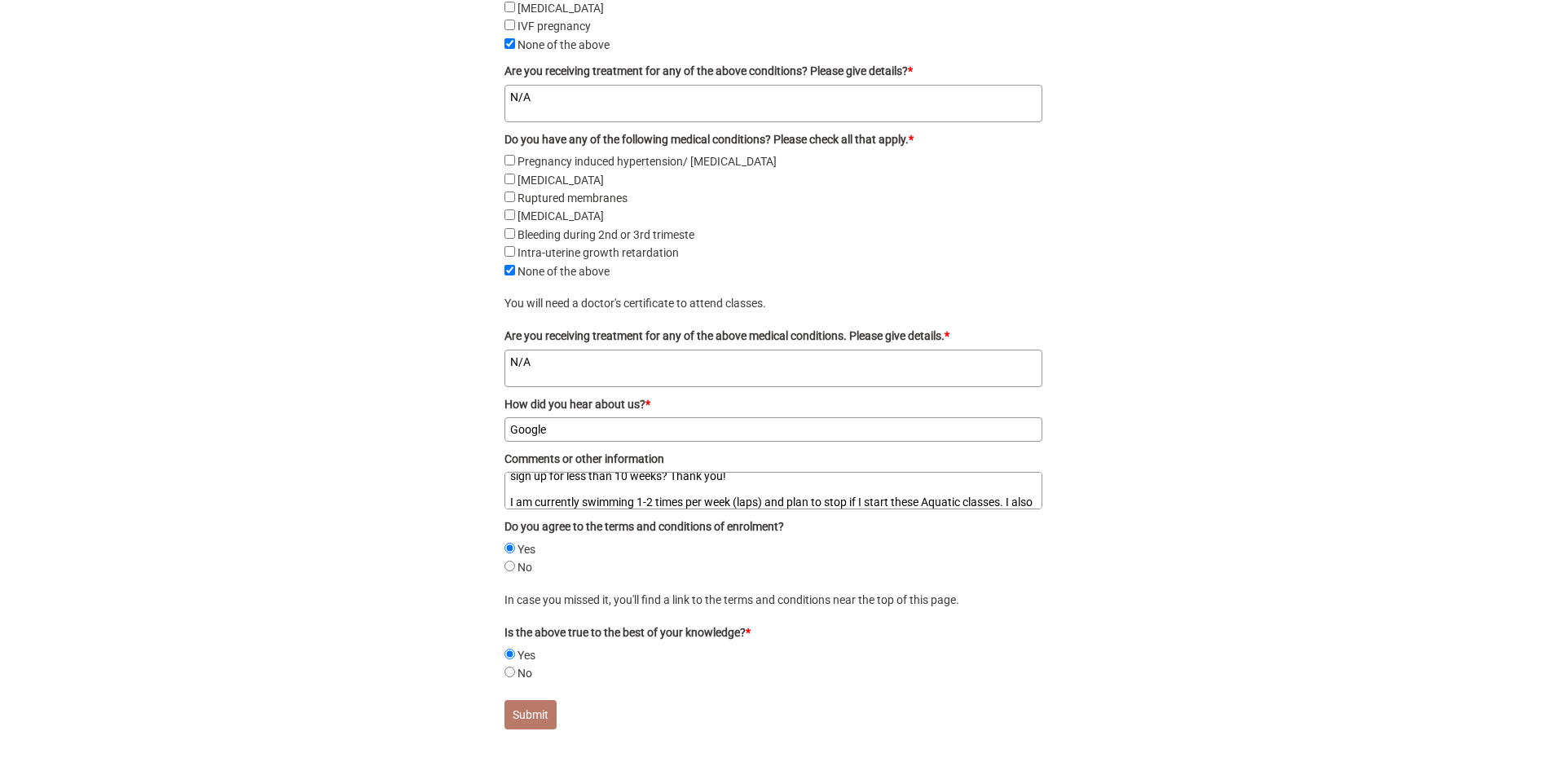
scroll to position [93, 0]
click at [750, 492] on textarea "Hello! My name is Shelley and I would like to enquire about whether I can start…" at bounding box center [773, 491] width 538 height 38
click at [761, 493] on textarea "Hello! My name is Shelley and I would like to enquire about whether I can start…" at bounding box center [773, 491] width 538 height 38
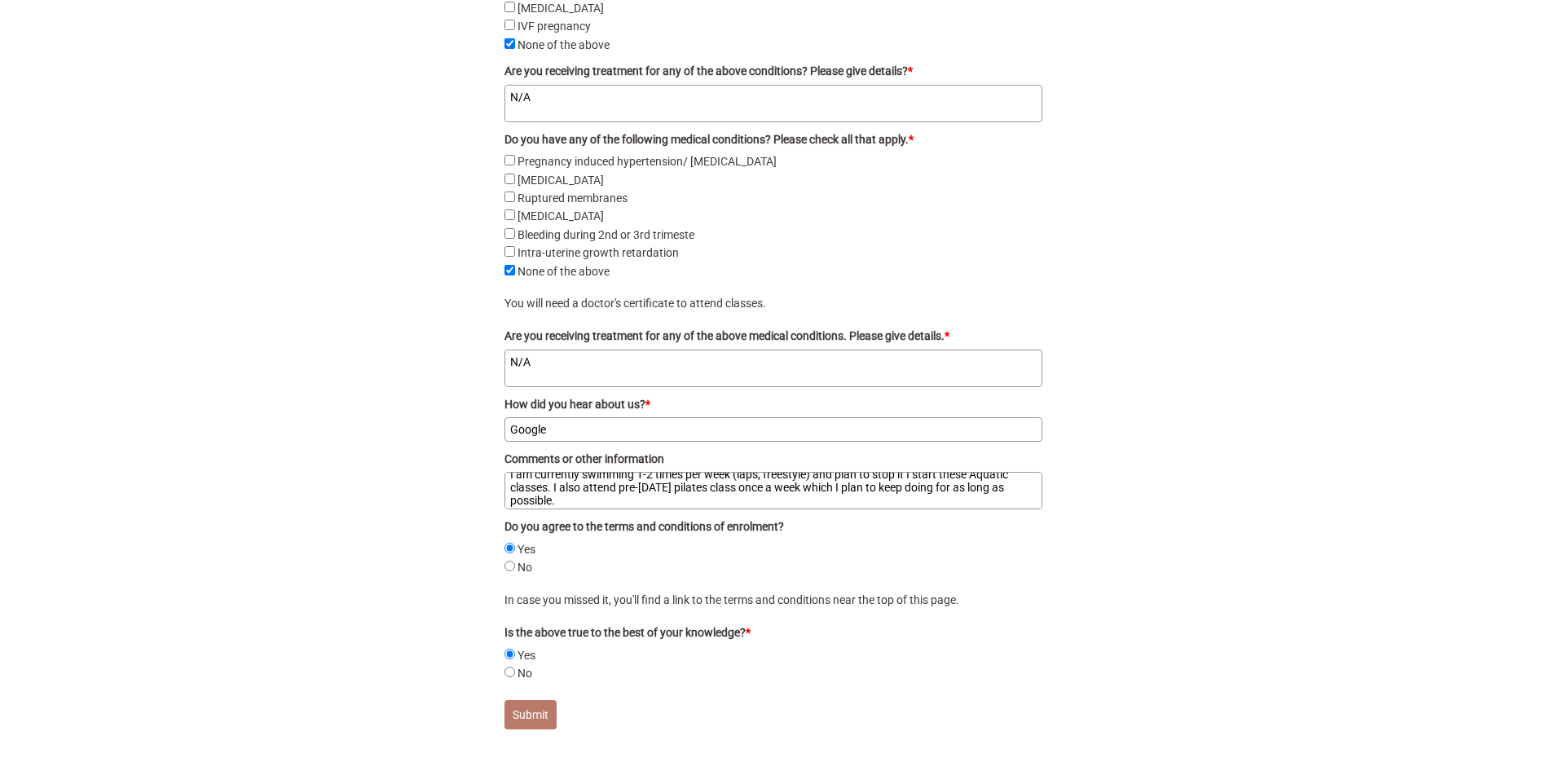
click at [783, 506] on textarea "Hello! My name is Shelley and I would like to enquire about whether I can start…" at bounding box center [773, 491] width 538 height 38
click at [641, 509] on textarea "Hello! My name is Shelley and I would like to enquire about whether I can start…" at bounding box center [773, 491] width 538 height 38
type textarea "Hello! My name is Shelley and I would like to enquire about whether I can start…"
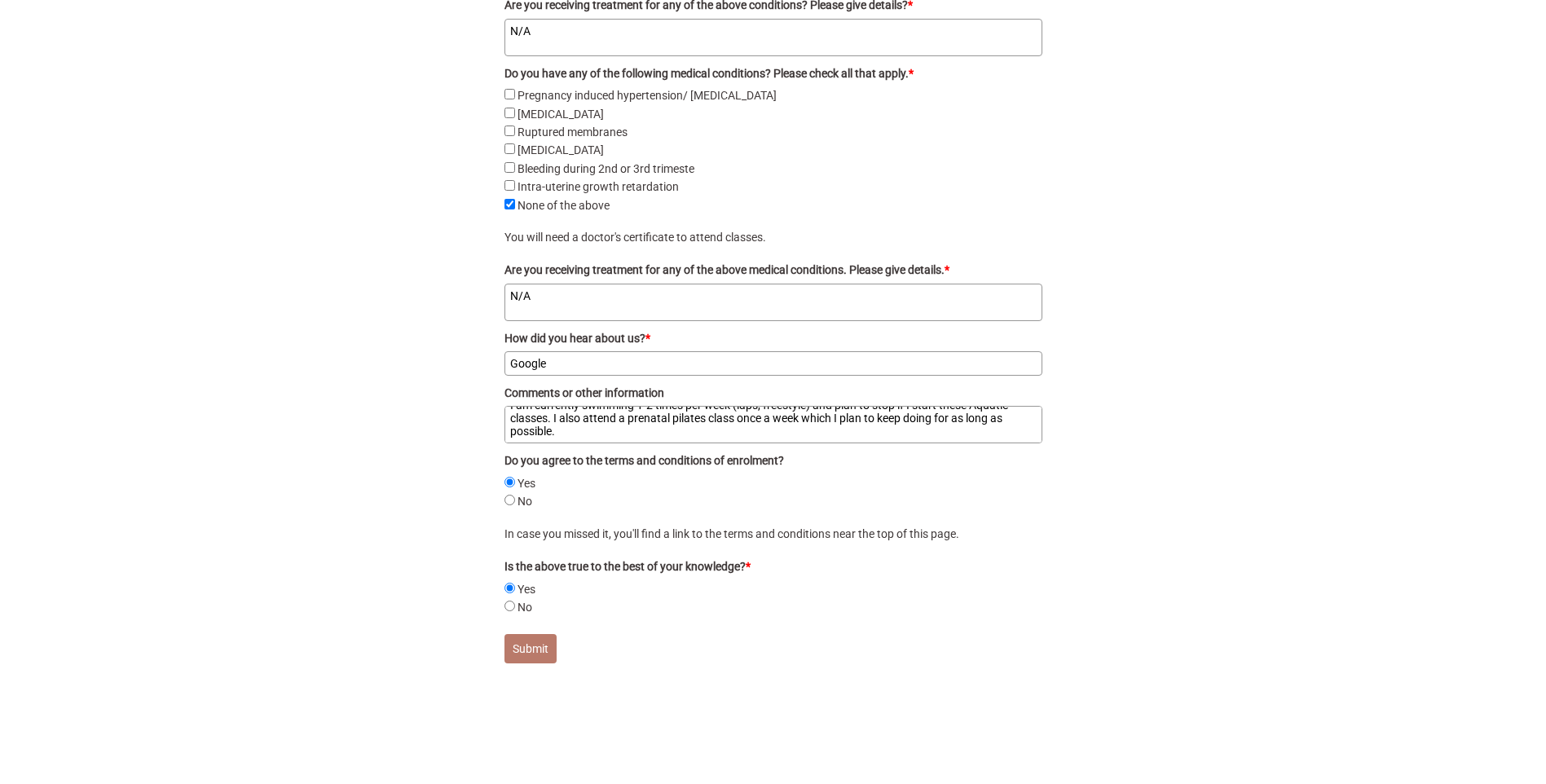
scroll to position [3422, 0]
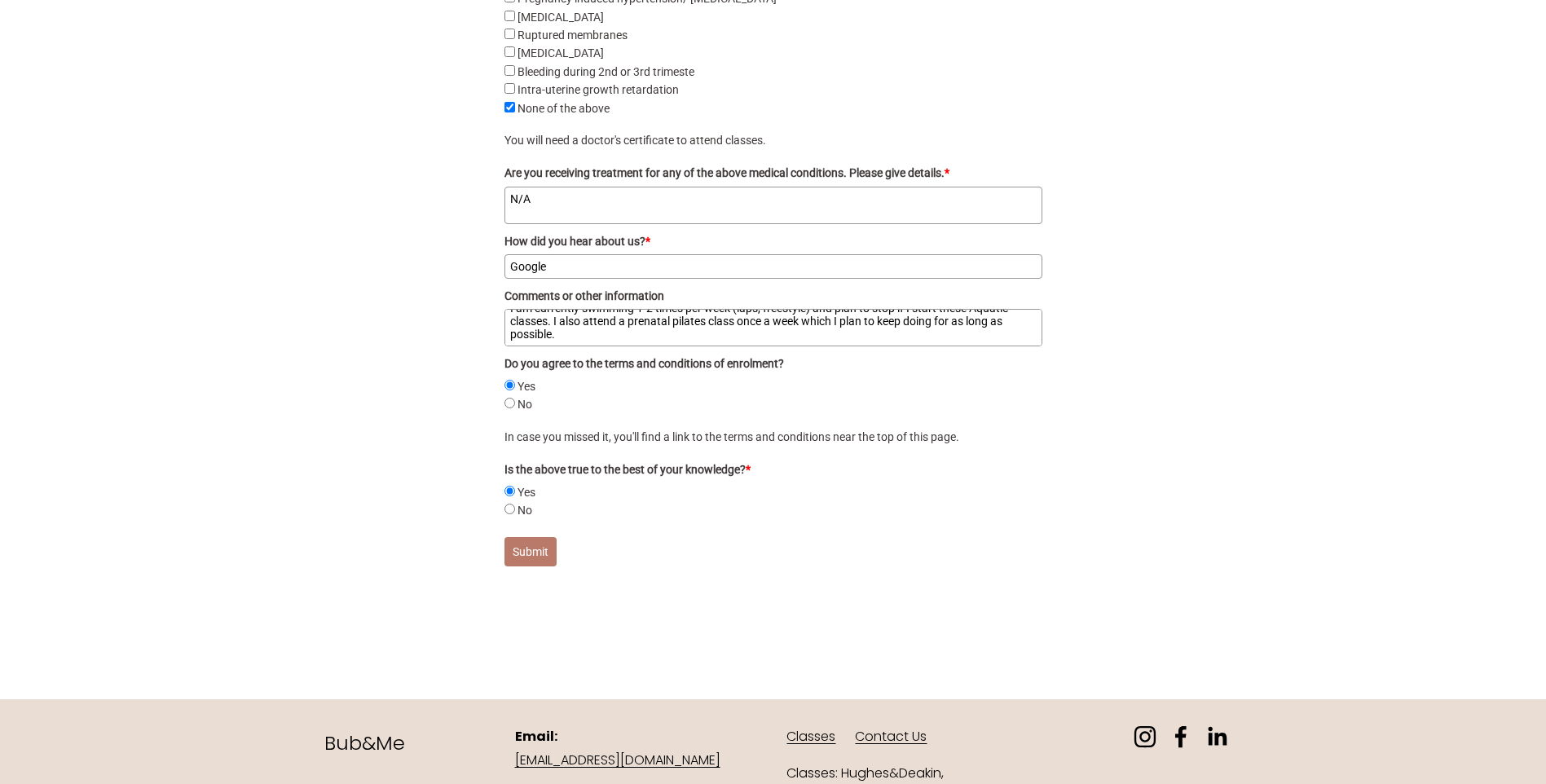
click at [529, 567] on button "Submit" at bounding box center [530, 552] width 52 height 30
radio input "true"
checkbox pain "false"
checkbox pre-eclampsia "false"
radio input "true"
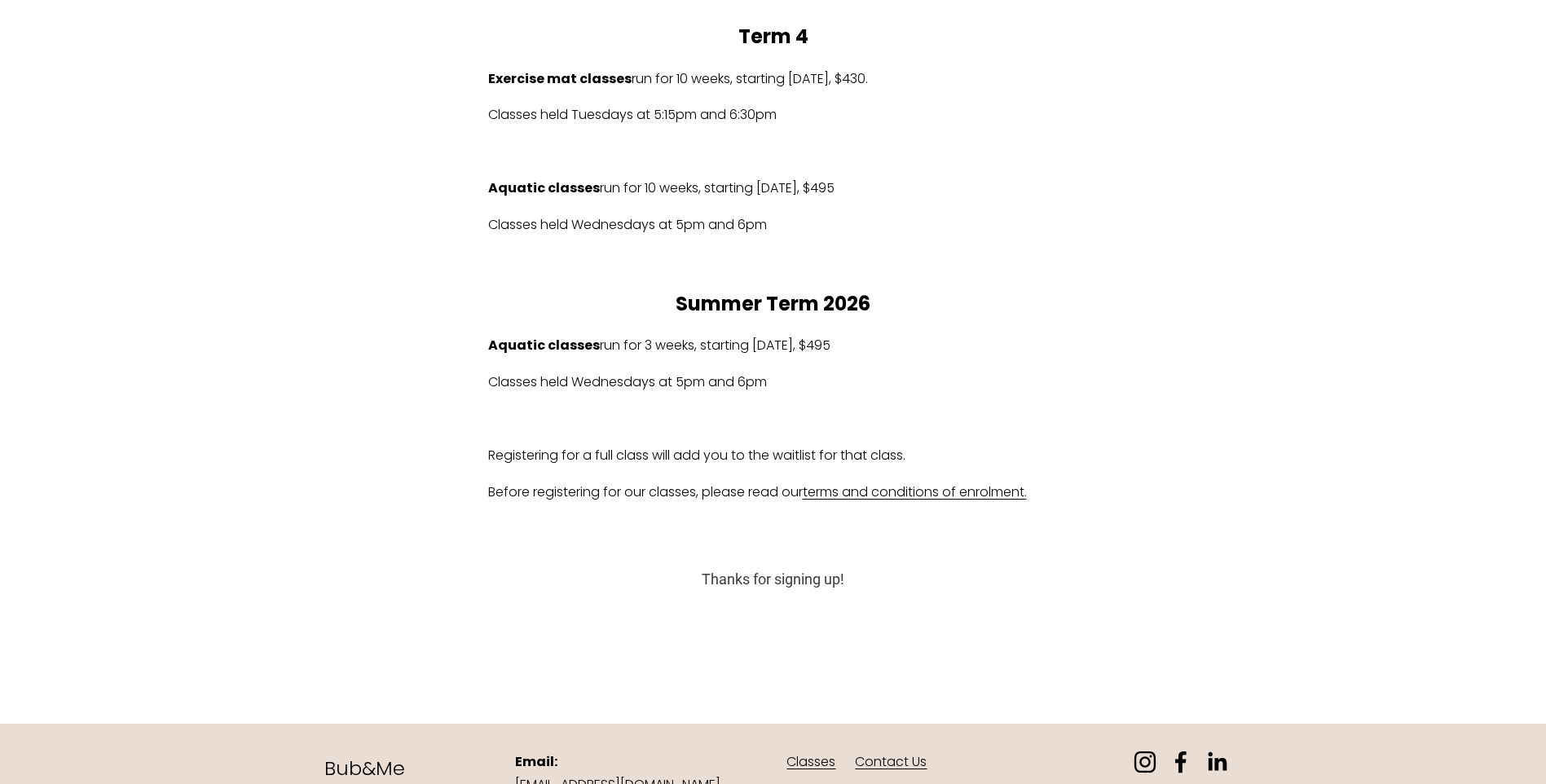
scroll to position [1294, 0]
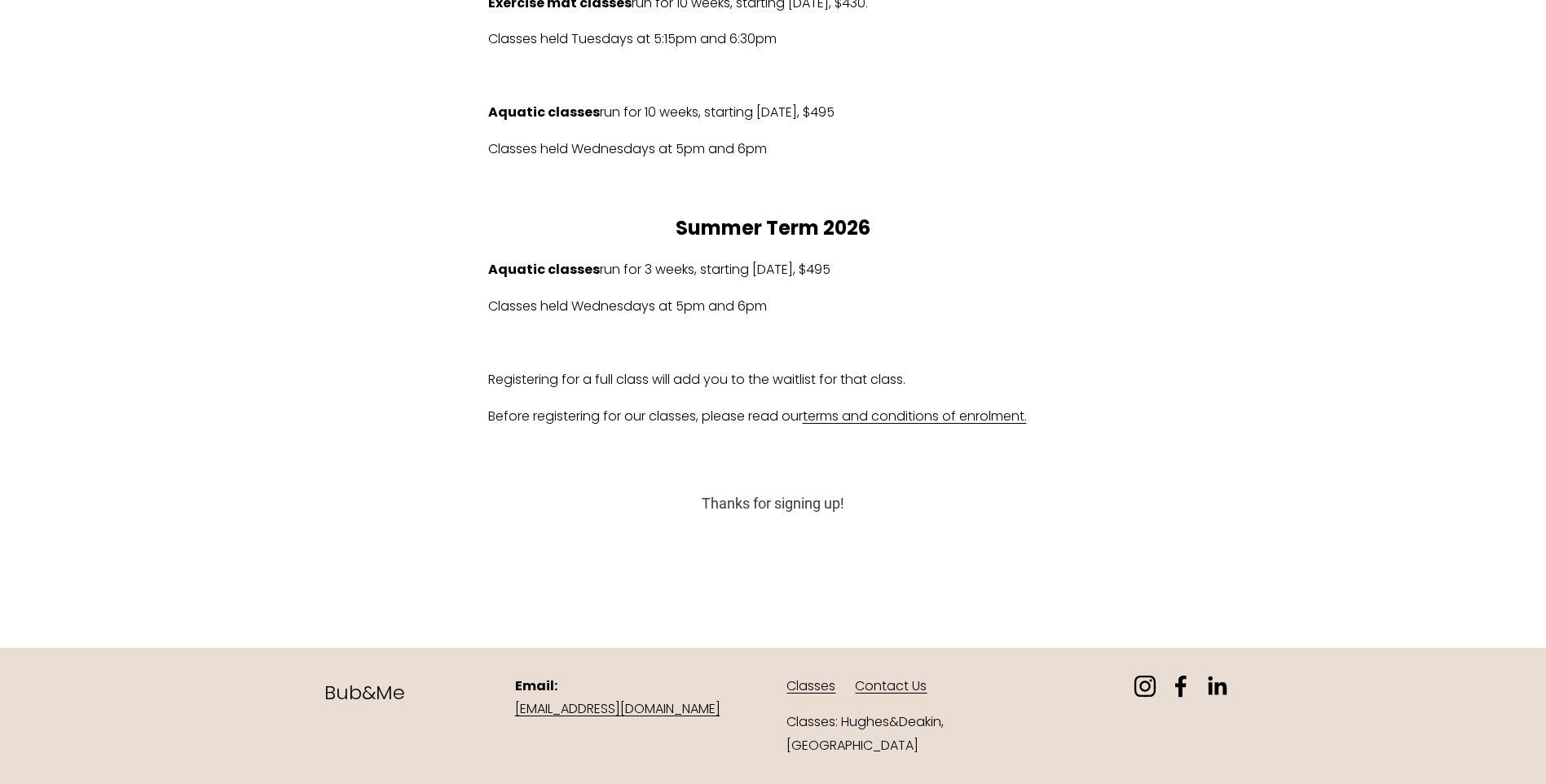
click at [805, 698] on link "Classes" at bounding box center [811, 686] width 49 height 24
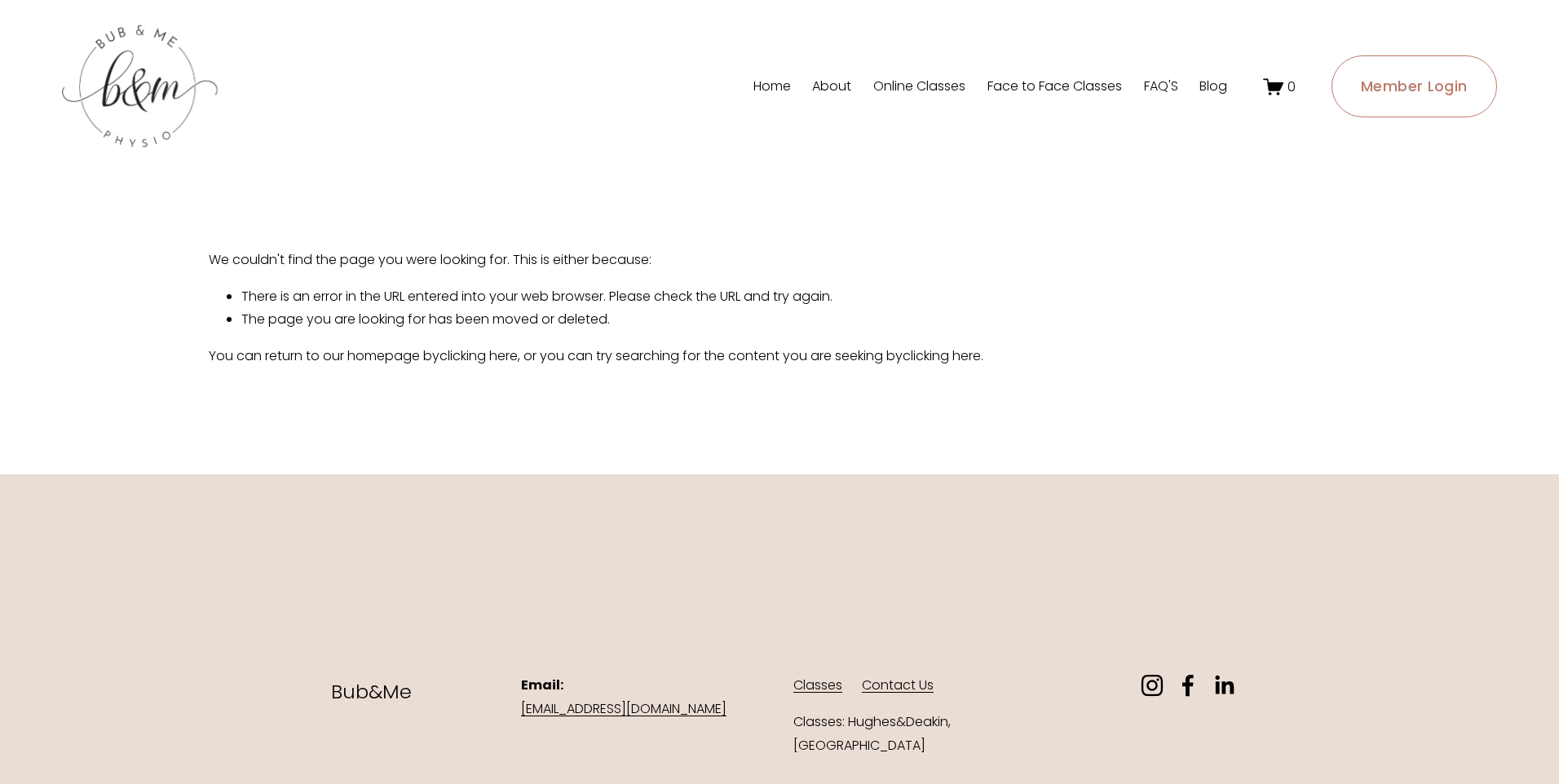
click at [772, 84] on link "Home" at bounding box center [772, 86] width 38 height 26
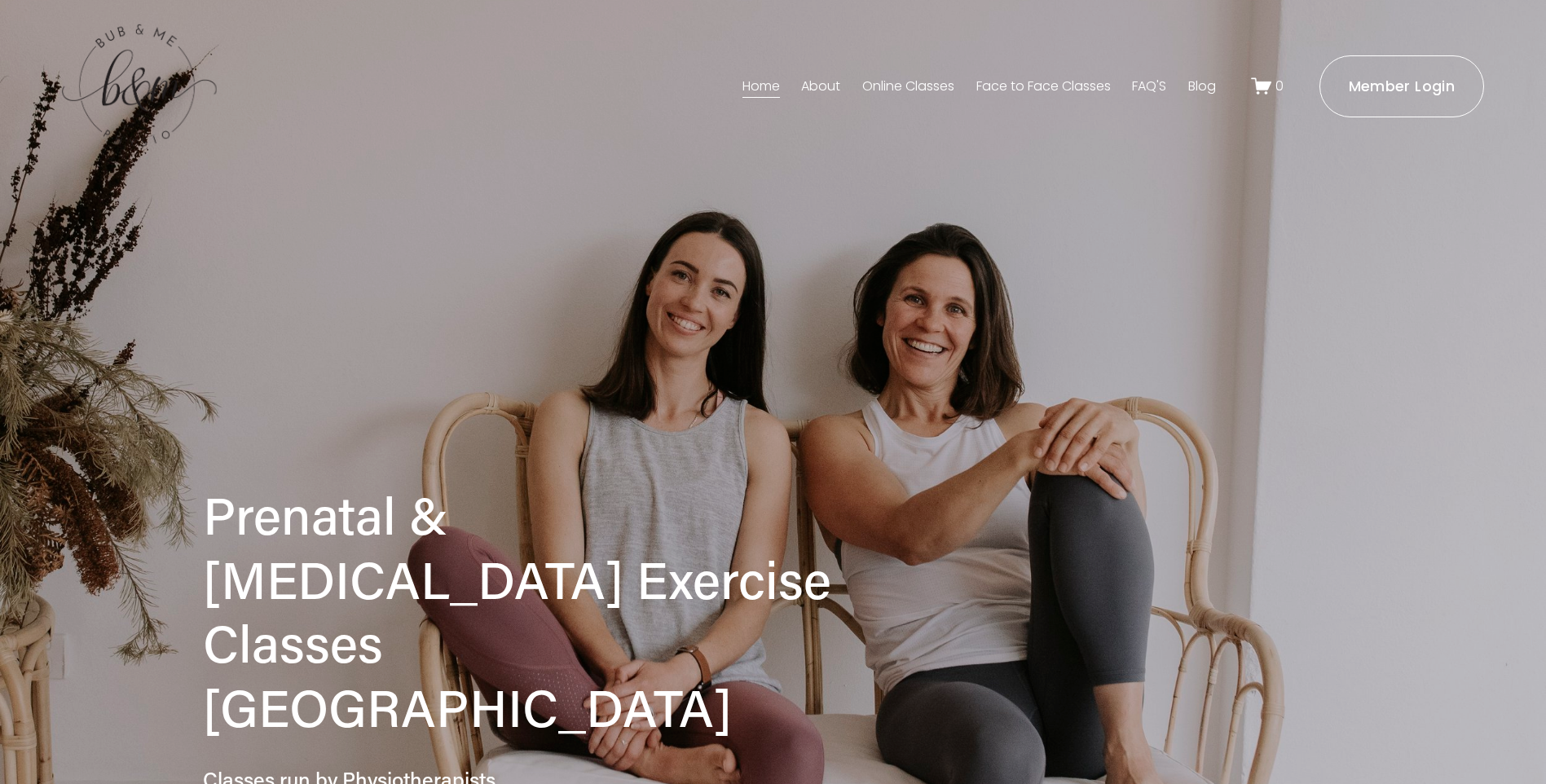
click at [1143, 85] on link "FAQ'S" at bounding box center [1149, 86] width 35 height 26
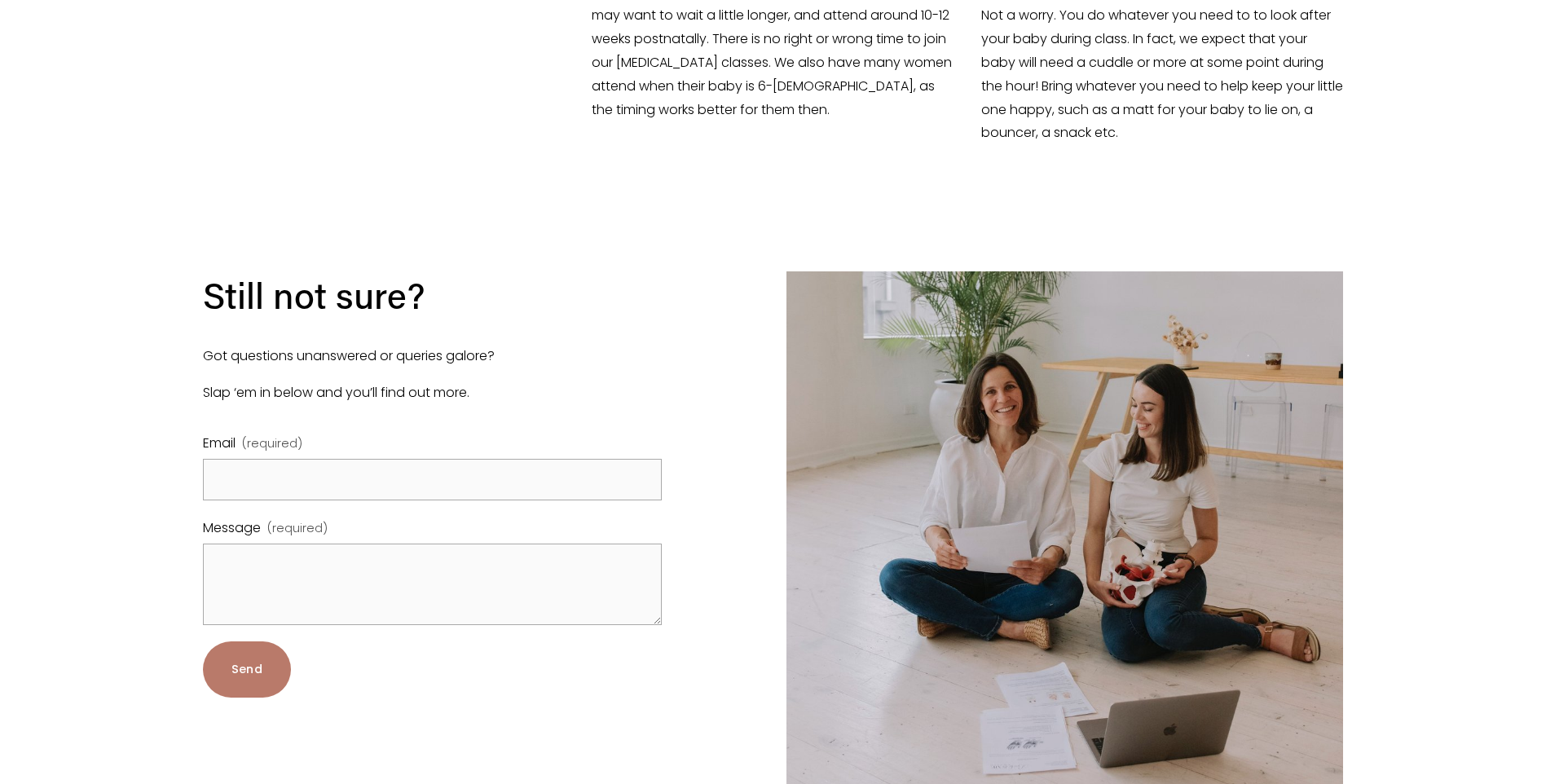
scroll to position [2639, 0]
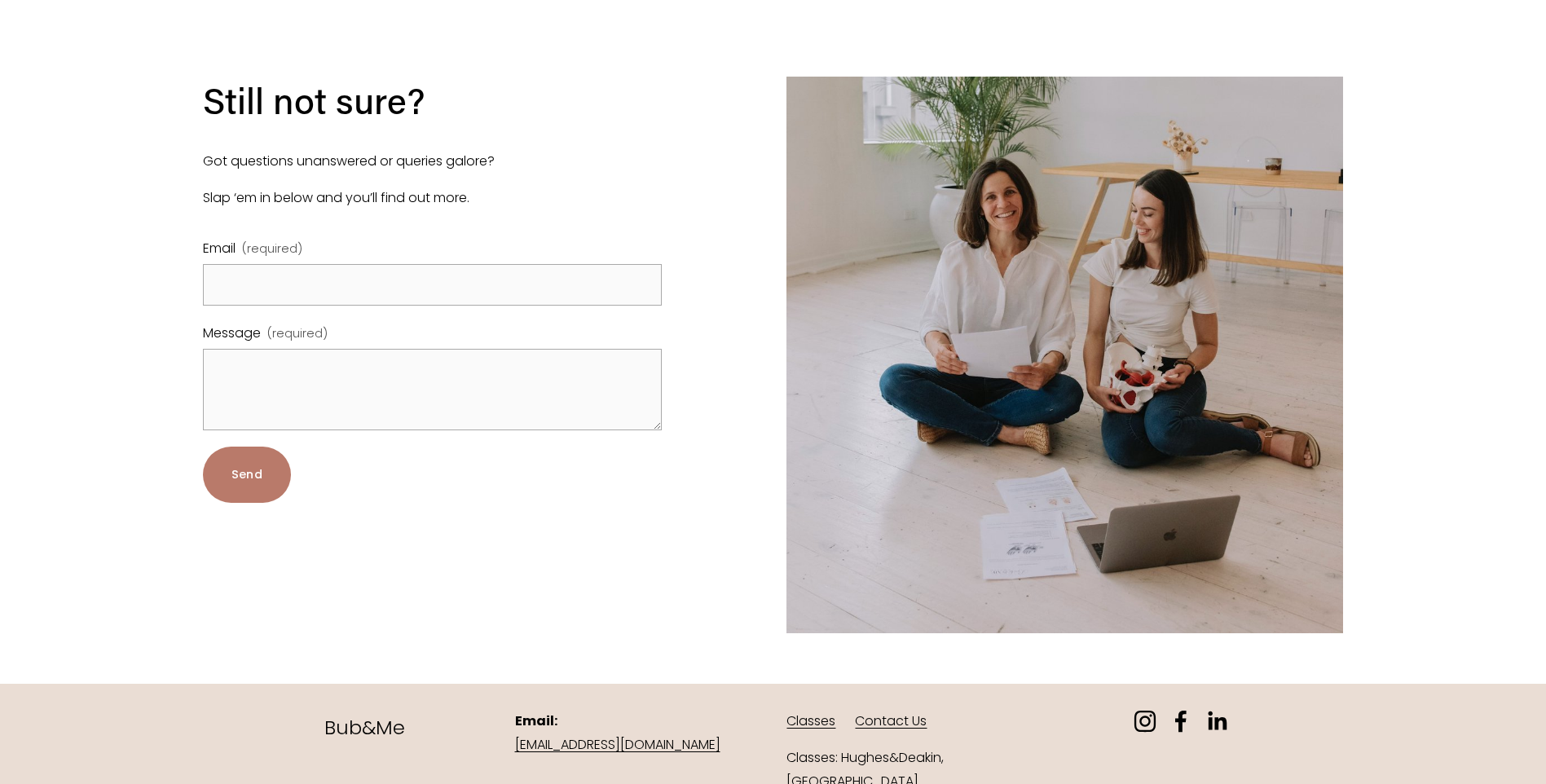
click at [852, 746] on p "Classes: Hughes&Deakin, [GEOGRAPHIC_DATA]" at bounding box center [909, 770] width 245 height 47
